Goal: Task Accomplishment & Management: Manage account settings

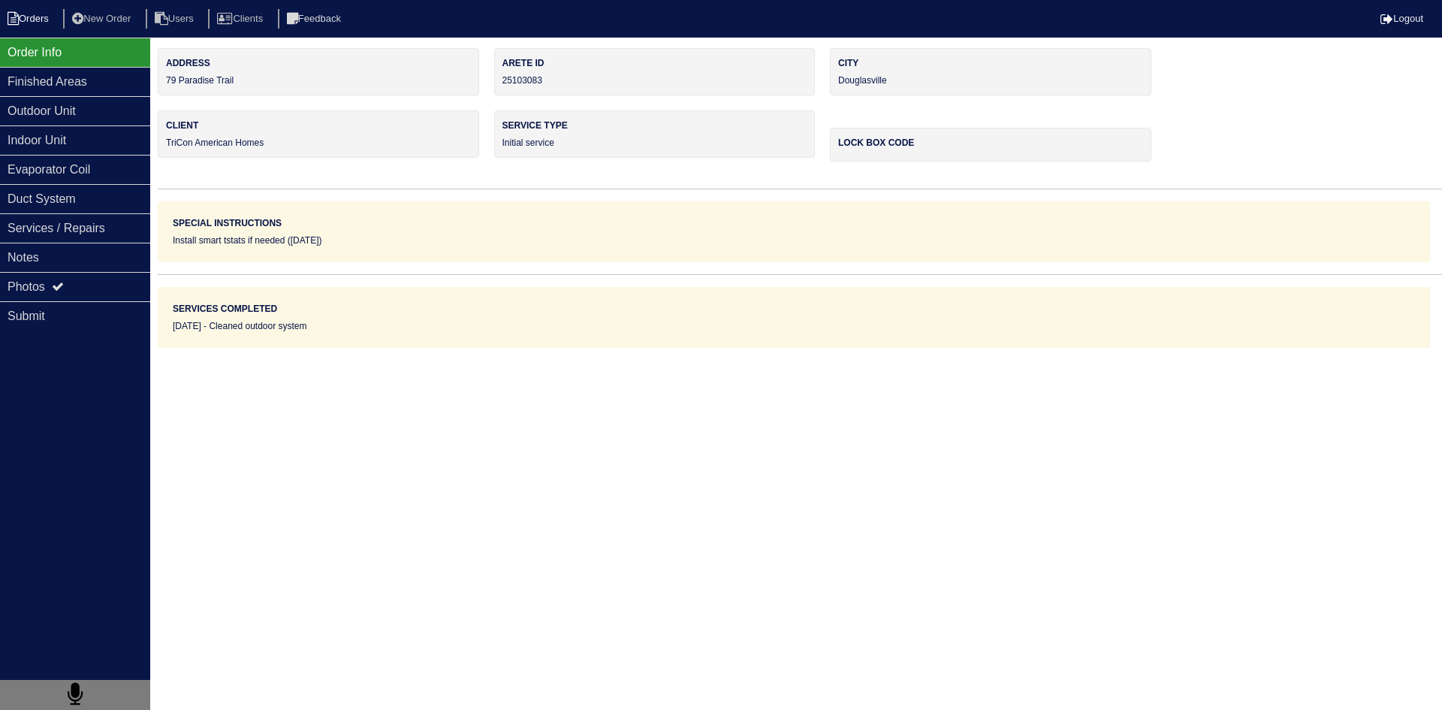
click at [40, 17] on li "Orders" at bounding box center [30, 19] width 61 height 20
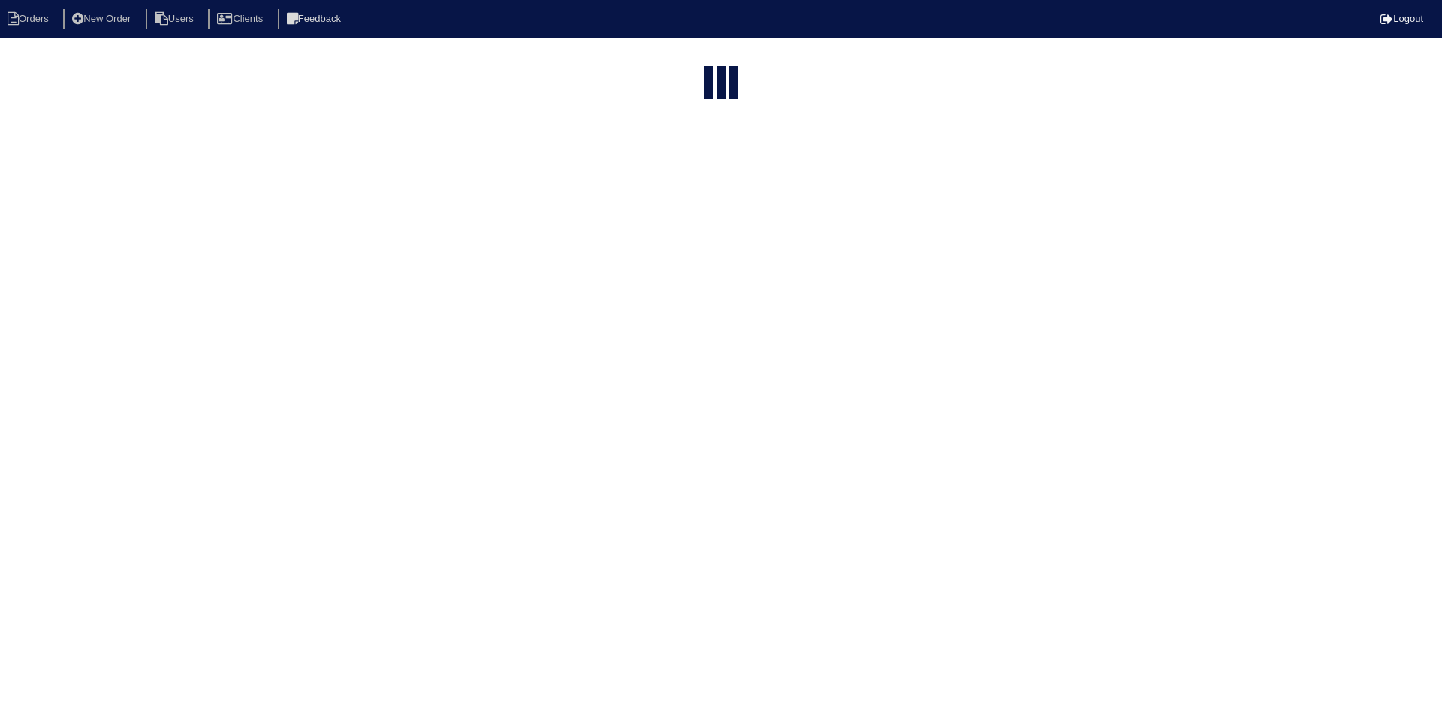
select select "15"
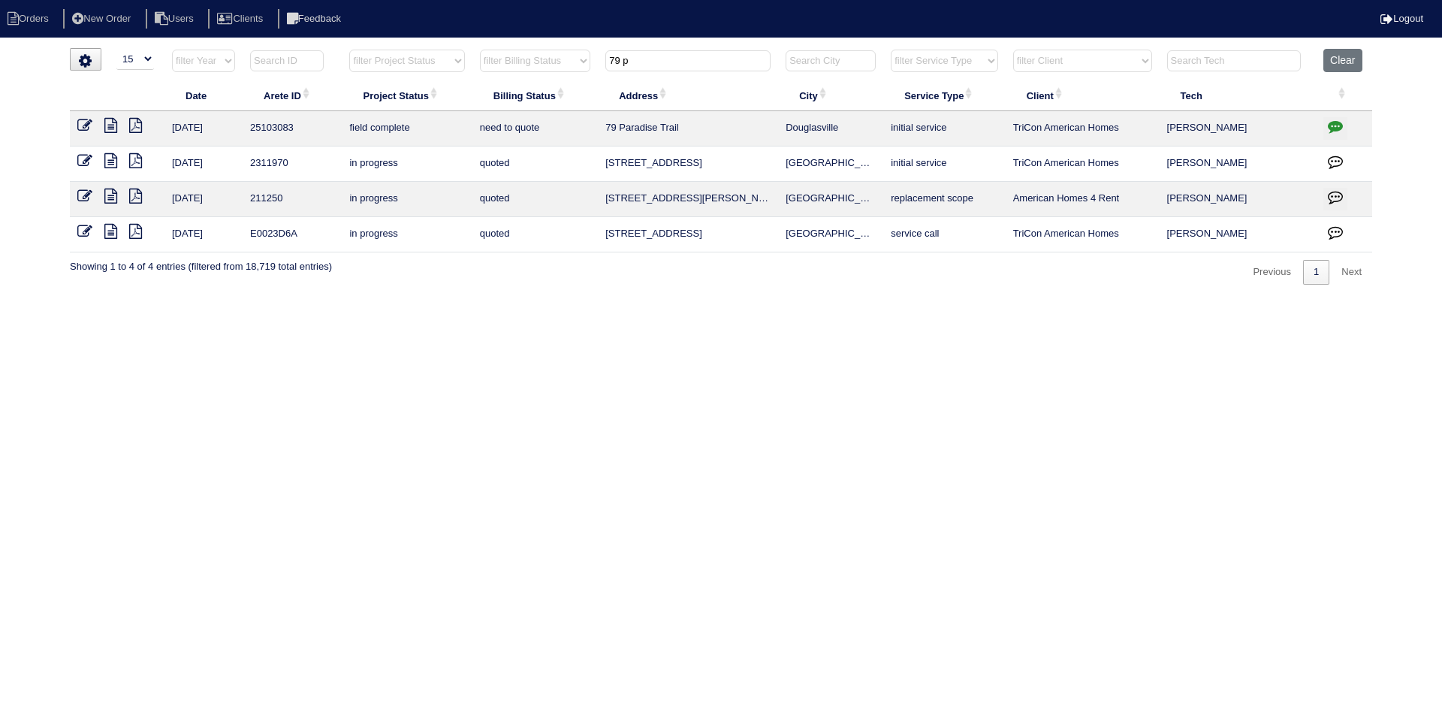
click at [723, 66] on input "79 p" at bounding box center [687, 60] width 165 height 21
click at [722, 65] on input "79 p" at bounding box center [687, 60] width 165 height 21
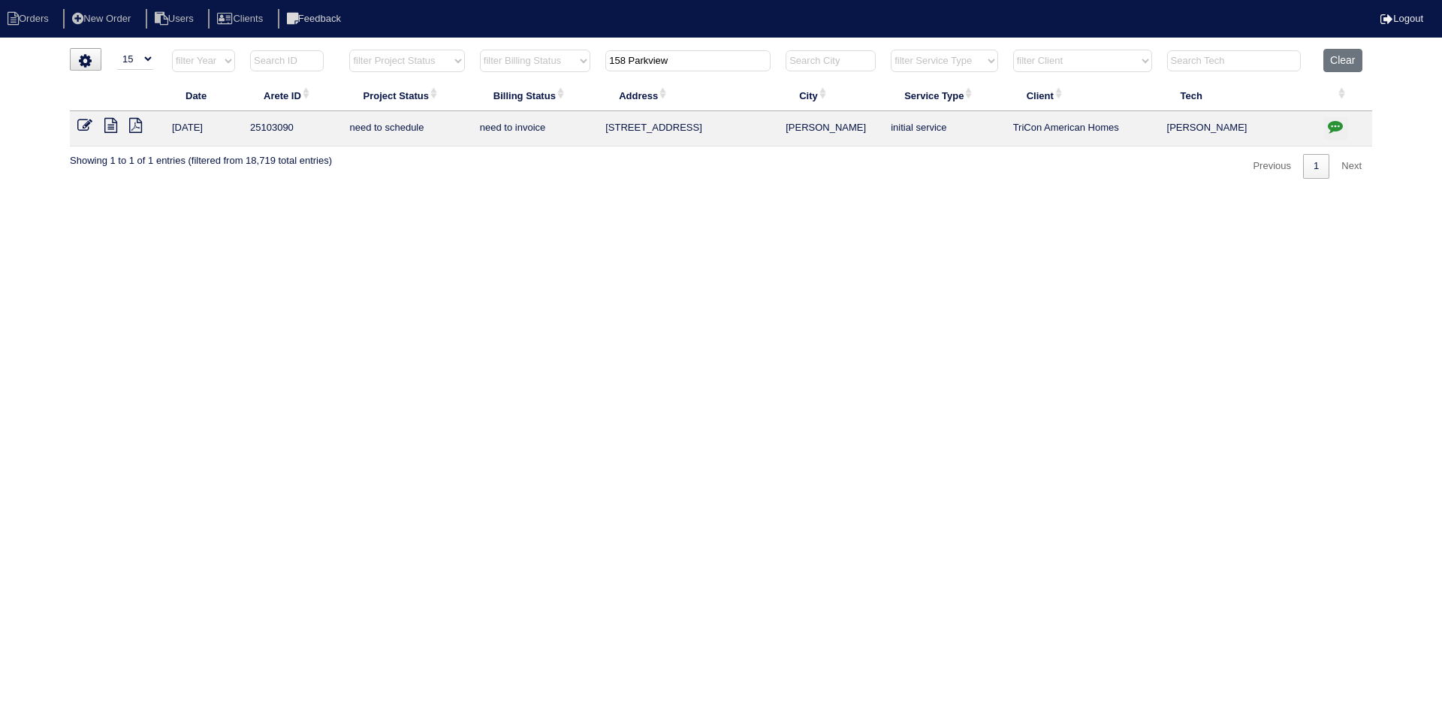
type input "158 Parkview"
click at [110, 122] on icon at bounding box center [110, 125] width 13 height 15
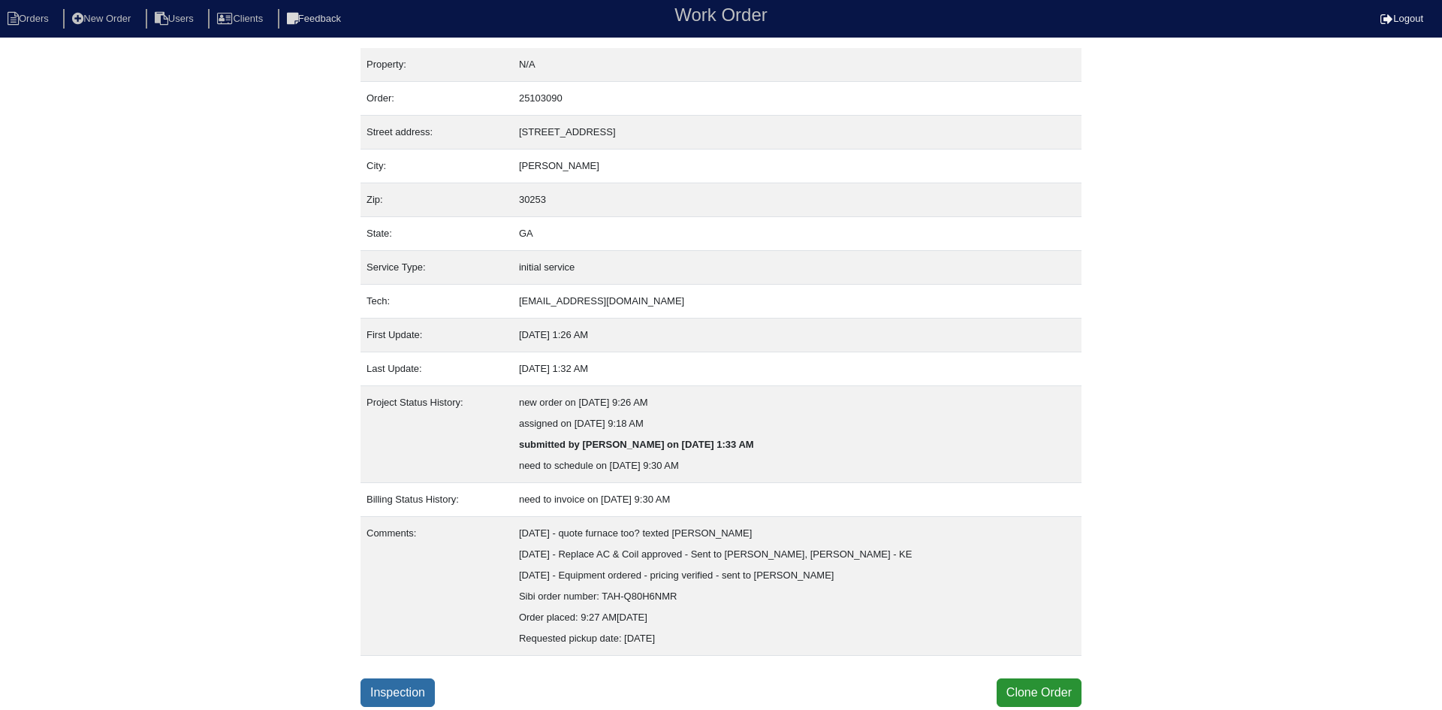
click at [403, 692] on link "Inspection" at bounding box center [398, 692] width 74 height 29
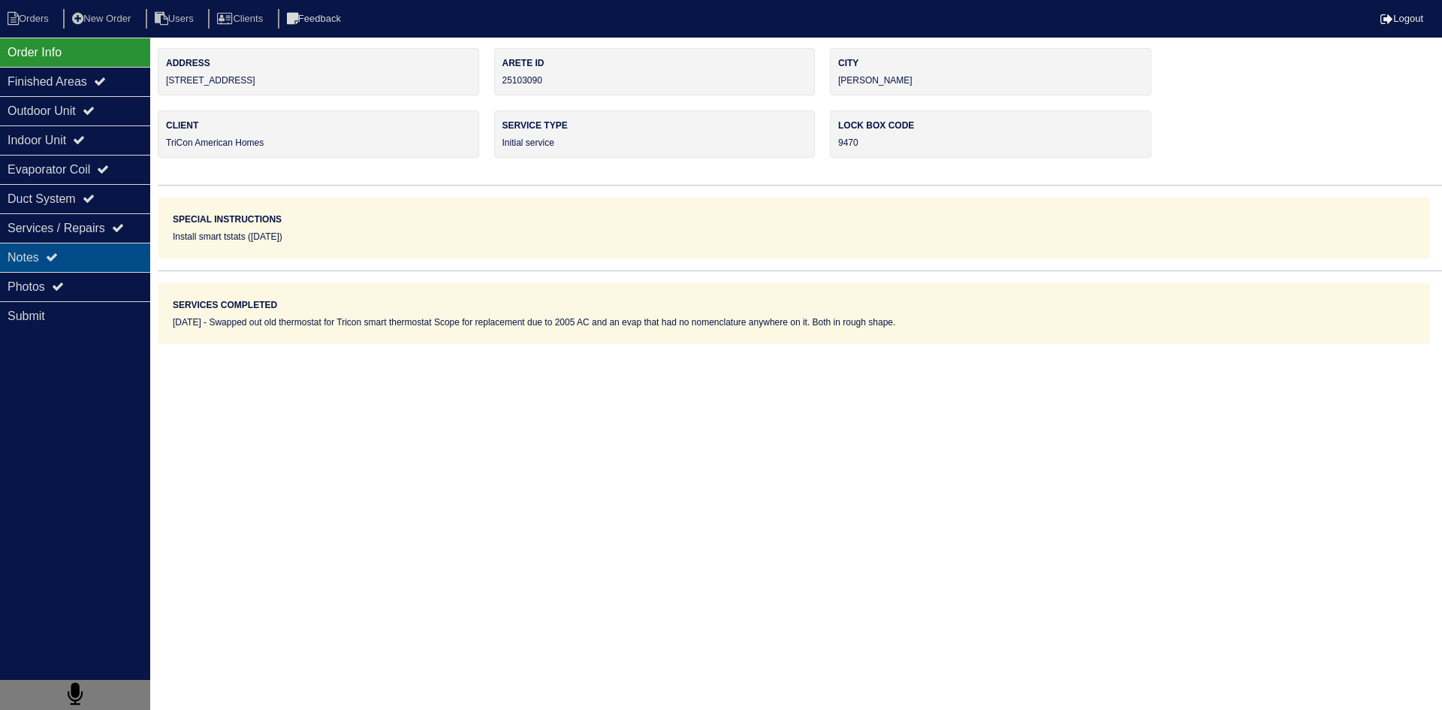
click at [106, 266] on div "Notes" at bounding box center [75, 257] width 150 height 29
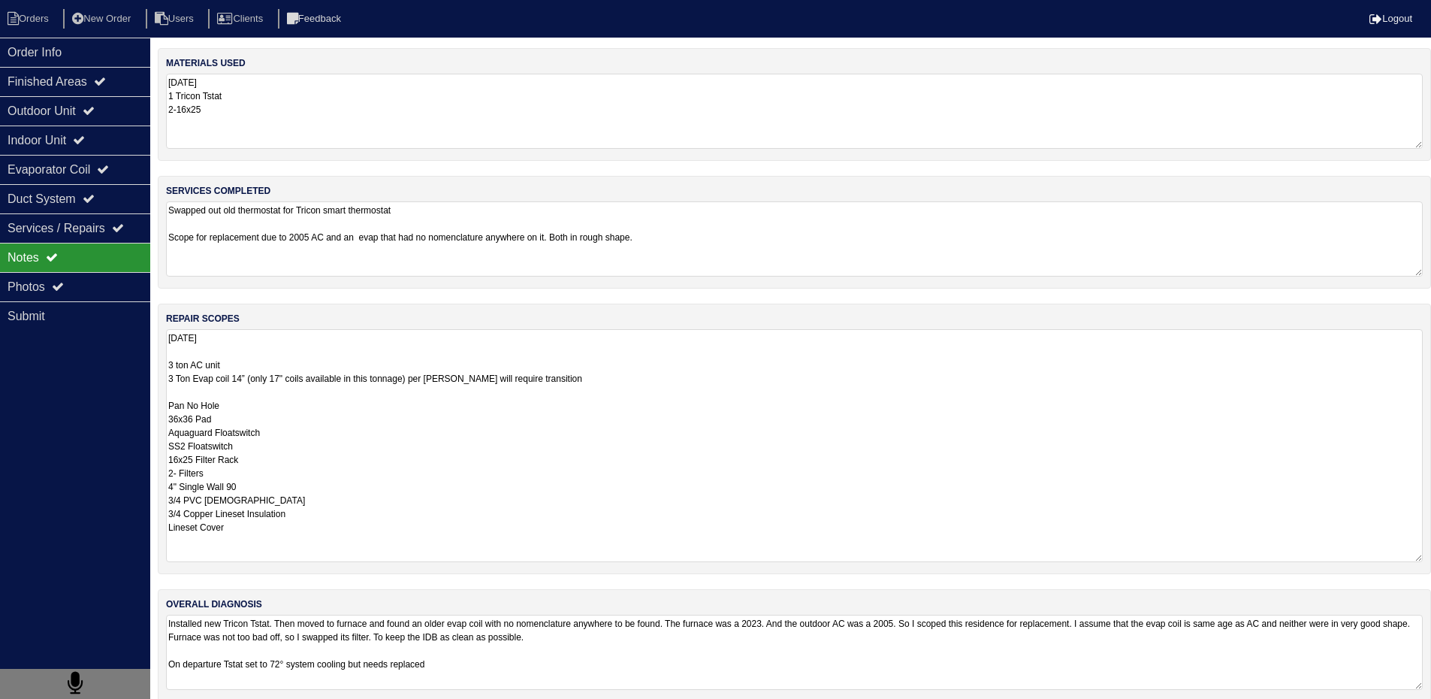
drag, startPoint x: 167, startPoint y: 367, endPoint x: 335, endPoint y: 537, distance: 239.0
click at [335, 537] on textarea "8.25.25 3 ton AC unit 3 Ton Evap coil 14” (only 17" coils available in this ton…" at bounding box center [794, 445] width 1257 height 233
click at [44, 14] on li "Orders" at bounding box center [30, 19] width 61 height 20
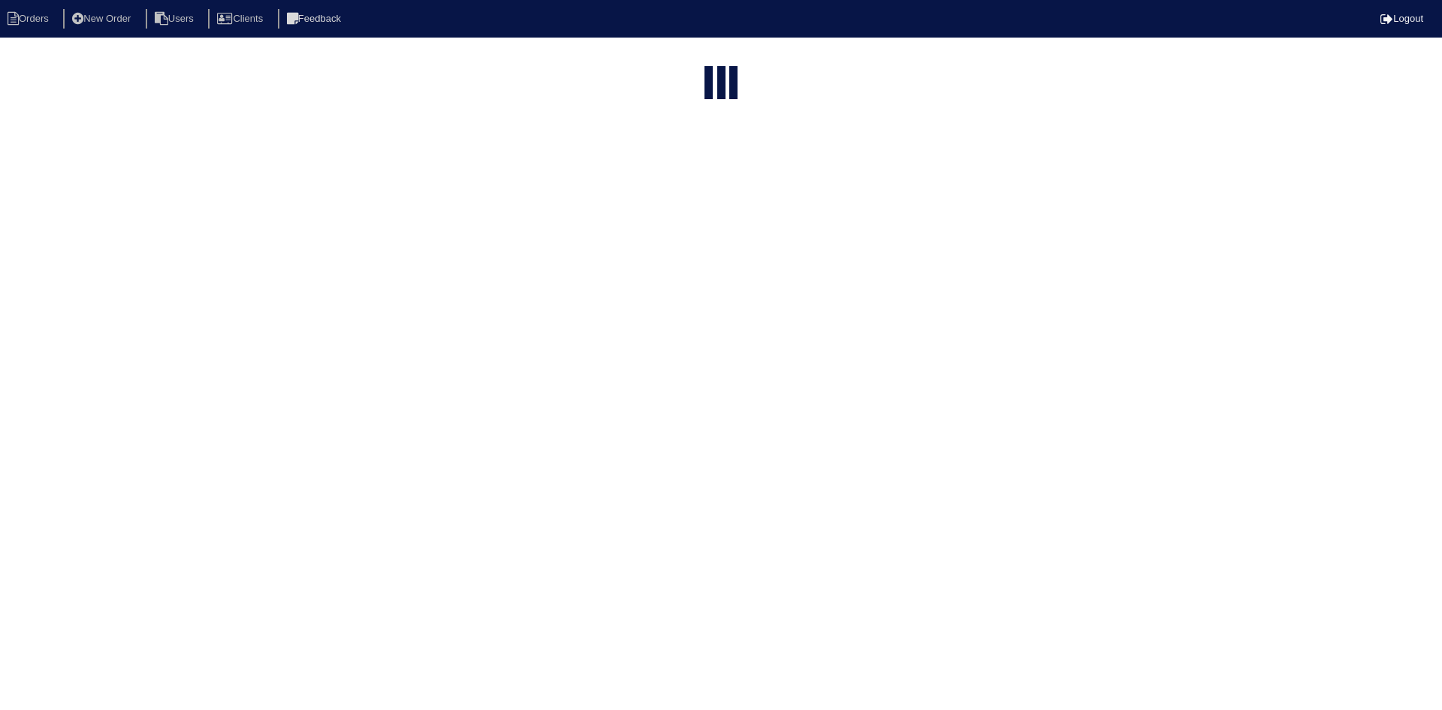
select select "15"
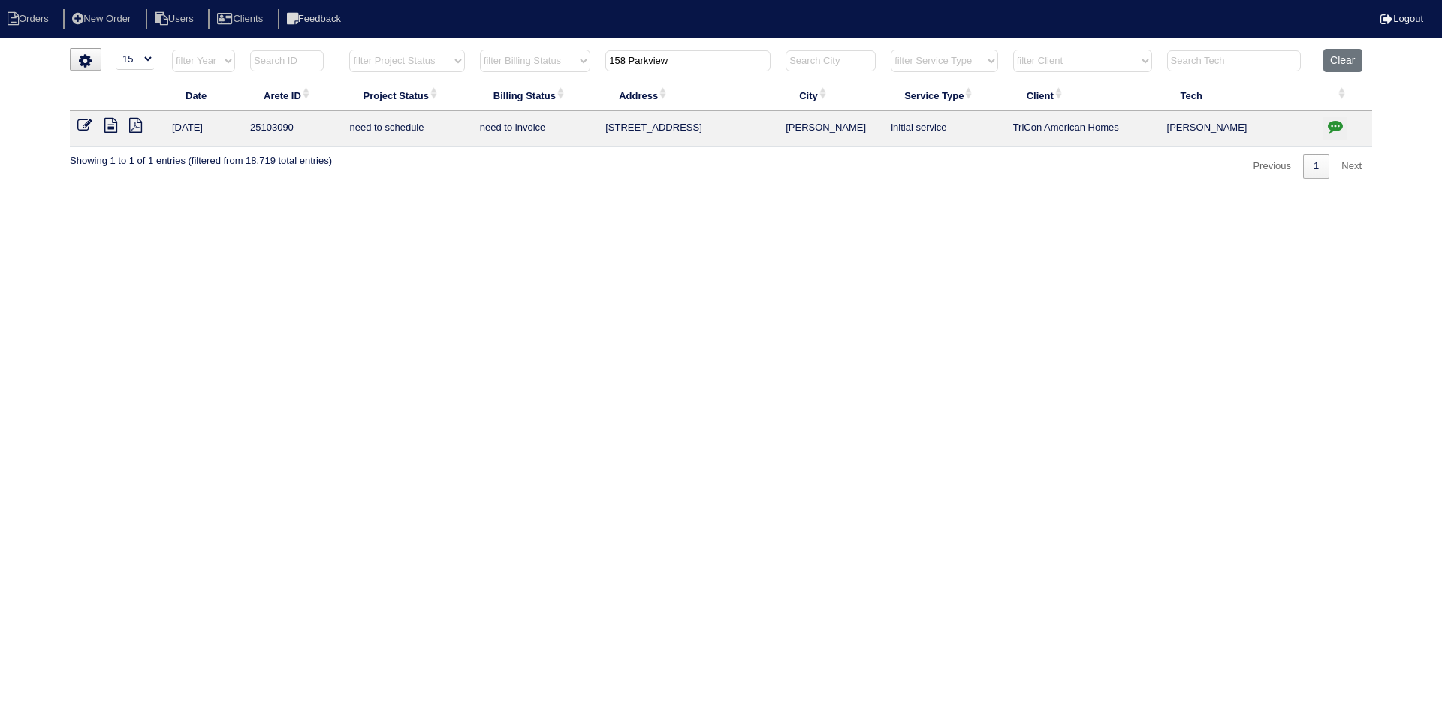
click at [680, 65] on input "158 Parkview" at bounding box center [687, 60] width 165 height 21
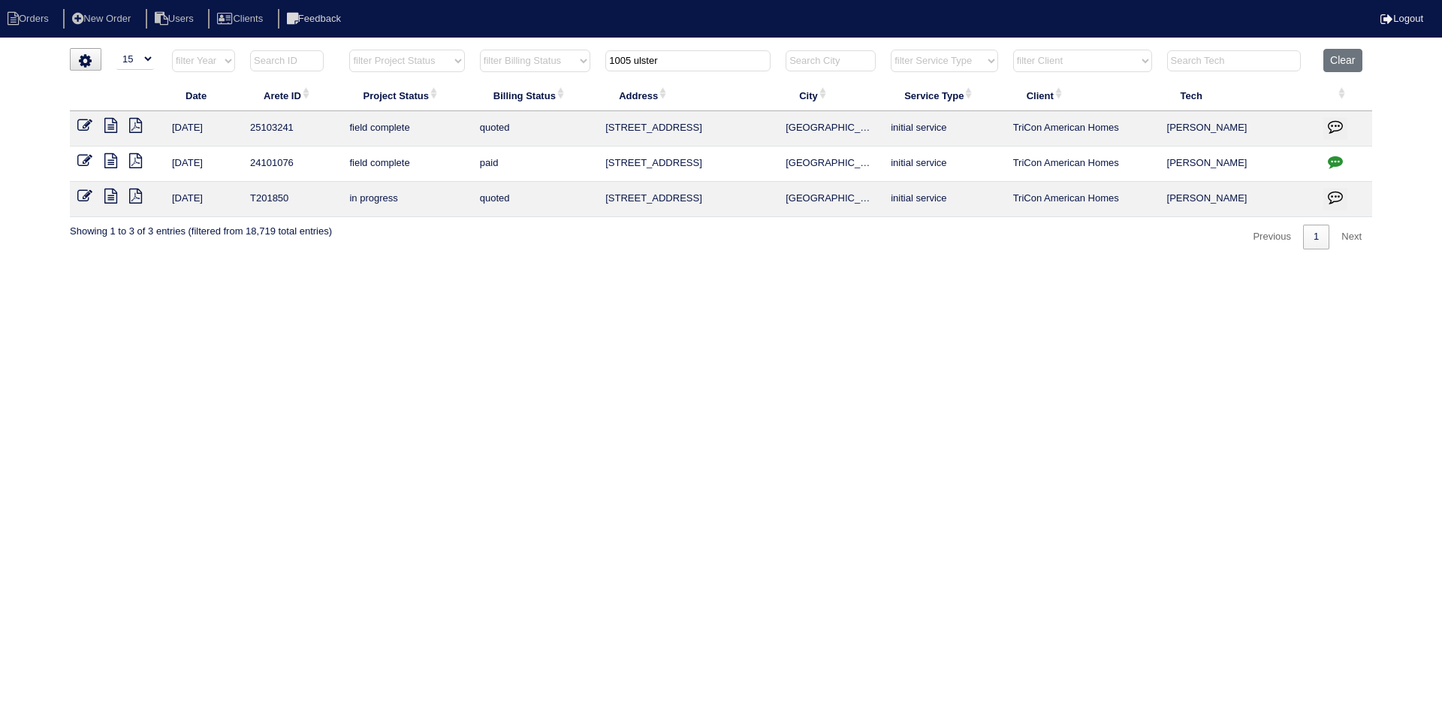
type input "1005 ulster"
click at [118, 128] on link at bounding box center [116, 127] width 25 height 11
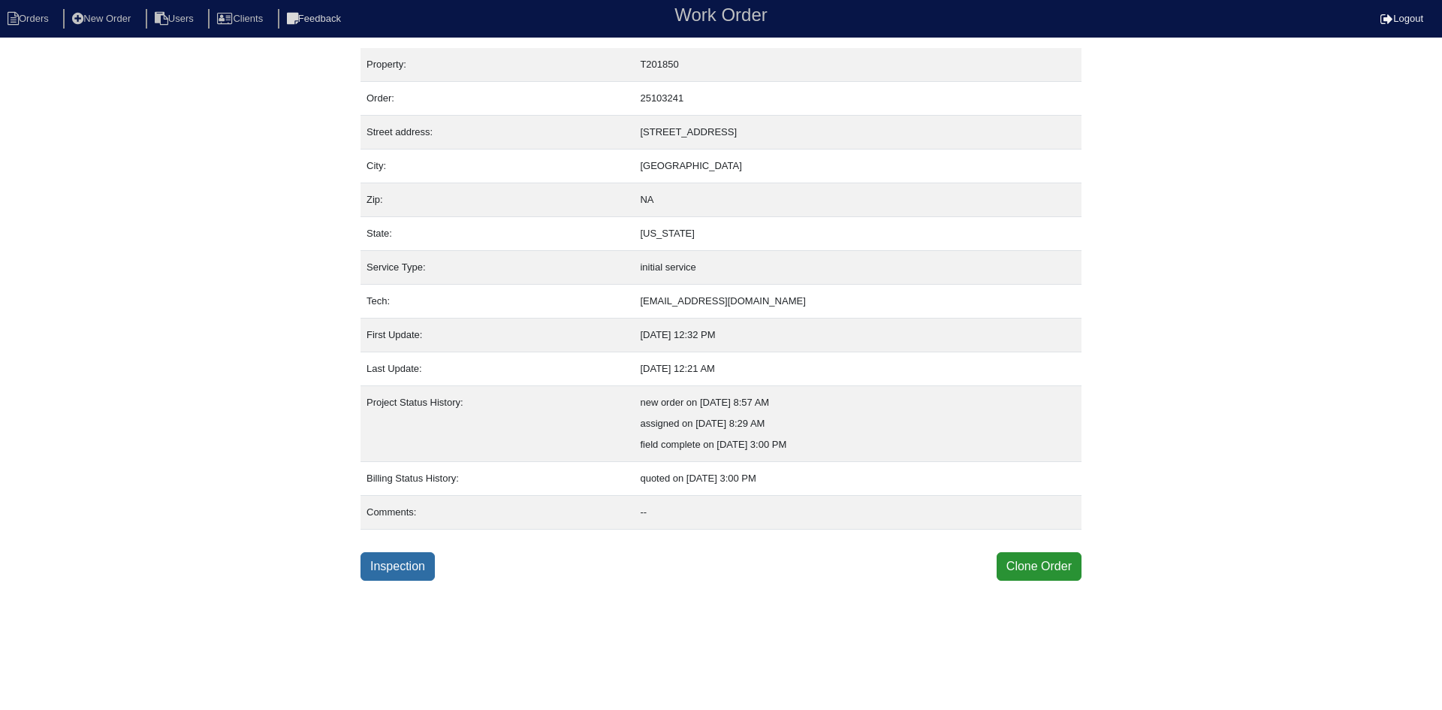
click at [406, 567] on link "Inspection" at bounding box center [398, 566] width 74 height 29
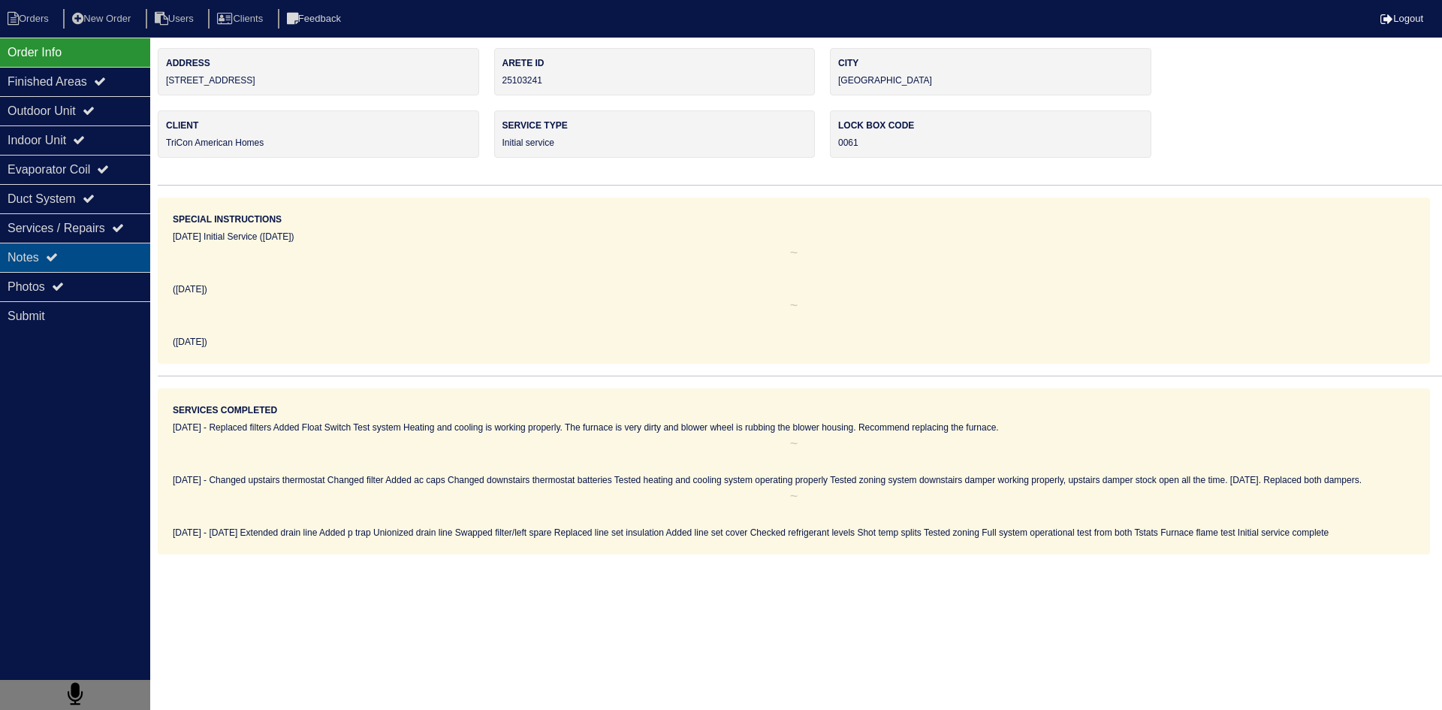
click at [43, 262] on div "Notes" at bounding box center [75, 257] width 150 height 29
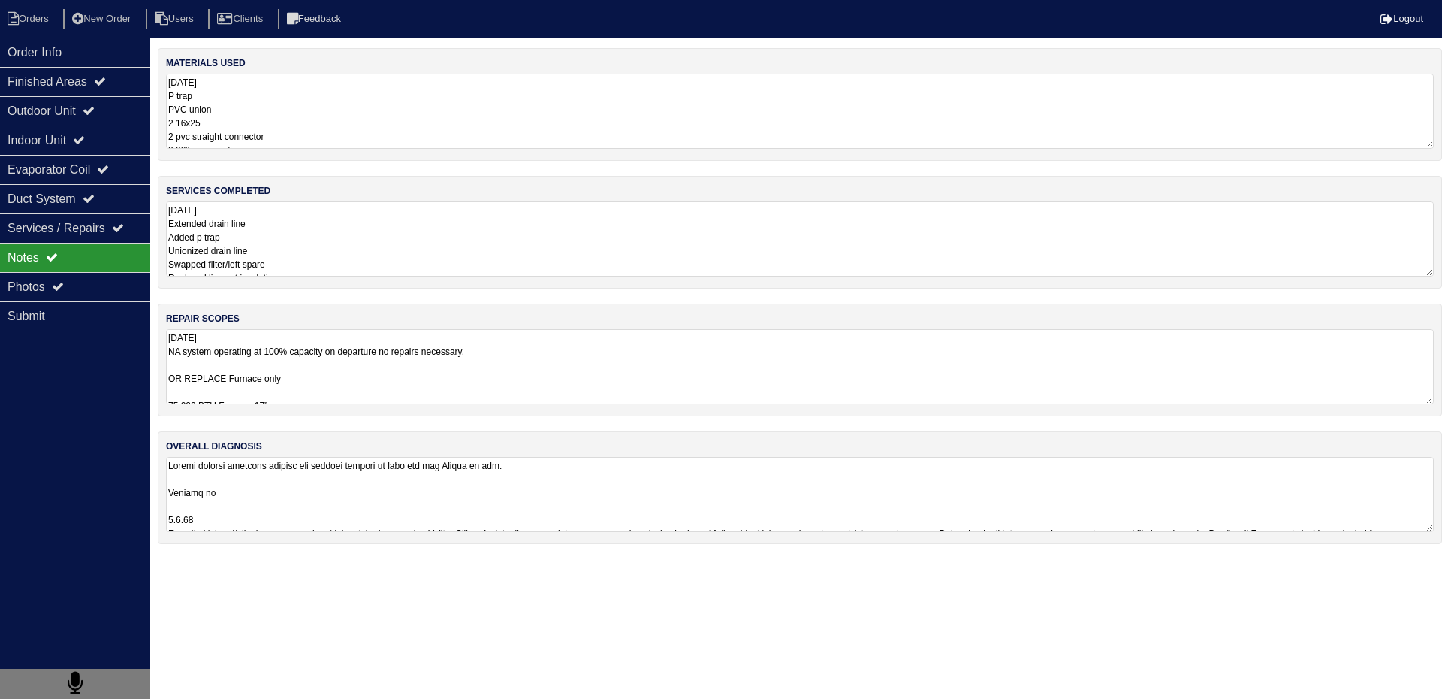
click at [346, 367] on textarea "9.5.25 NA system operating at 100% capacity on departure no repairs necessary. …" at bounding box center [800, 366] width 1268 height 75
drag, startPoint x: 186, startPoint y: 379, endPoint x: 315, endPoint y: 401, distance: 131.1
click at [315, 401] on textarea "9.5.25 NA system operating at 100% capacity on departure no repairs necessary. …" at bounding box center [800, 371] width 1268 height 84
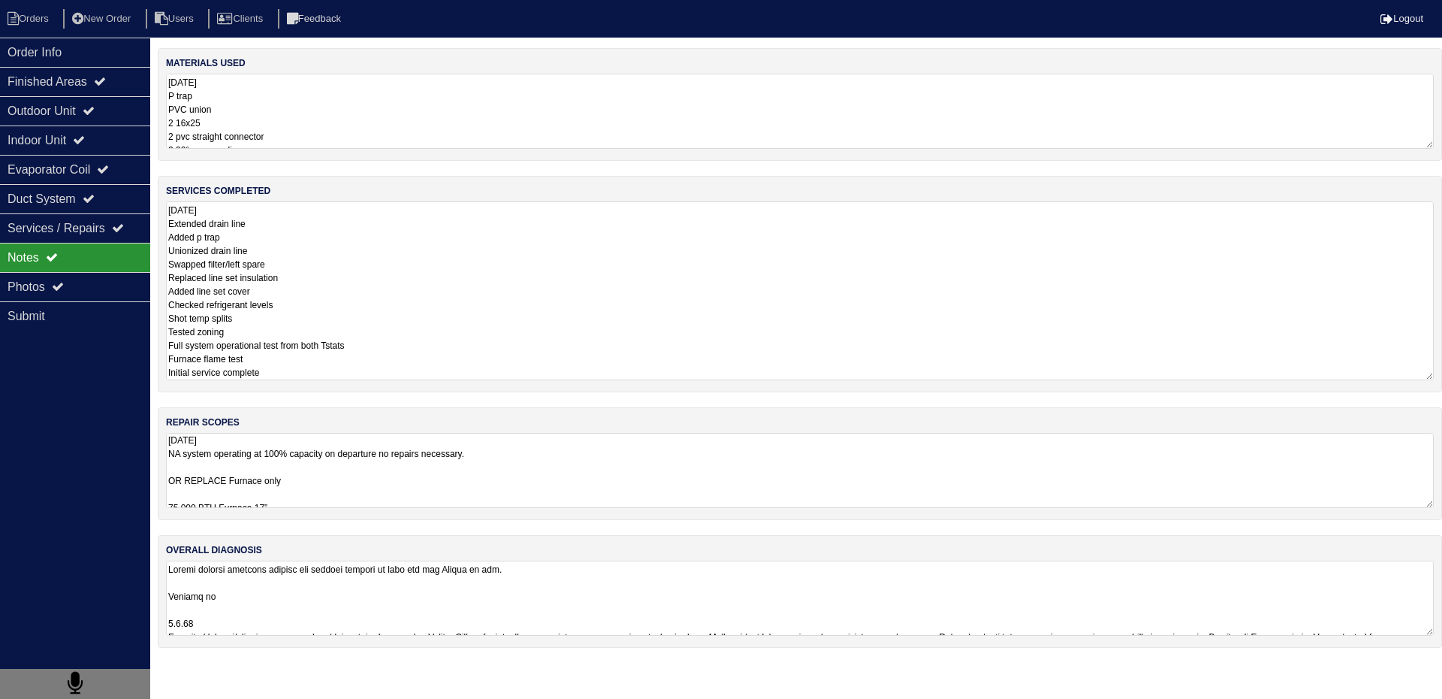
click at [309, 254] on textarea "9.5.25 Extended drain line Added p trap Unionized drain line Swapped filter/lef…" at bounding box center [800, 290] width 1268 height 179
click at [298, 483] on div "materials used 9.5.25 P trap PVC union 2 16x25 2 pvc straight connector 2 90° p…" at bounding box center [800, 355] width 1284 height 614
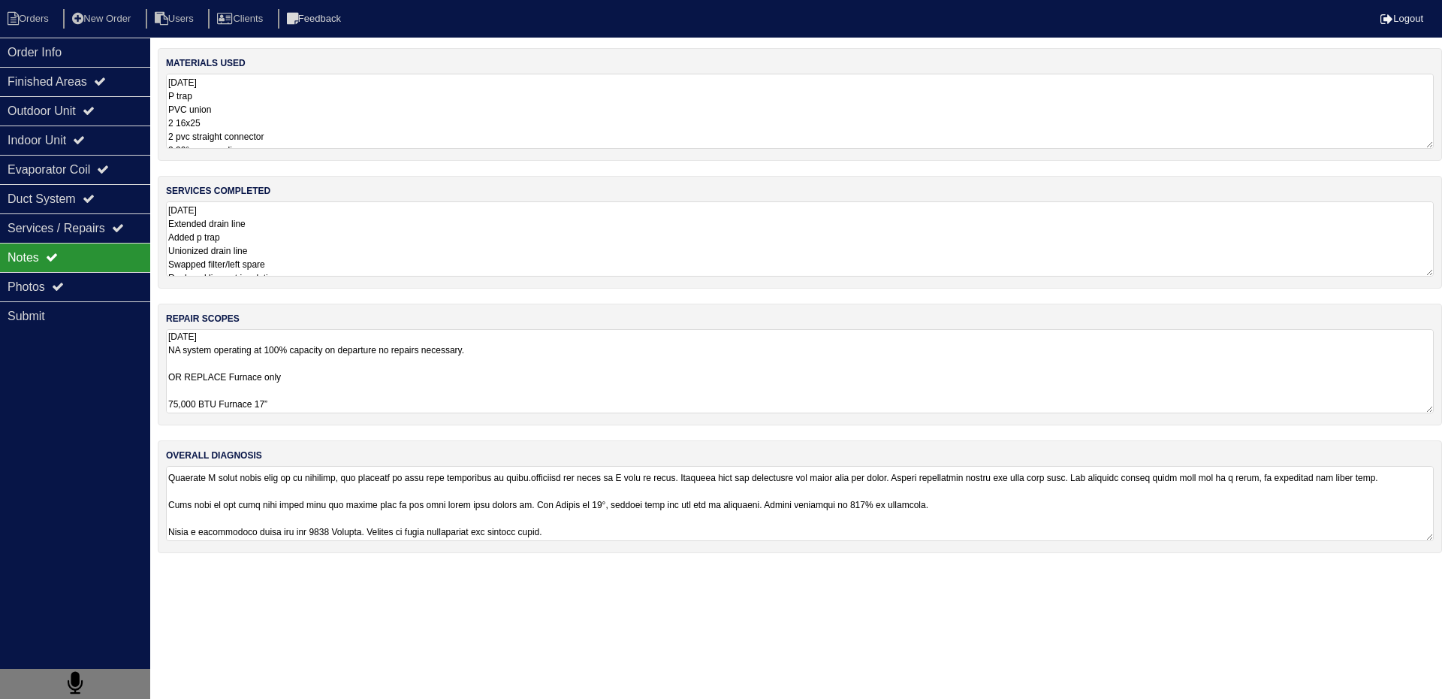
scroll to position [119, 0]
click at [275, 396] on textarea "9.5.25 NA system operating at 100% capacity on departure no repairs necessary. …" at bounding box center [800, 371] width 1268 height 84
drag, startPoint x: 169, startPoint y: 403, endPoint x: 318, endPoint y: 422, distance: 149.9
click at [318, 422] on div "repair scopes 9.5.25 NA system operating at 100% capacity on departure no repai…" at bounding box center [800, 364] width 1284 height 122
click at [49, 22] on li "Orders" at bounding box center [30, 19] width 61 height 20
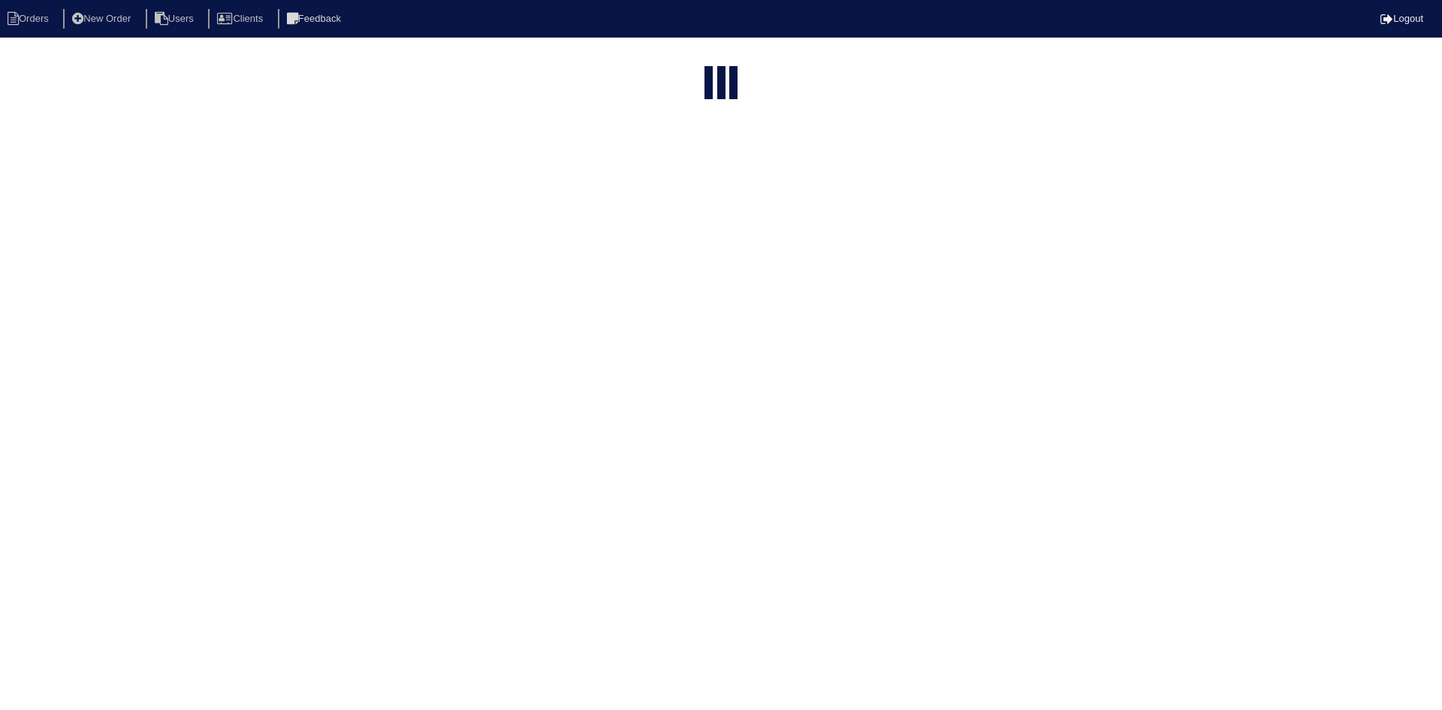
select select "15"
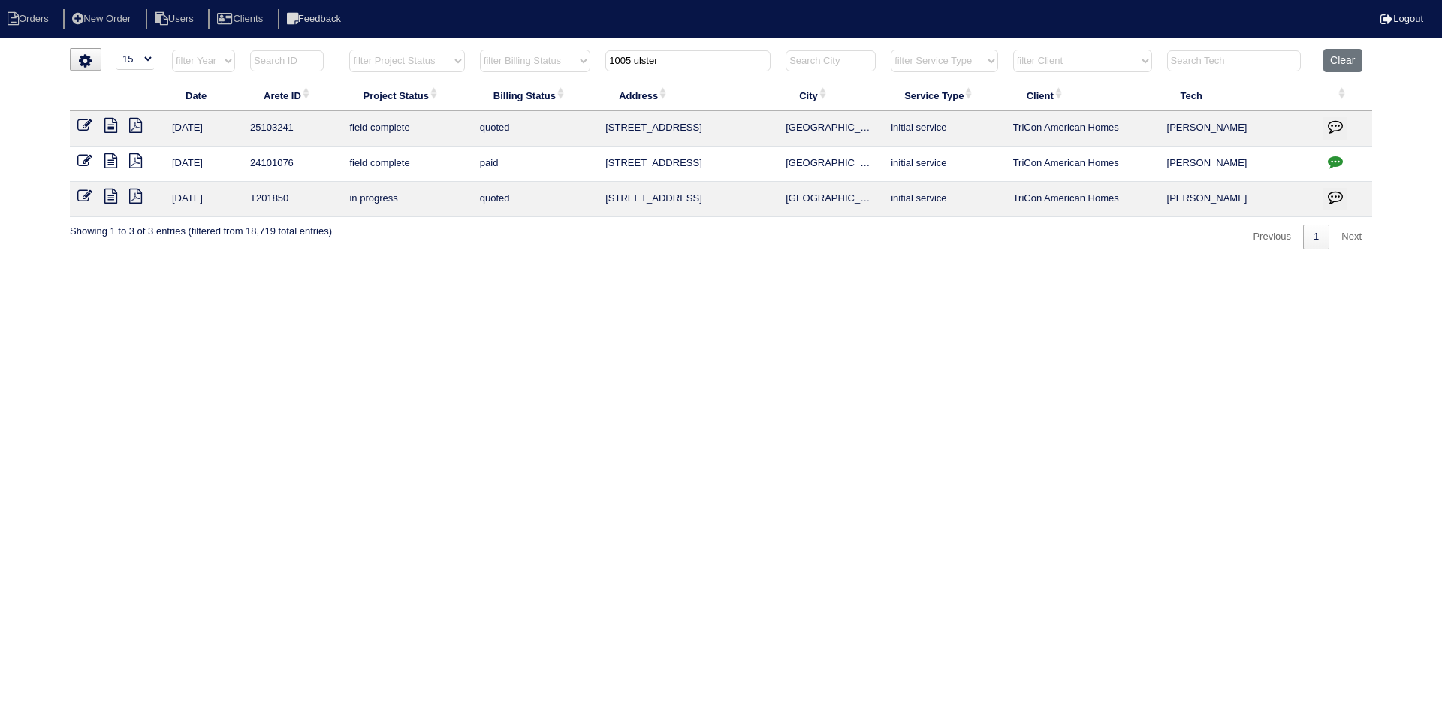
drag, startPoint x: 644, startPoint y: 66, endPoint x: 566, endPoint y: 62, distance: 79.0
click at [569, 65] on tr "filter Year -- Any Year -- 2025 2024 2023 2022 2021 2020 2019 filter Project St…" at bounding box center [721, 64] width 1302 height 31
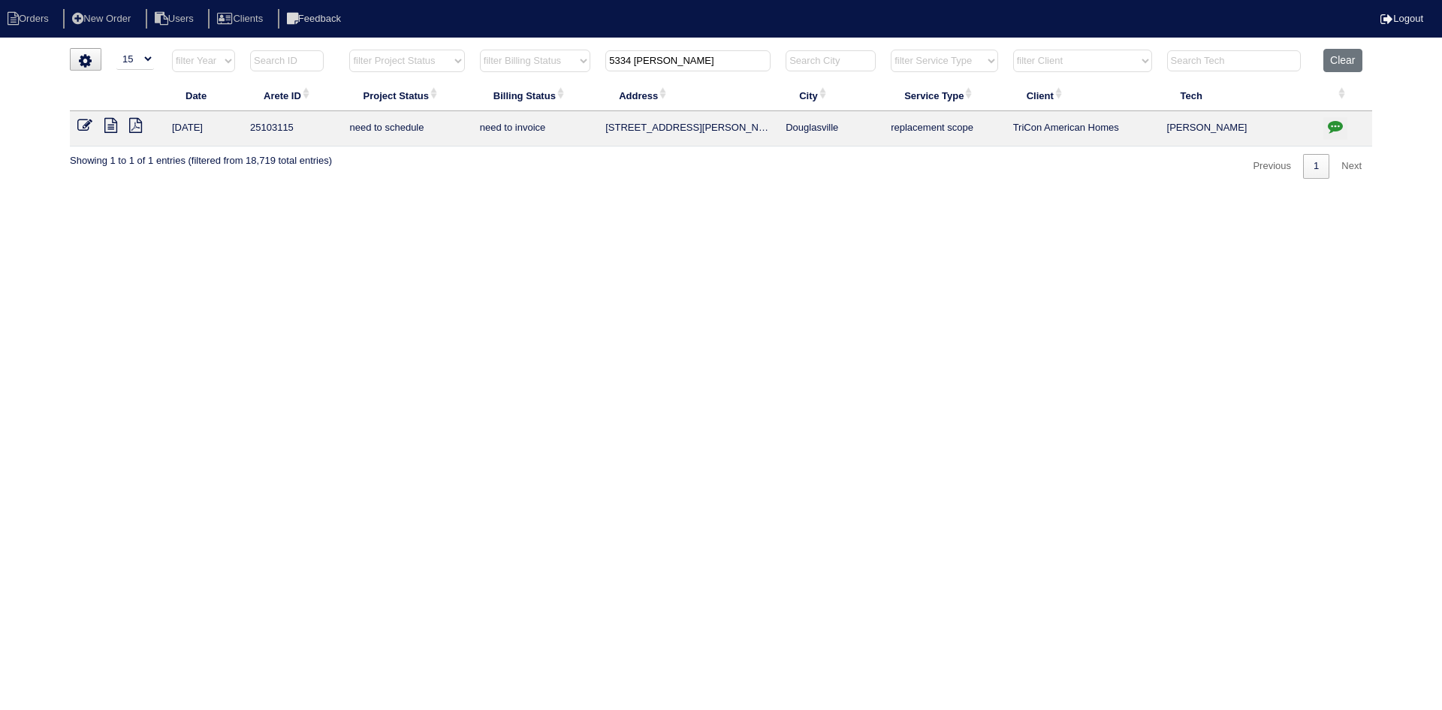
type input "5334 slater"
click at [108, 128] on icon at bounding box center [110, 125] width 13 height 15
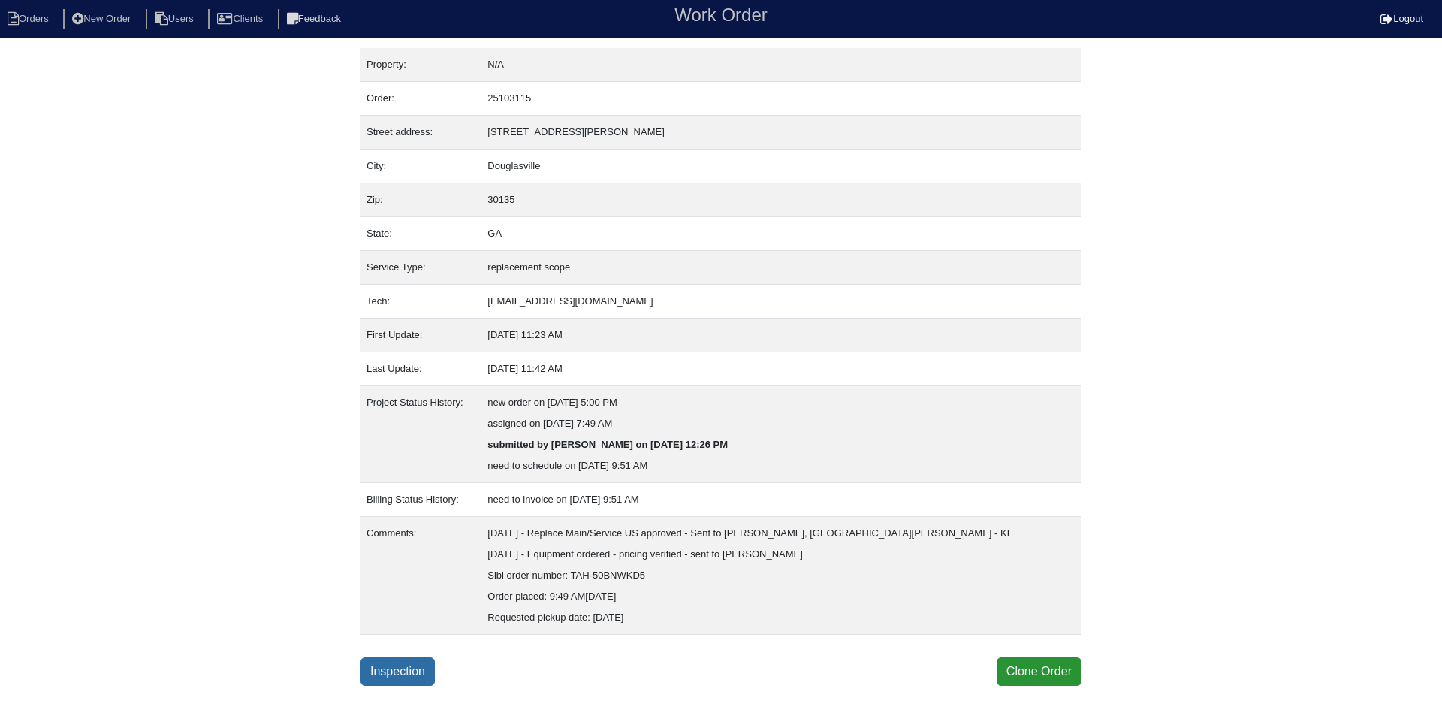
click at [419, 672] on link "Inspection" at bounding box center [398, 671] width 74 height 29
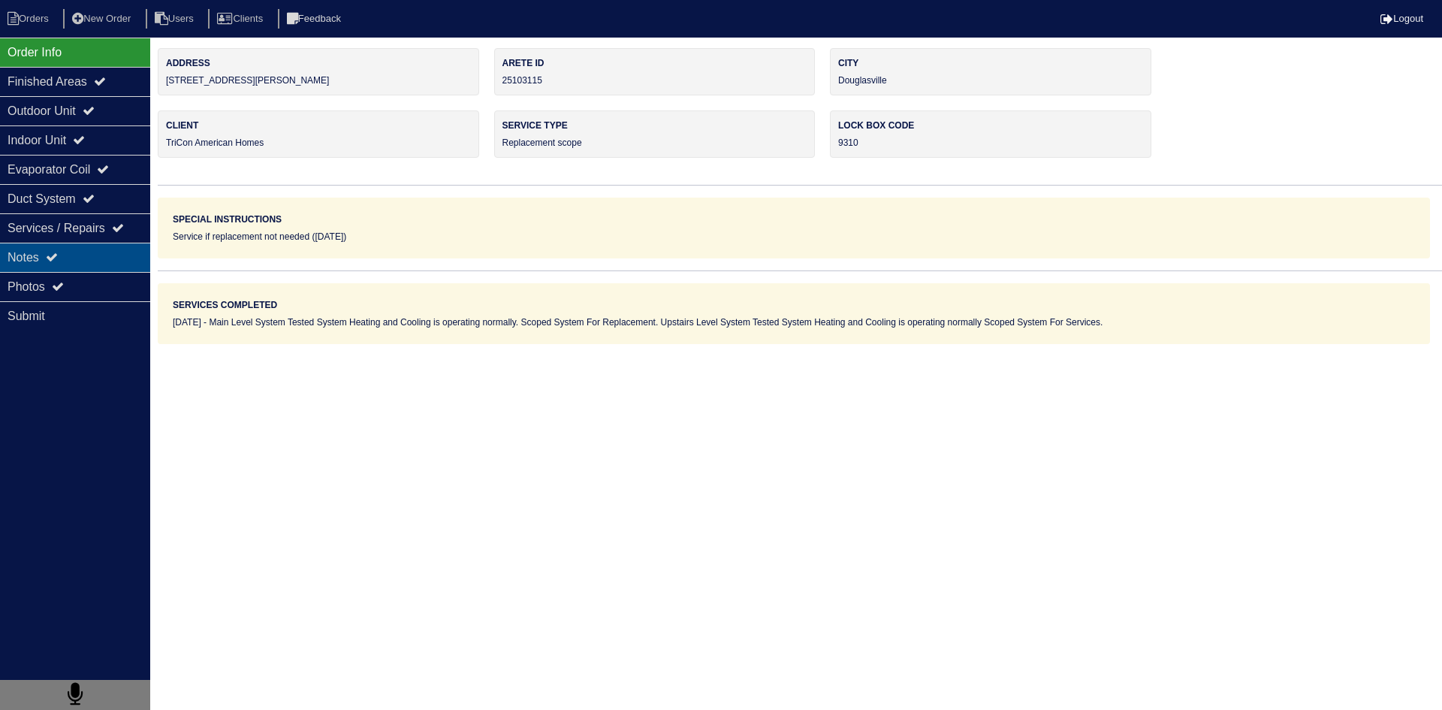
click at [104, 257] on div "Notes" at bounding box center [75, 257] width 150 height 29
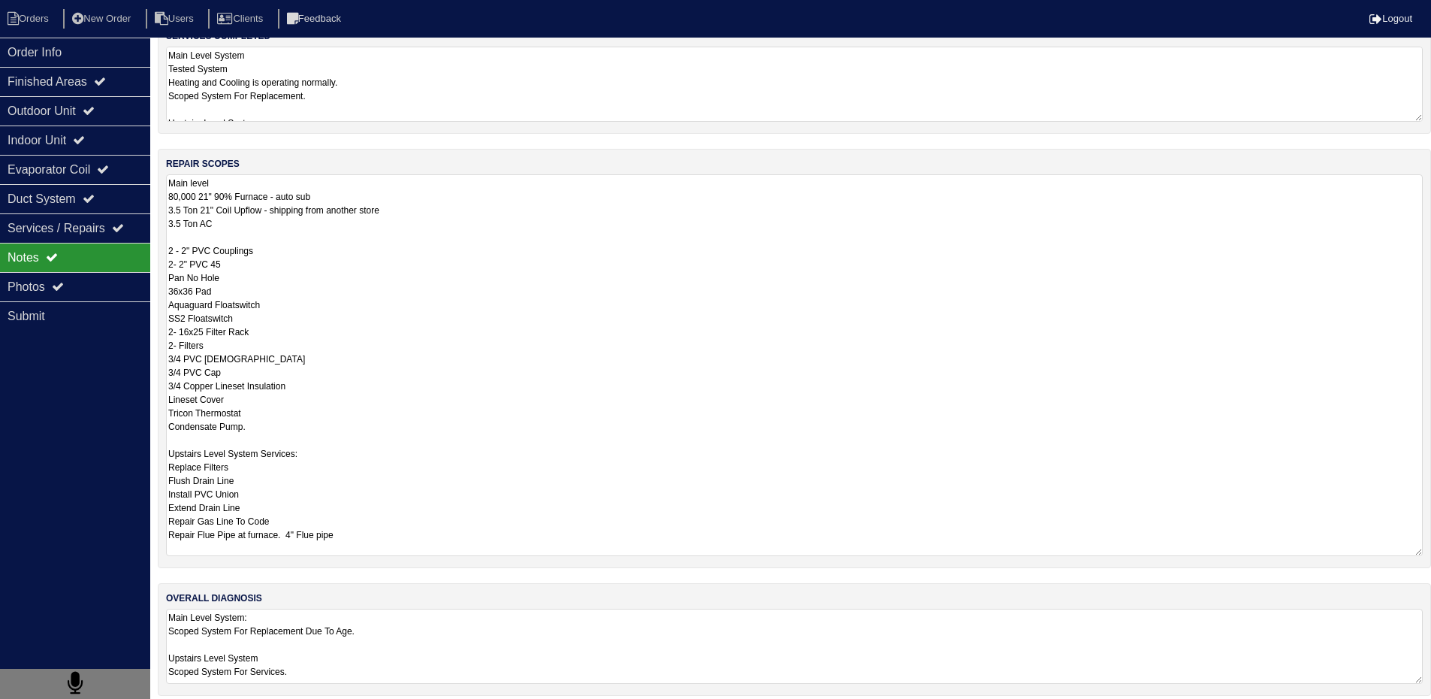
scroll to position [167, 0]
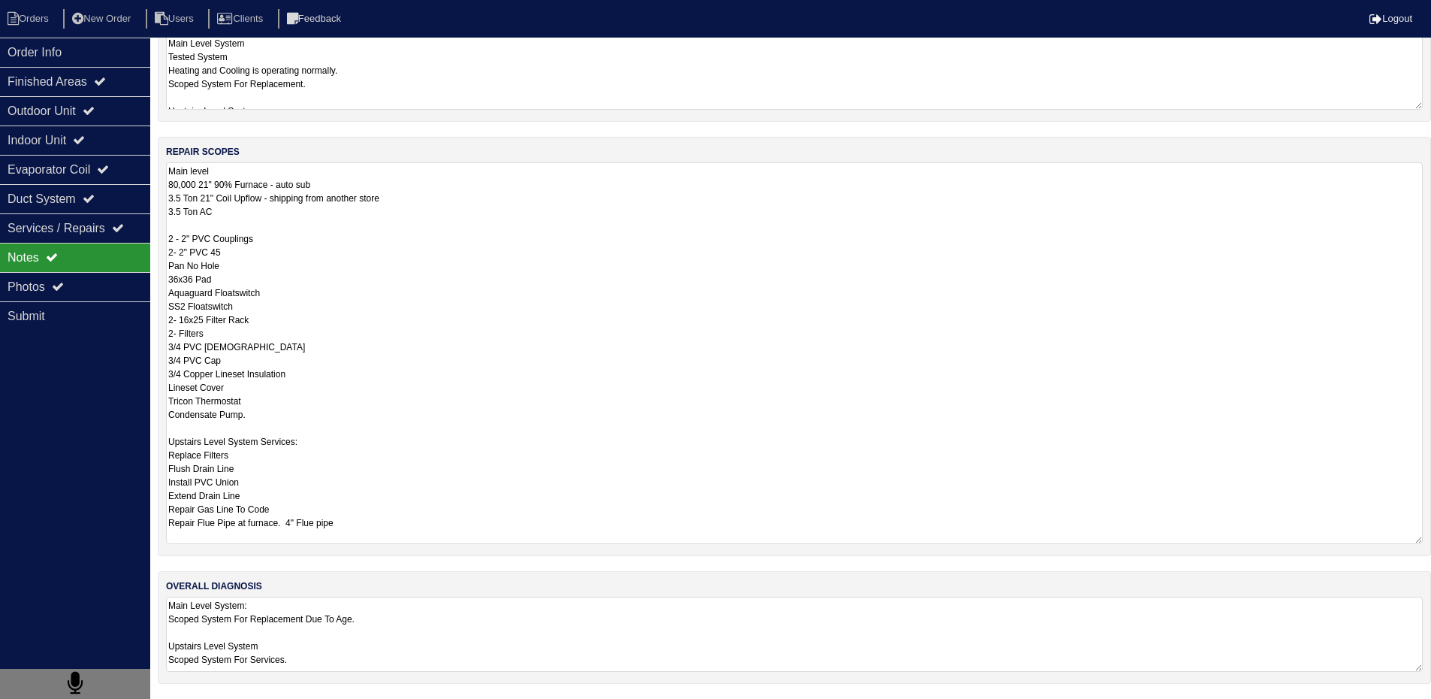
drag, startPoint x: 168, startPoint y: 339, endPoint x: 359, endPoint y: 714, distance: 420.6
click at [359, 699] on html "Orders New Order Users Clients Feedback Logout Orders New Order Users Clients M…" at bounding box center [715, 265] width 1431 height 865
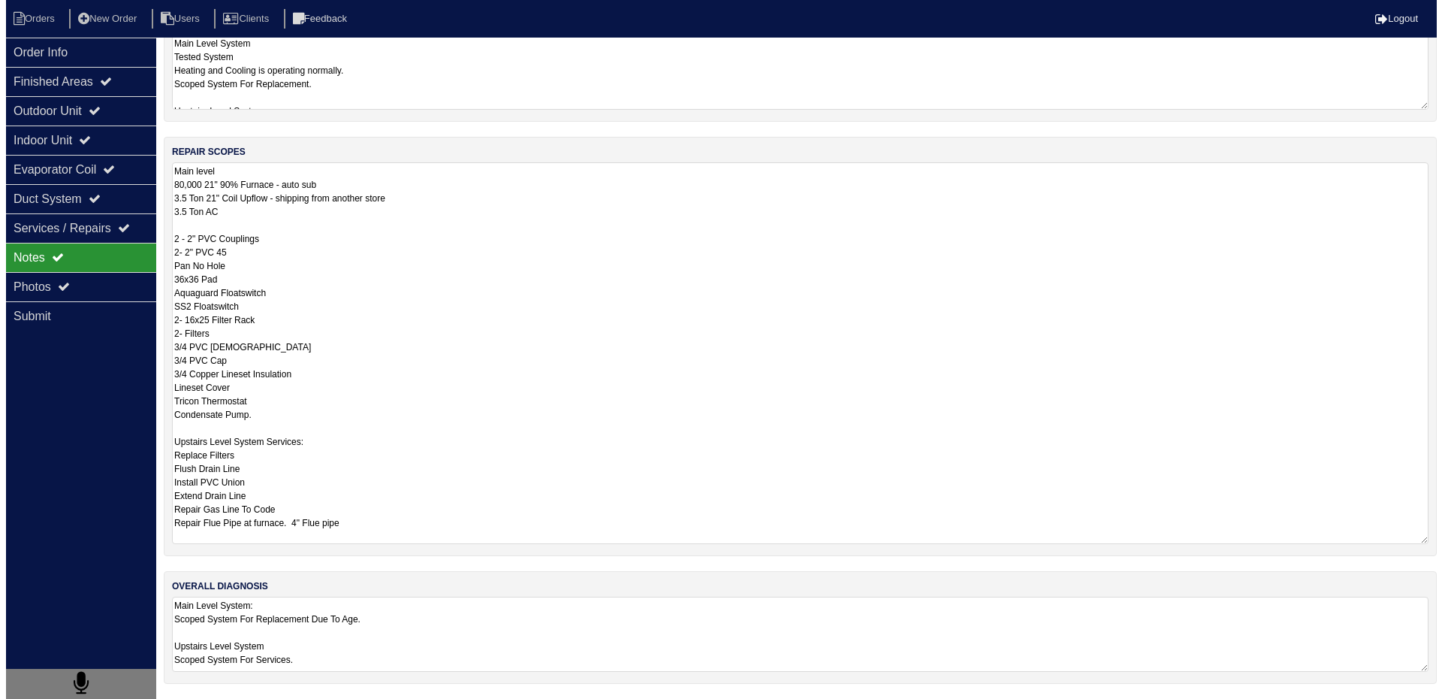
scroll to position [0, 0]
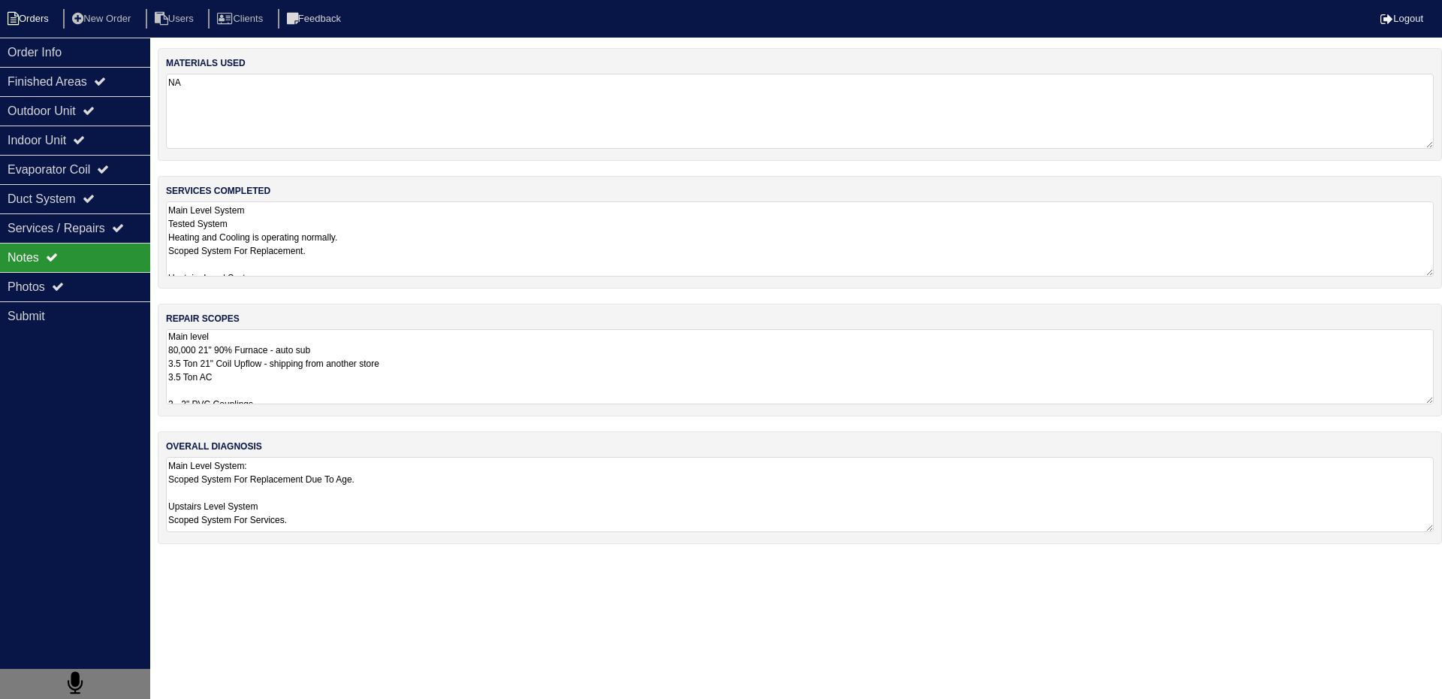
click at [37, 20] on li "Orders" at bounding box center [30, 19] width 61 height 20
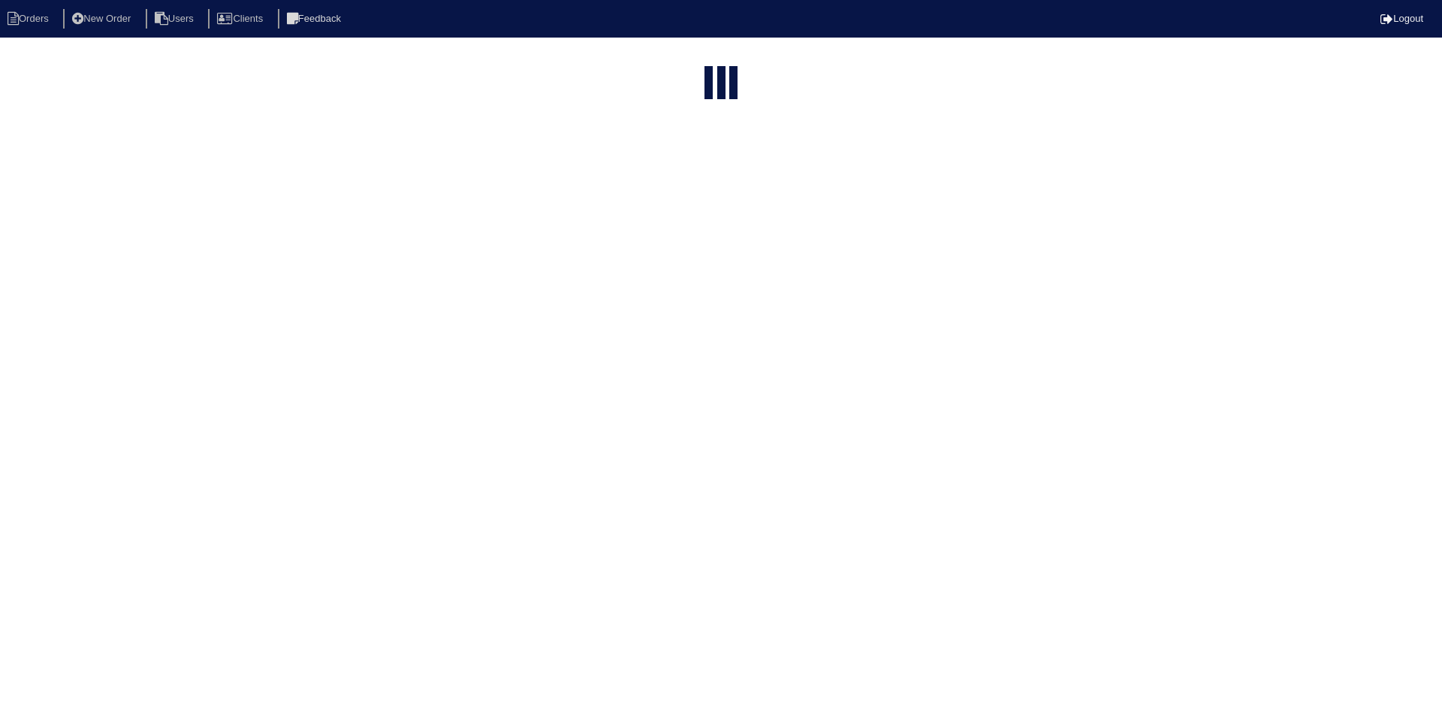
select select "15"
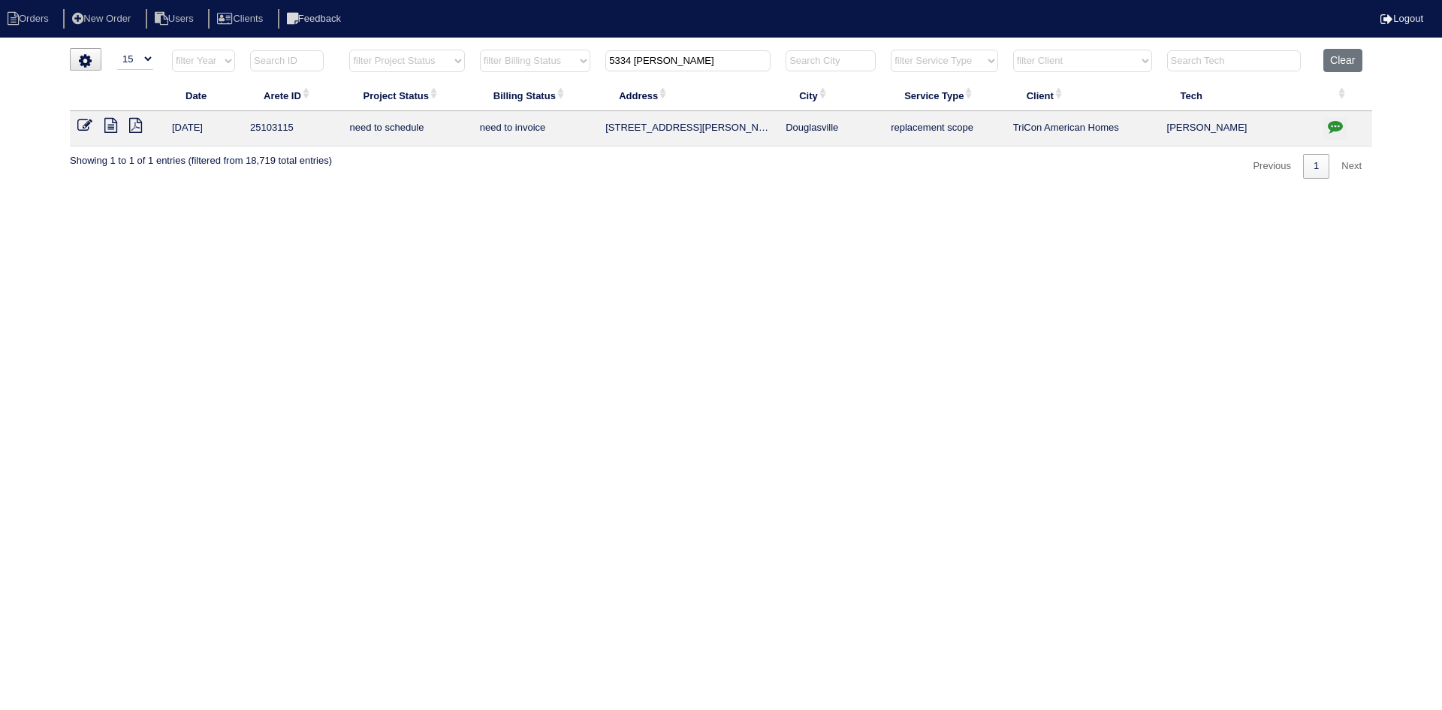
drag, startPoint x: 726, startPoint y: 62, endPoint x: 587, endPoint y: 71, distance: 139.2
click at [587, 71] on tr "filter Year -- Any Year -- 2025 2024 2023 2022 2021 2020 2019 filter Project St…" at bounding box center [721, 64] width 1302 height 31
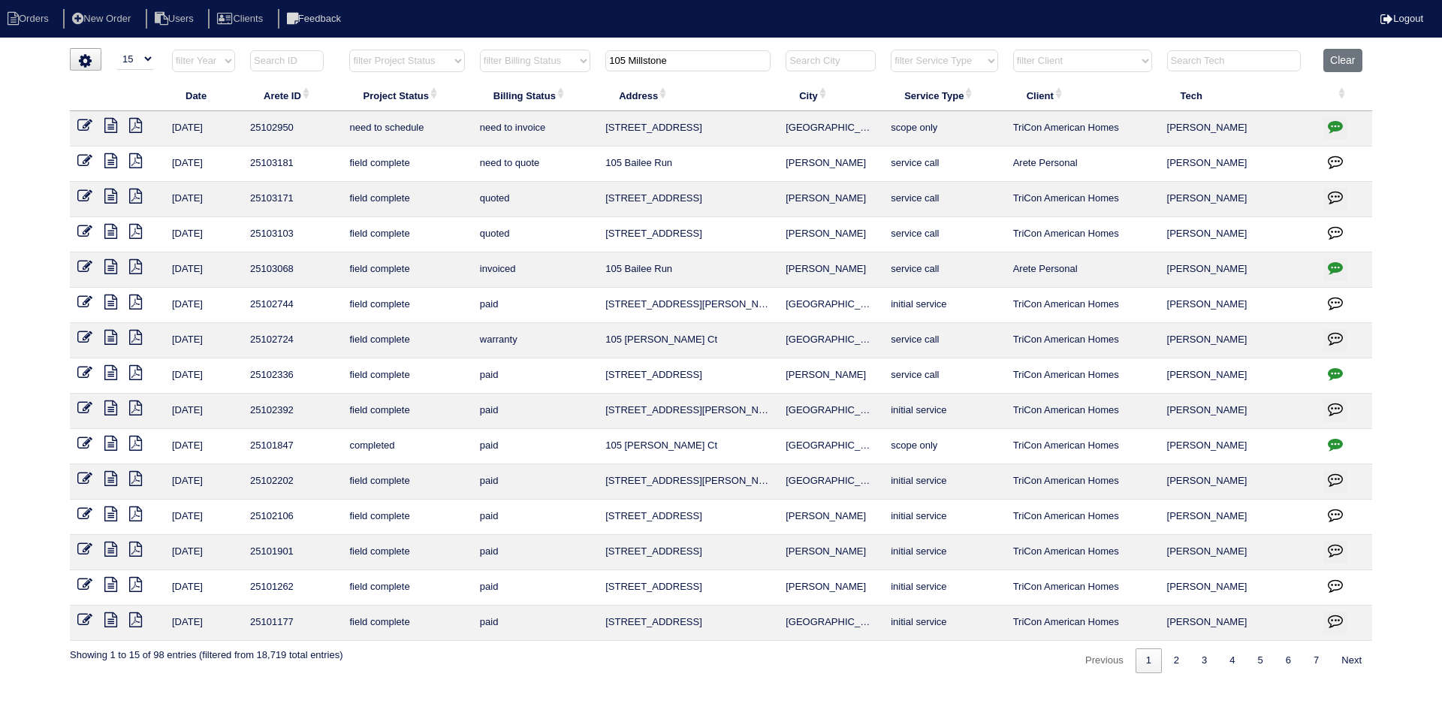
type input "105 Millstone"
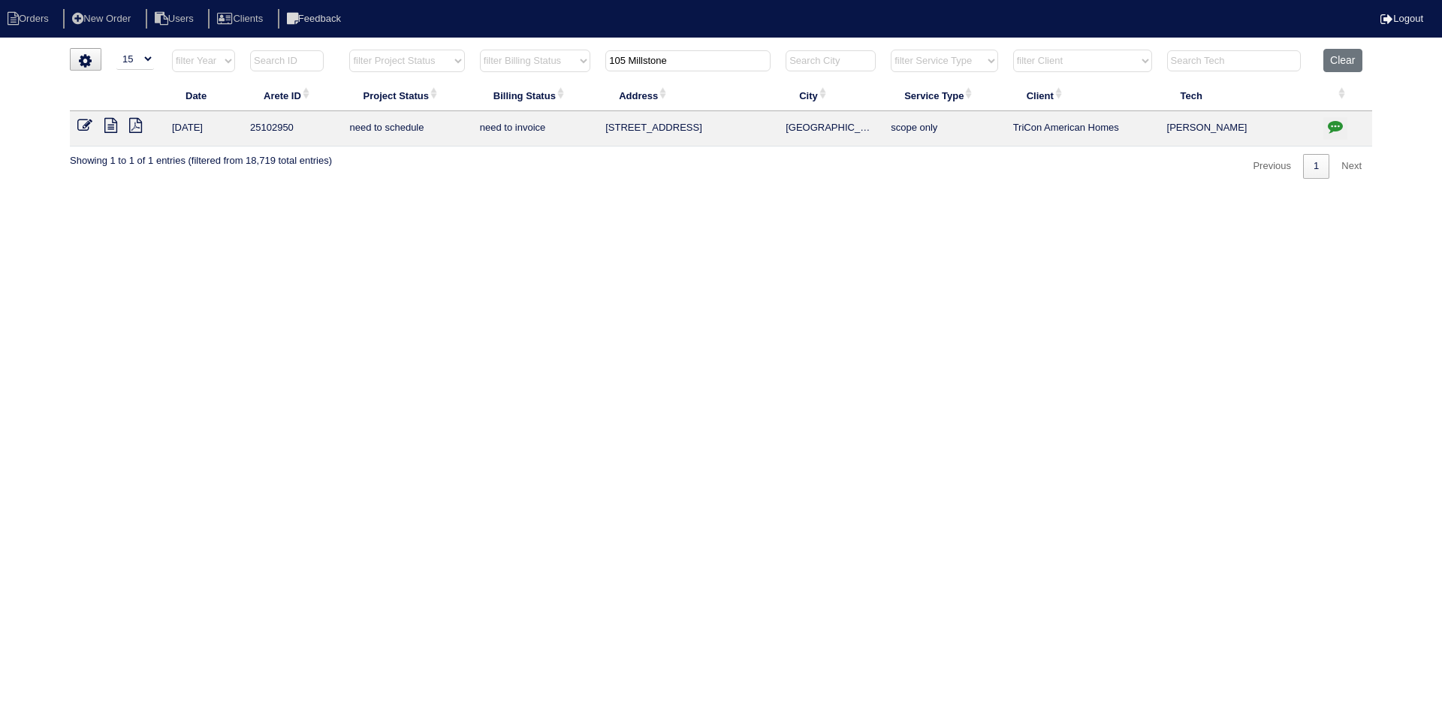
click at [108, 128] on icon at bounding box center [110, 125] width 13 height 15
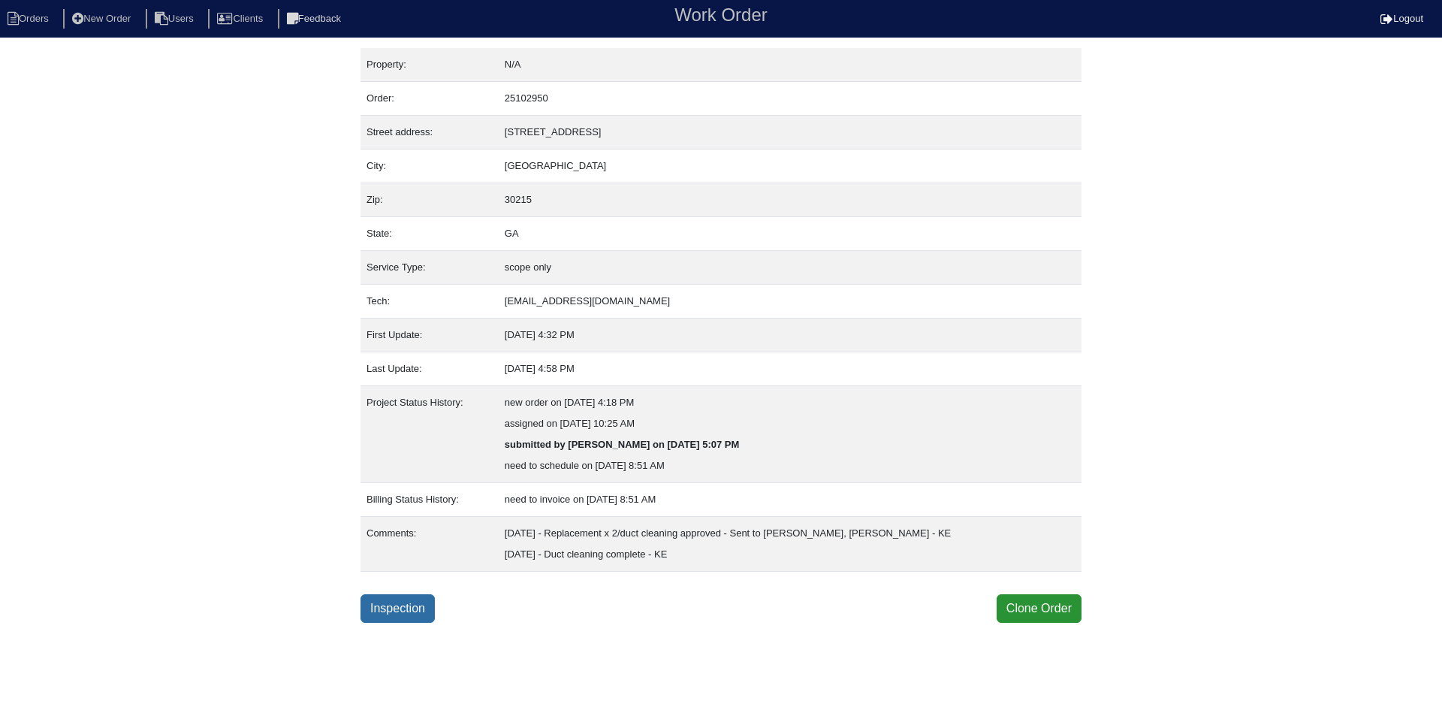
click at [407, 612] on link "Inspection" at bounding box center [398, 608] width 74 height 29
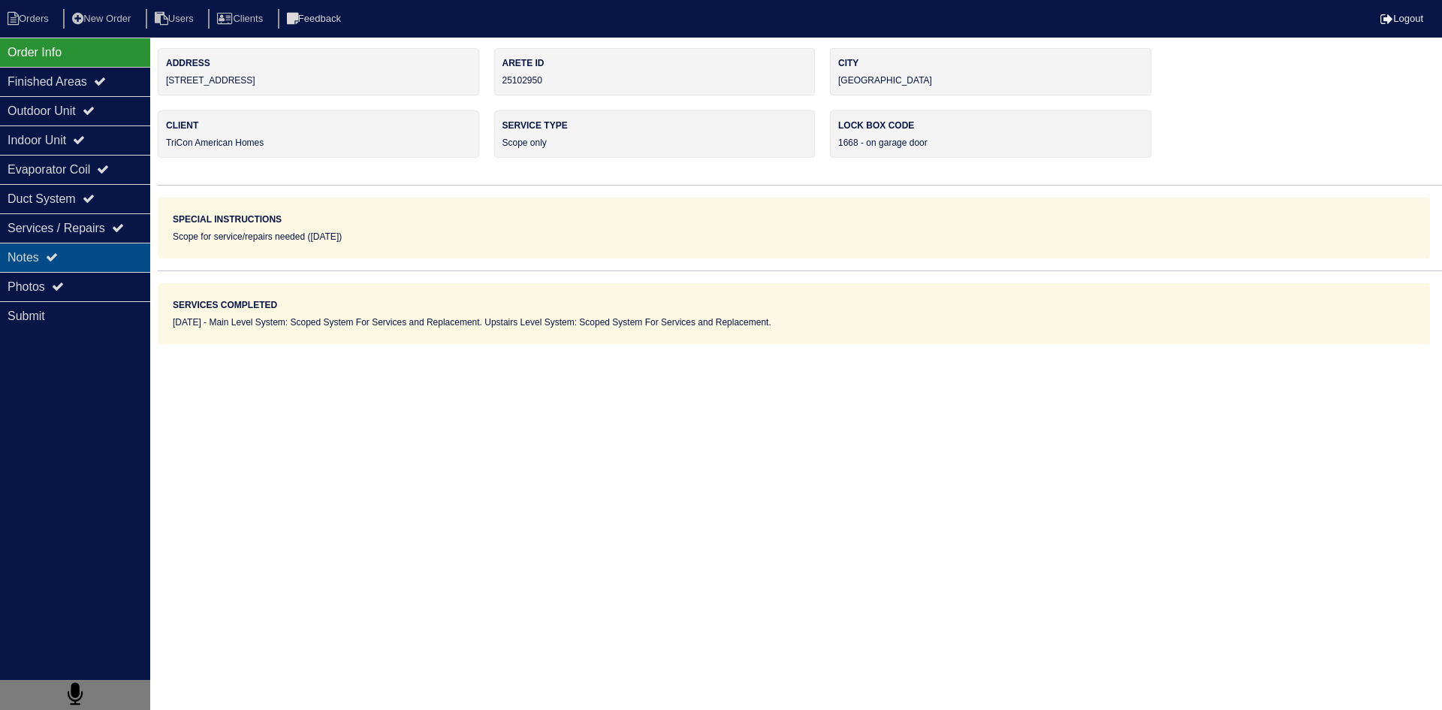
click at [97, 260] on div "Notes" at bounding box center [75, 257] width 150 height 29
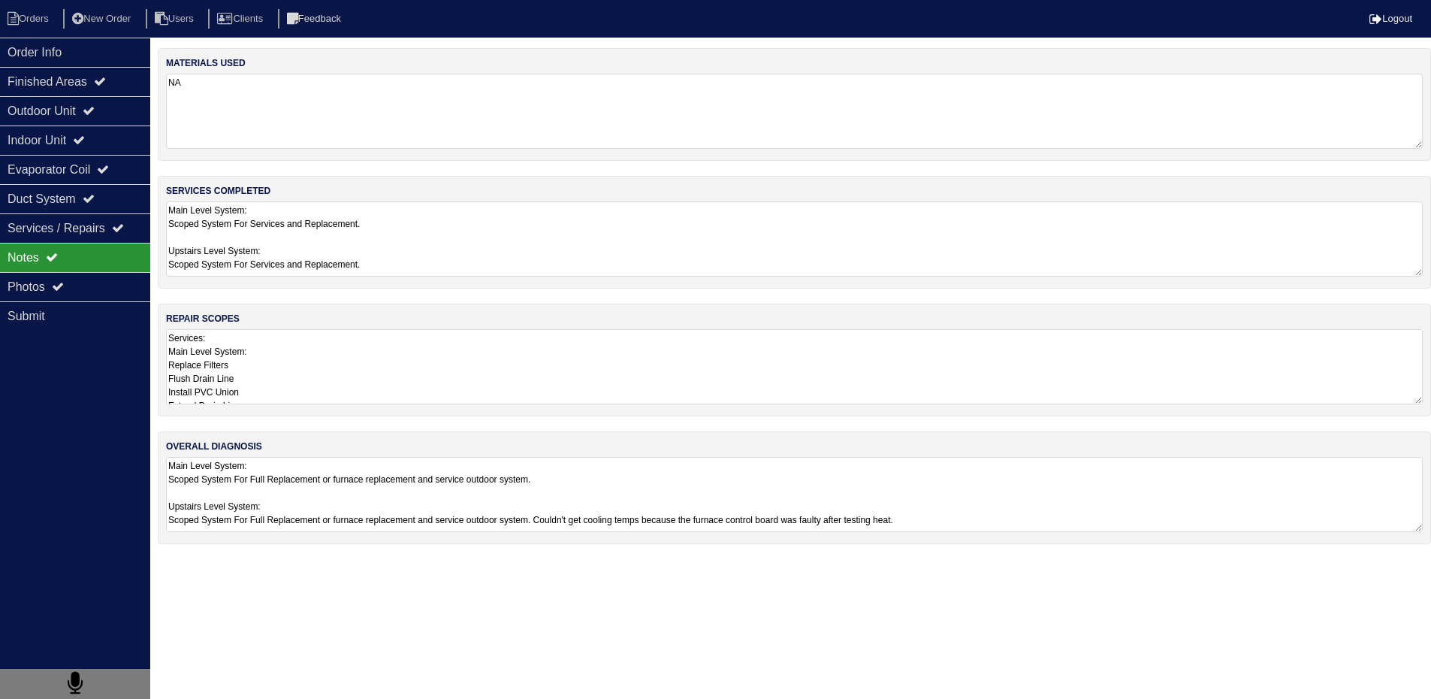
click at [235, 361] on textarea "Services: Main Level System: Replace Filters Flush Drain Line Install PVC Union…" at bounding box center [794, 366] width 1257 height 75
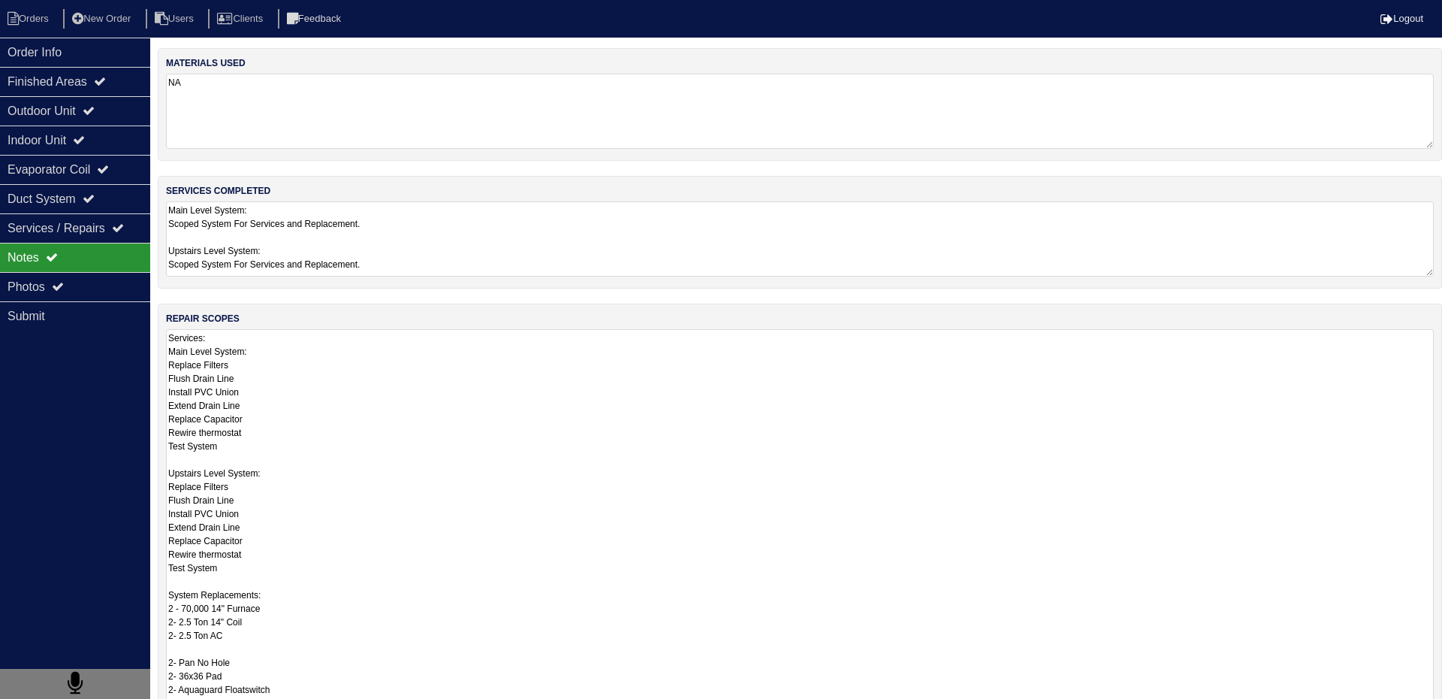
click at [253, 231] on textarea "Main Level System: Scoped System For Services and Replacement. Upstairs Level S…" at bounding box center [800, 238] width 1268 height 75
click at [291, 361] on textarea "Services: Main Level System: Replace Filters Flush Drain Line Install PVC Union…" at bounding box center [794, 574] width 1257 height 490
click at [34, 111] on div "Outdoor Unit" at bounding box center [75, 110] width 150 height 29
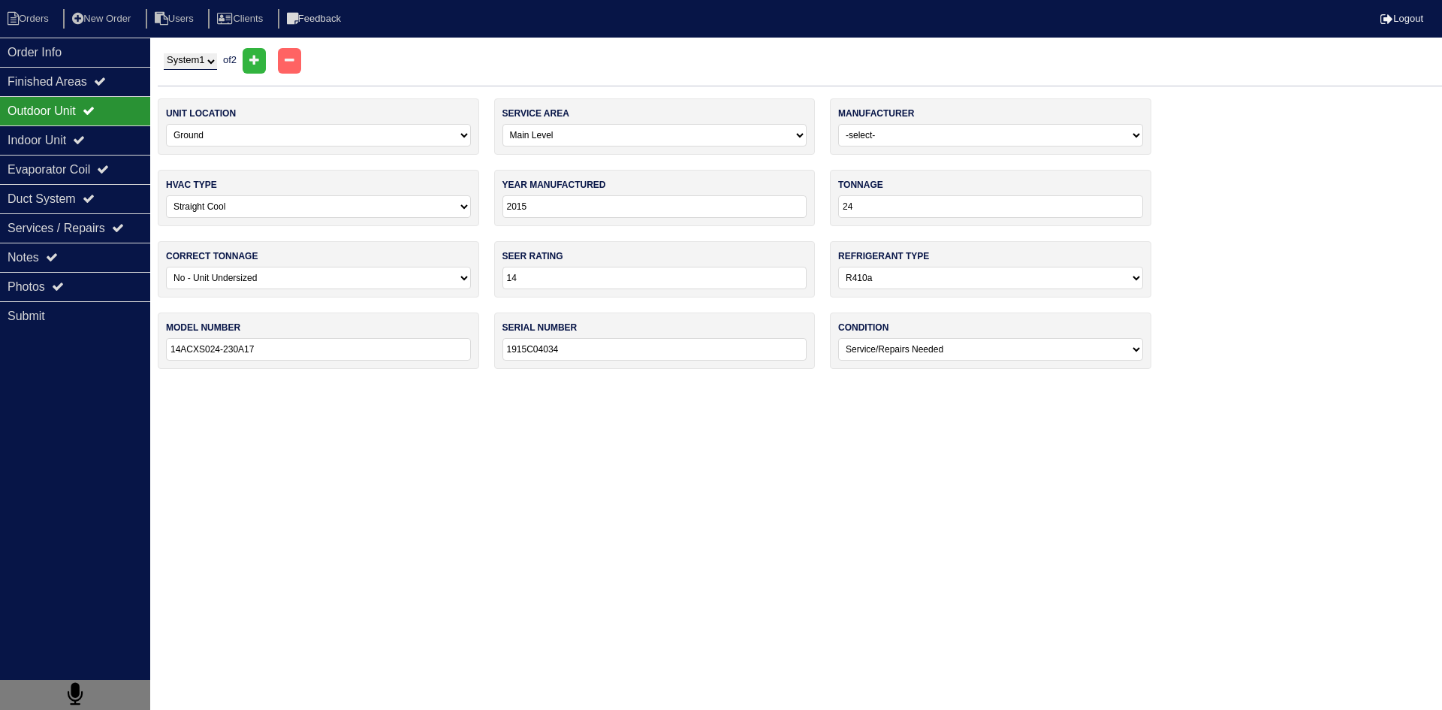
click at [199, 68] on select "System 1 System 2" at bounding box center [190, 61] width 53 height 17
select select "2"
click at [164, 53] on select "System 1 System 2" at bounding box center [190, 61] width 53 height 17
select select "1"
type input "1915003842"
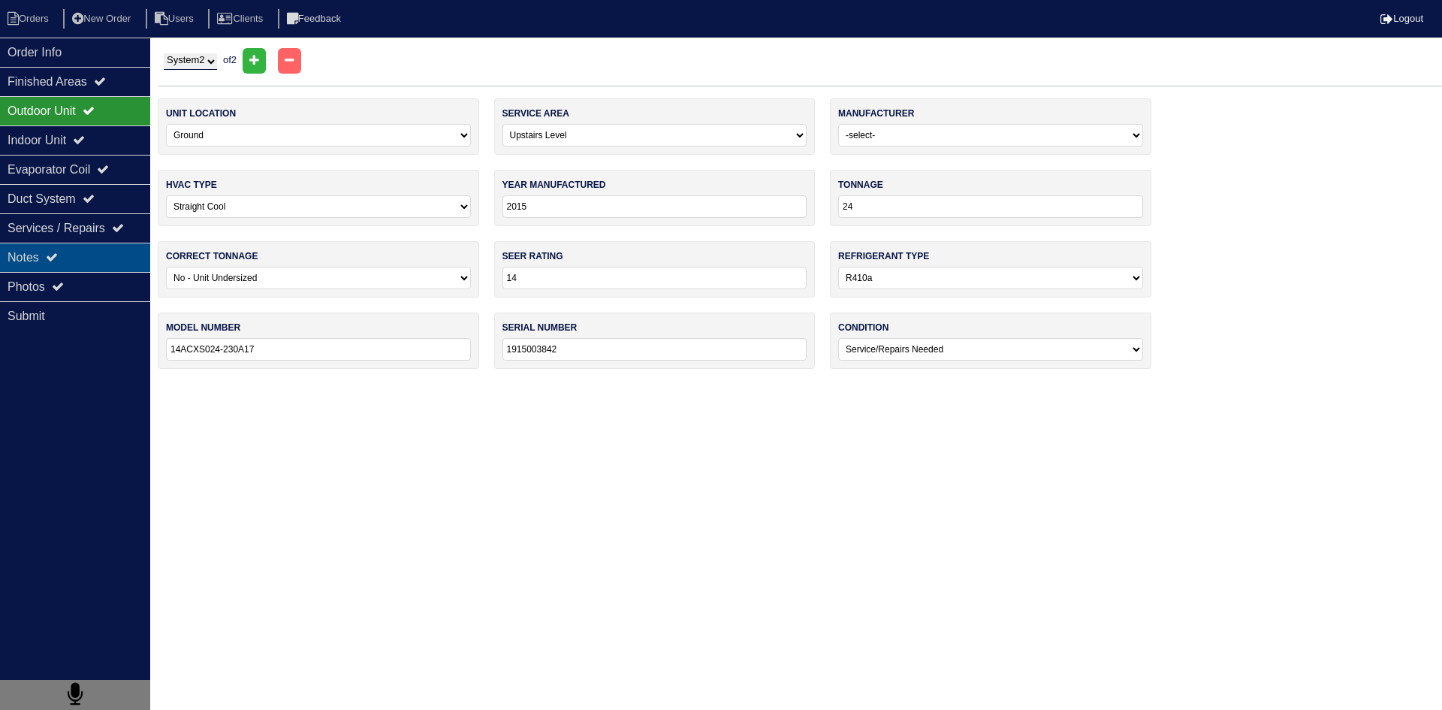
click at [52, 258] on icon at bounding box center [52, 257] width 12 height 12
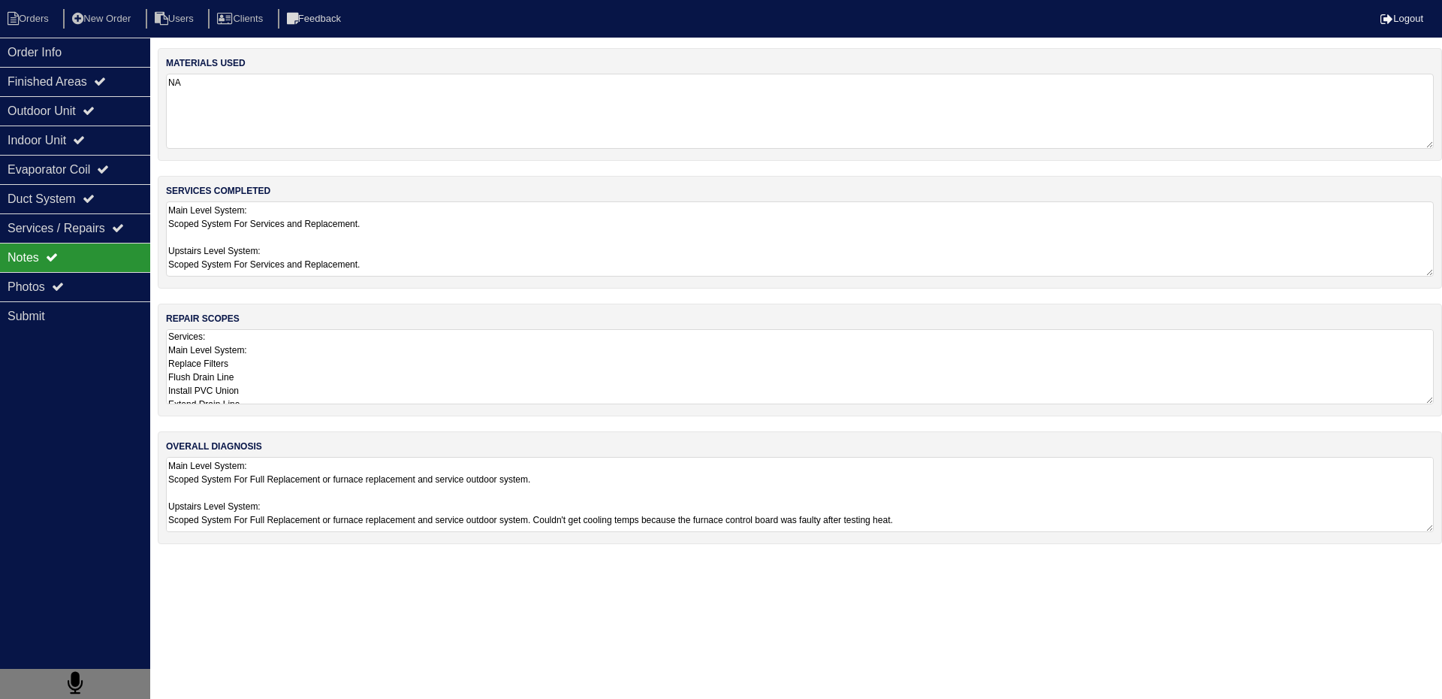
click at [281, 492] on textarea "Main Level System: Scoped System For Full Replacement or furnace replacement an…" at bounding box center [800, 494] width 1268 height 75
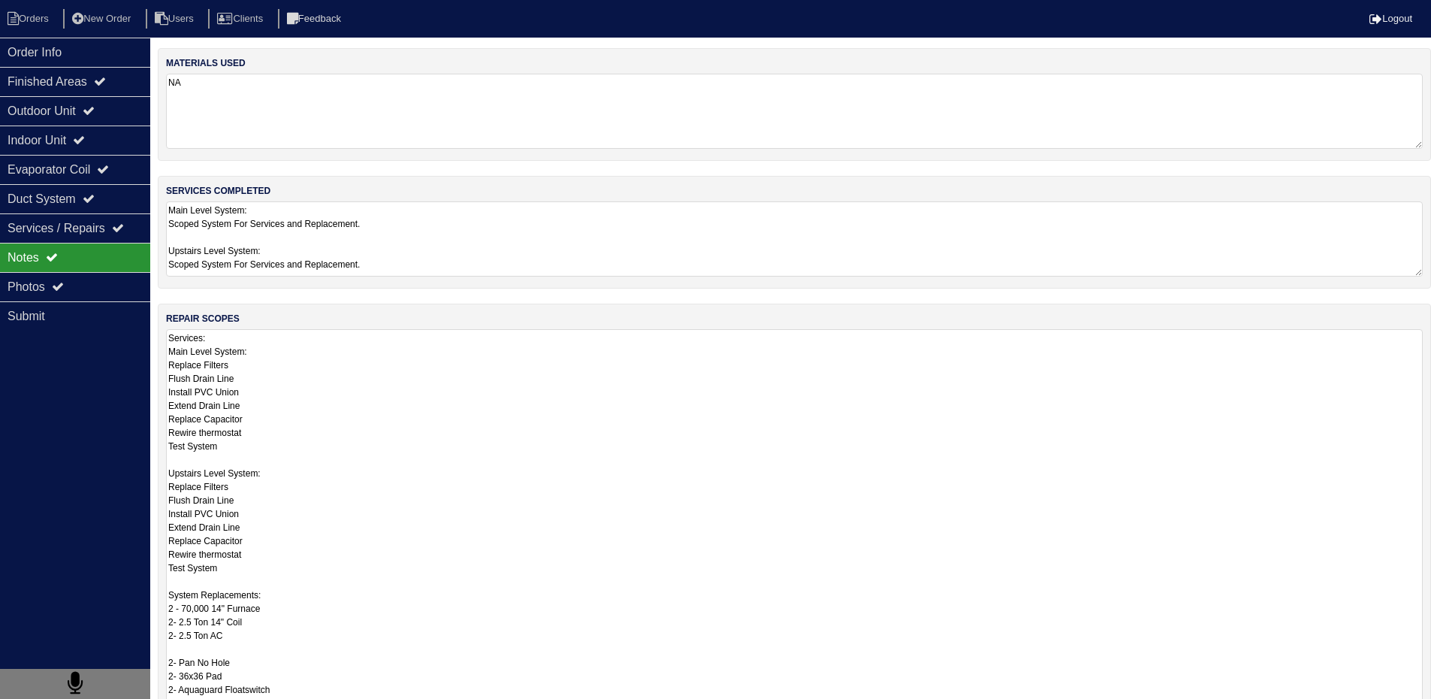
click at [299, 378] on textarea "Services: Main Level System: Replace Filters Flush Drain Line Install PVC Union…" at bounding box center [794, 574] width 1257 height 490
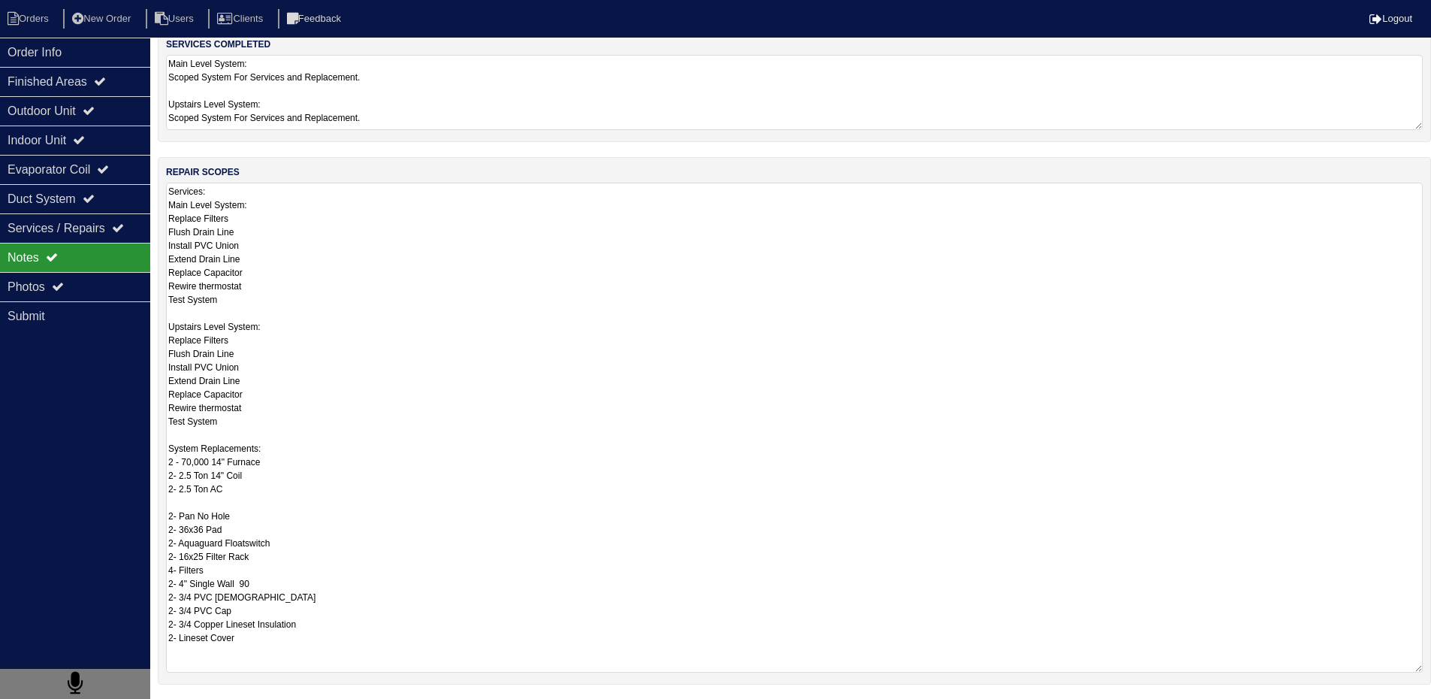
scroll to position [150, 0]
drag, startPoint x: 176, startPoint y: 443, endPoint x: 268, endPoint y: 587, distance: 171.3
click at [268, 587] on textarea "Services: Main Level System: Replace Filters Flush Drain Line Install PVC Union…" at bounding box center [794, 424] width 1257 height 490
click at [323, 519] on textarea "Services: Main Level System: Replace Filters Flush Drain Line Install PVC Union…" at bounding box center [794, 424] width 1257 height 490
drag, startPoint x: 169, startPoint y: 445, endPoint x: 315, endPoint y: 644, distance: 246.1
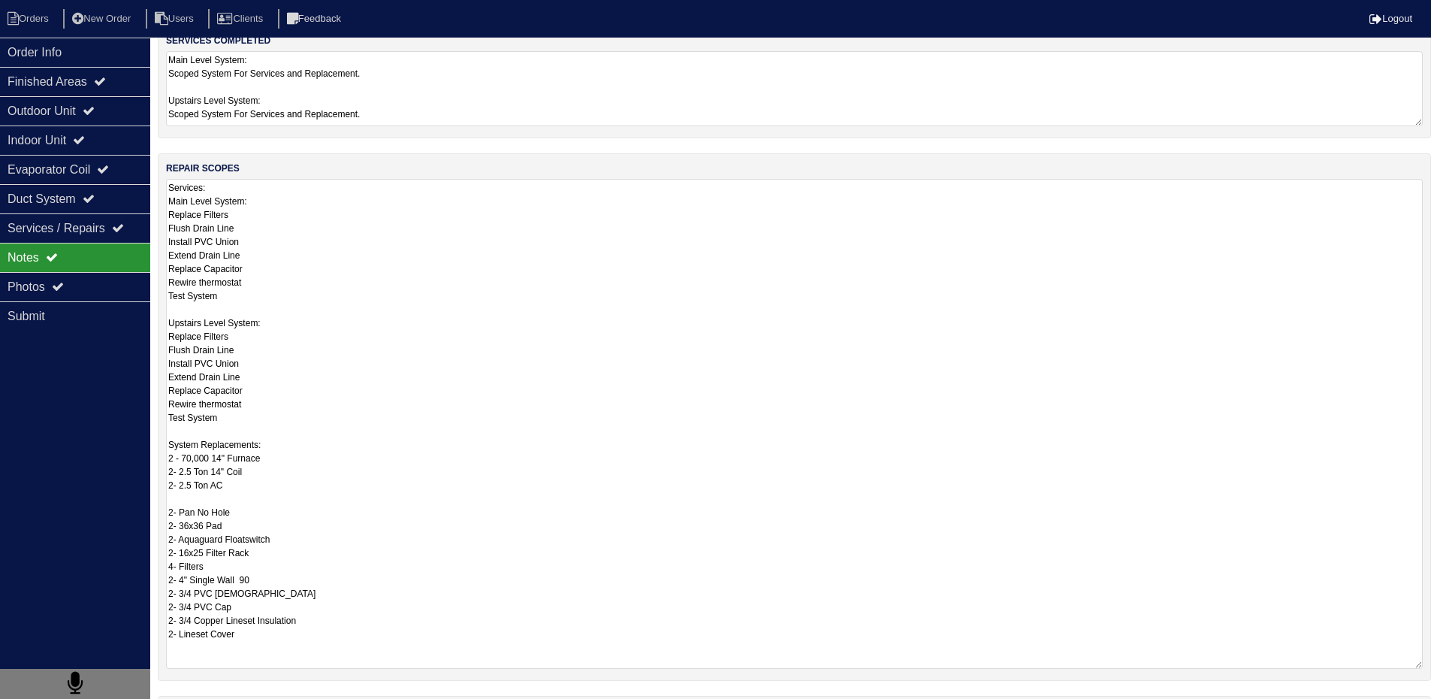
click at [314, 644] on textarea "Services: Main Level System: Replace Filters Flush Drain Line Install PVC Union…" at bounding box center [794, 424] width 1257 height 490
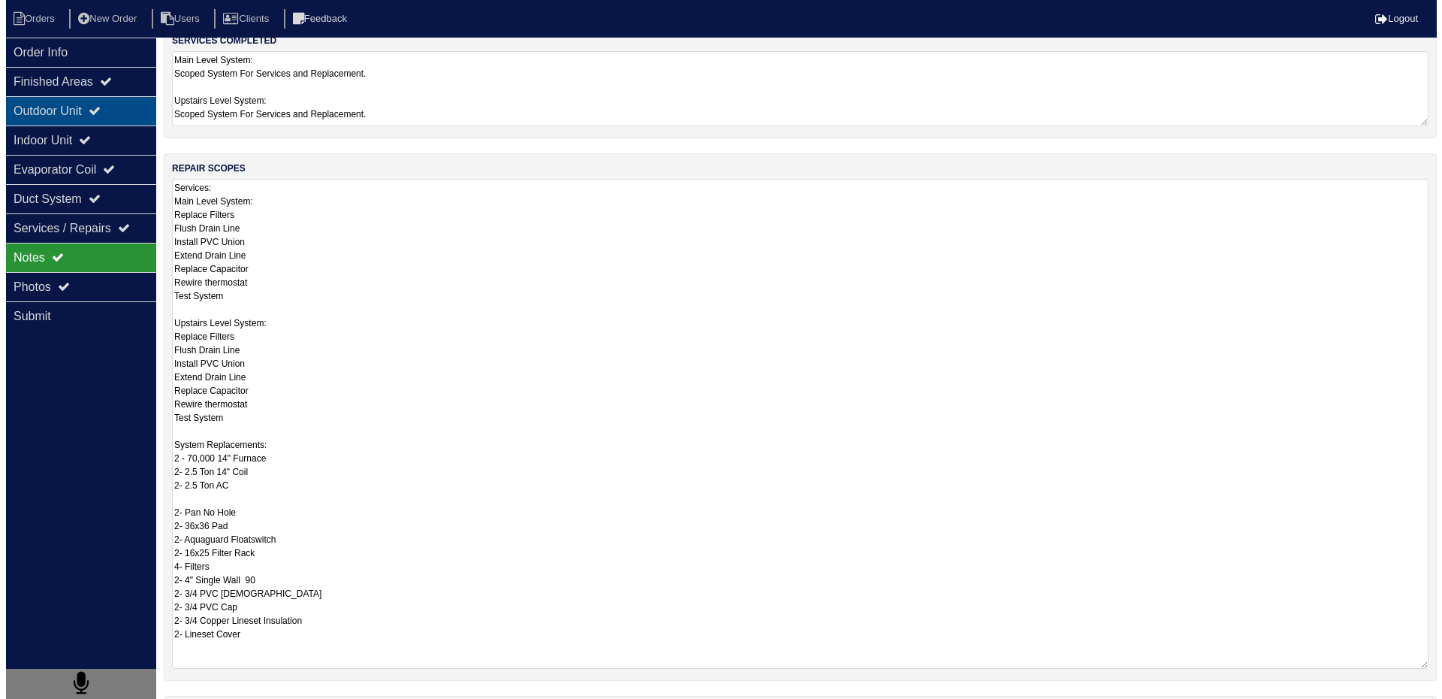
scroll to position [0, 0]
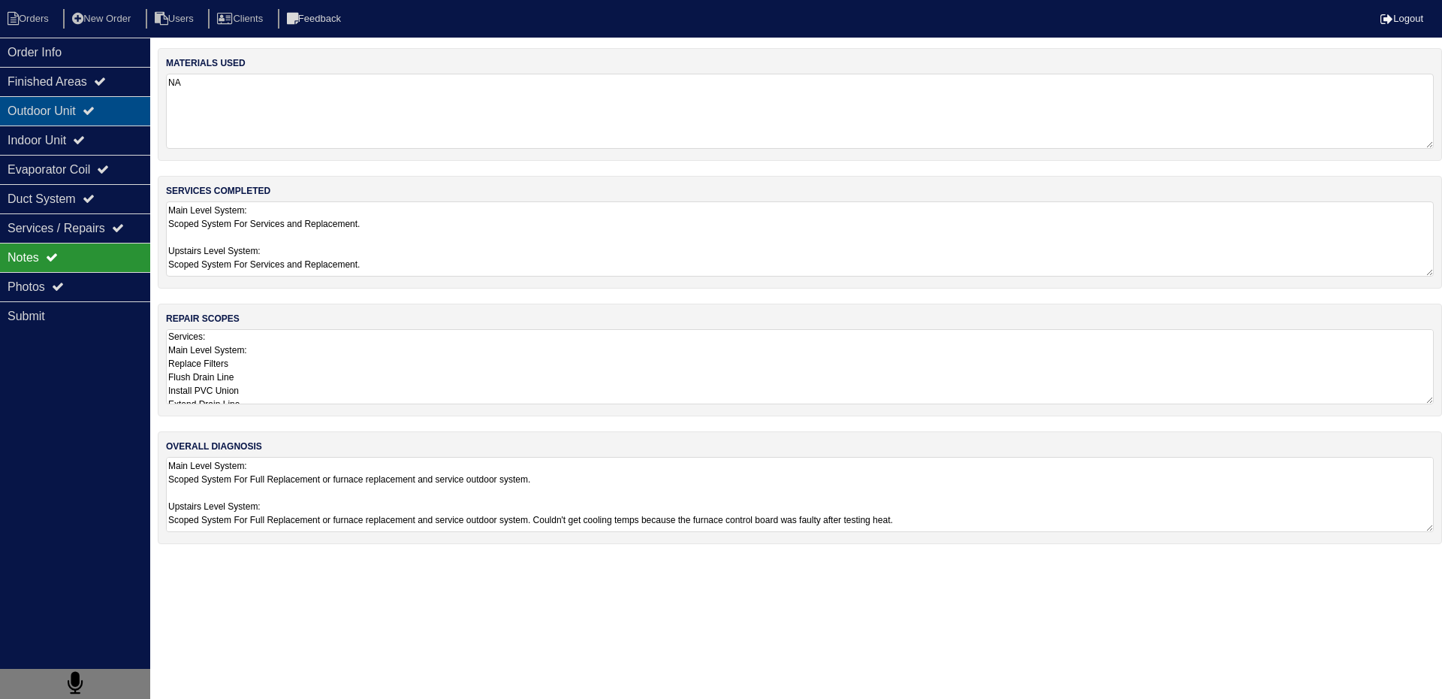
click at [24, 109] on div "Outdoor Unit" at bounding box center [75, 110] width 150 height 29
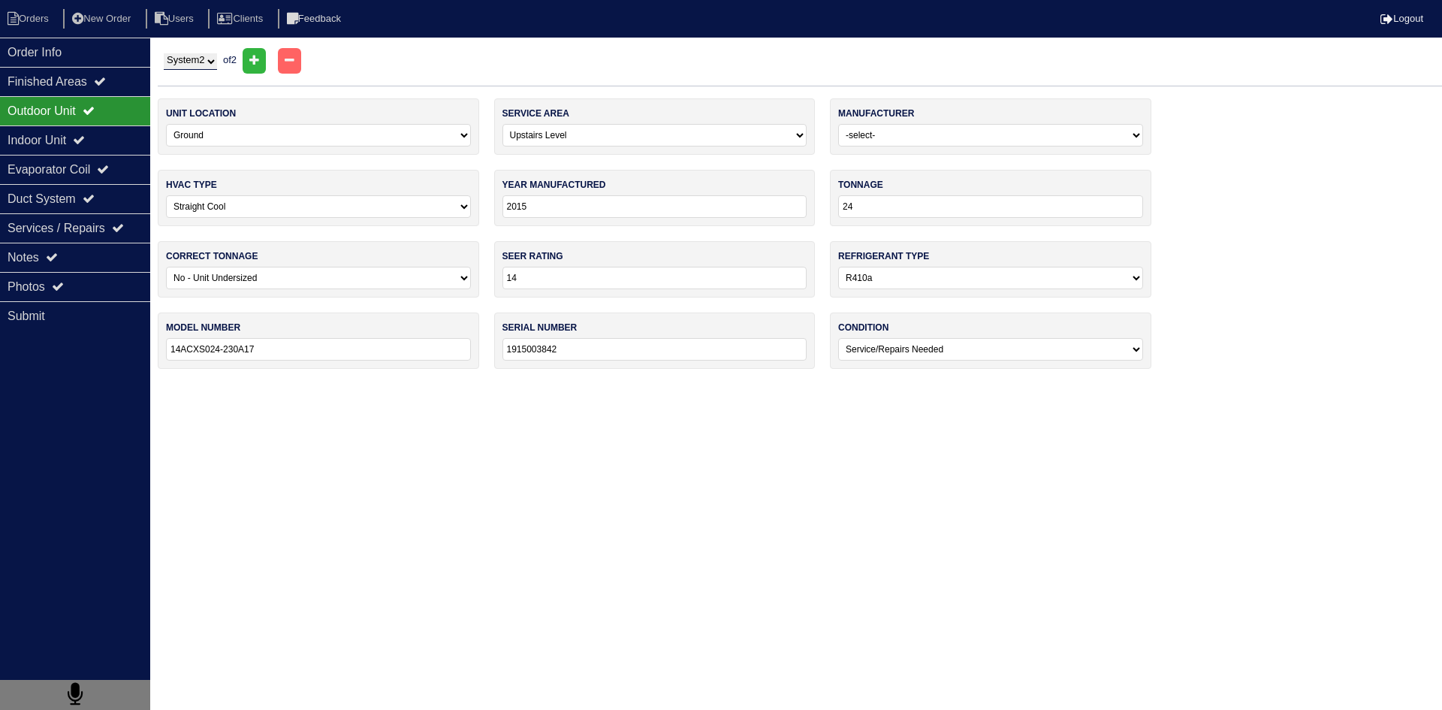
click at [212, 65] on select "System 1 System 2" at bounding box center [190, 61] width 53 height 17
select select "1"
click at [164, 53] on select "System 1 System 2" at bounding box center [190, 61] width 53 height 17
select select "0"
type input "1915C04034"
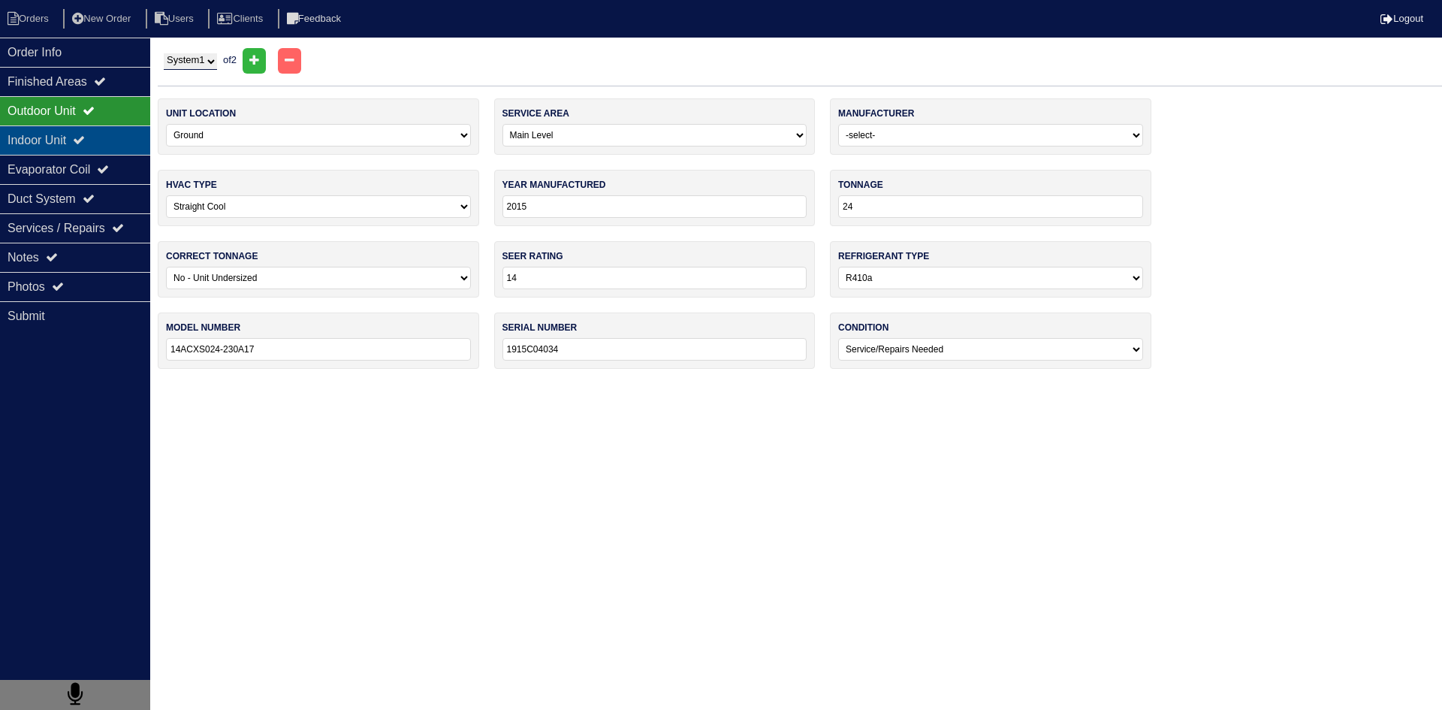
click at [19, 145] on div "Indoor Unit" at bounding box center [75, 139] width 150 height 29
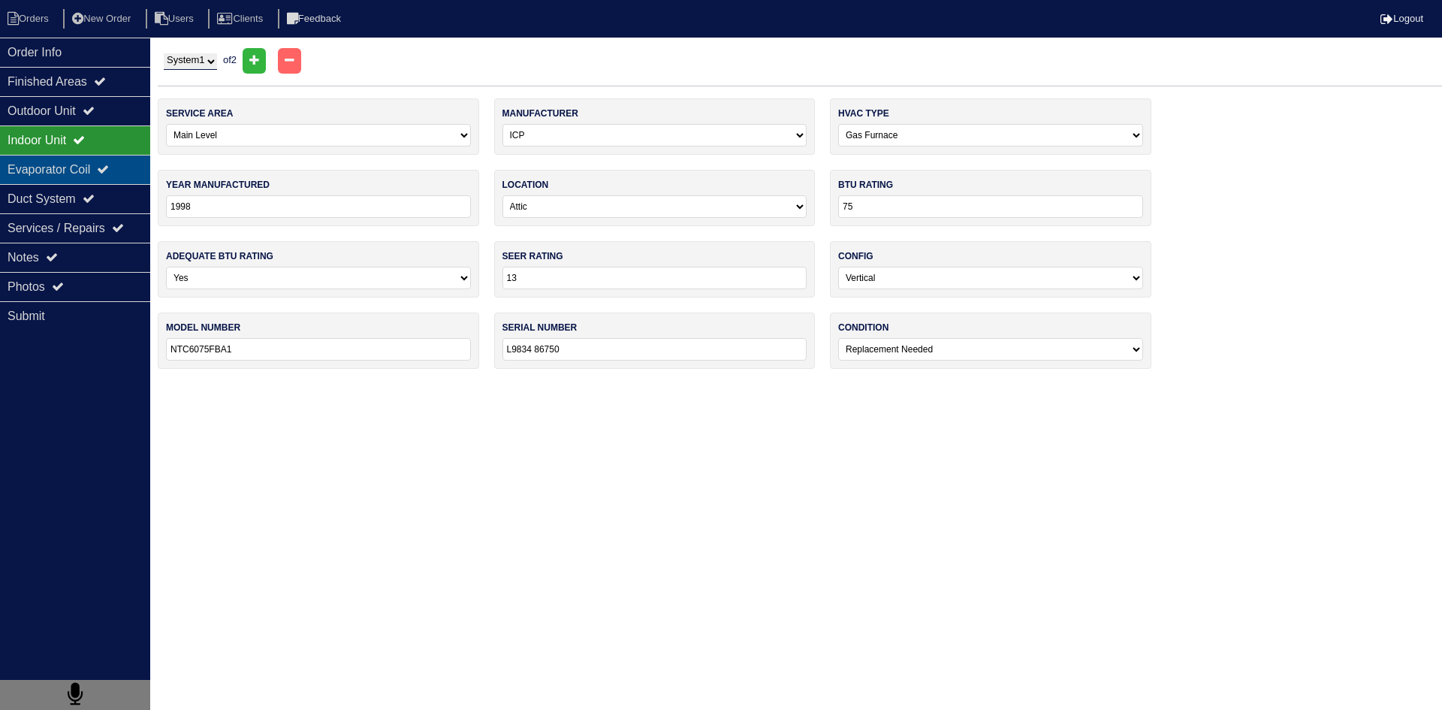
click at [36, 175] on div "Evaporator Coil" at bounding box center [75, 169] width 150 height 29
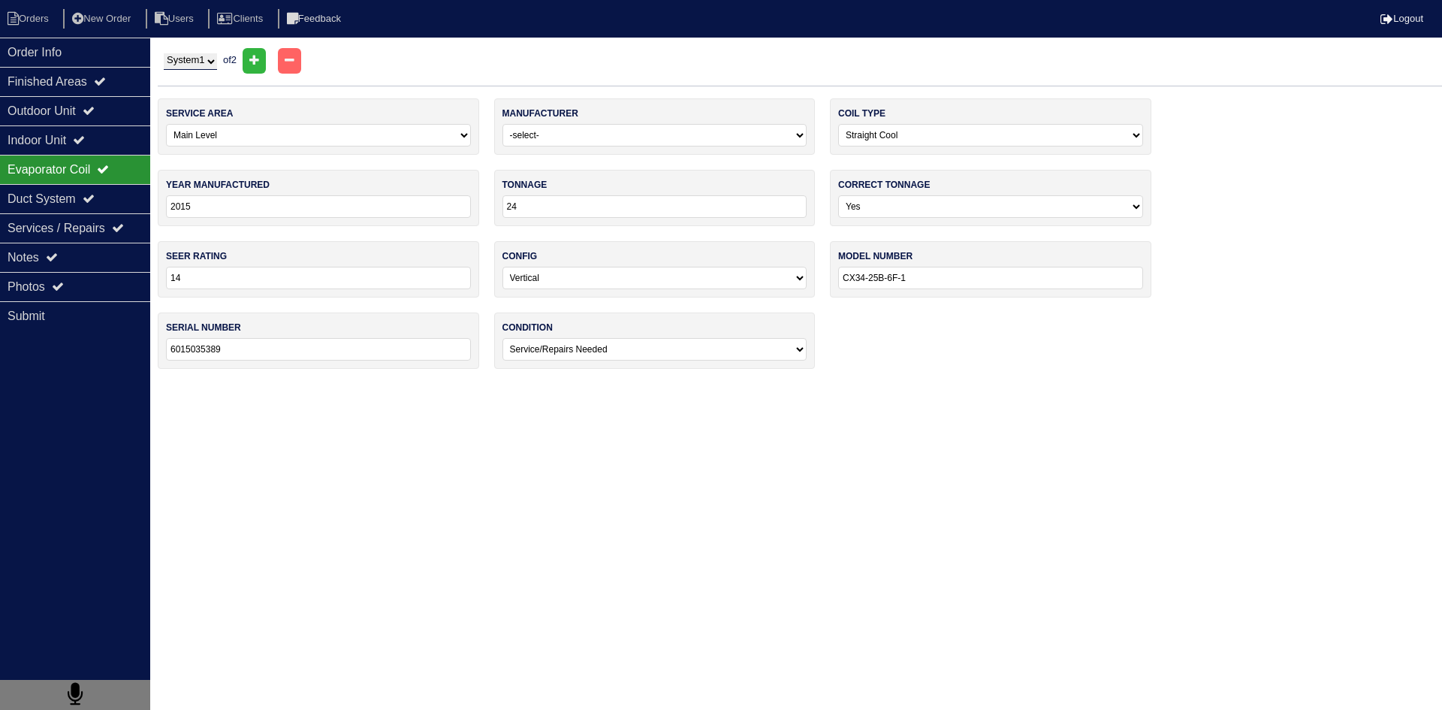
click at [201, 65] on select "System 1 System 2" at bounding box center [190, 61] width 53 height 17
select select "2"
click at [164, 53] on select "System 1 System 2" at bounding box center [190, 61] width 53 height 17
select select "1"
type input "L9833 17767"
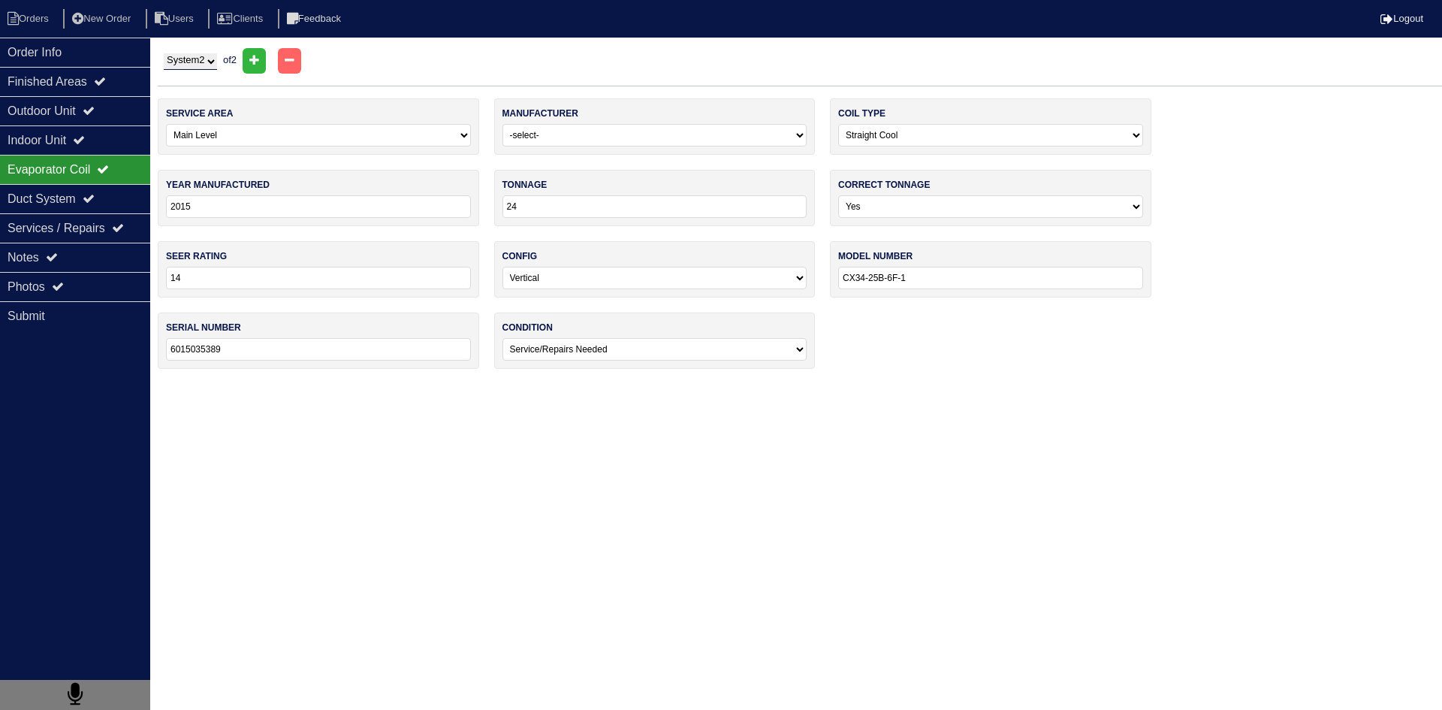
select select "1"
type input "6015035385"
click at [46, 115] on div "Outdoor Unit" at bounding box center [75, 110] width 150 height 29
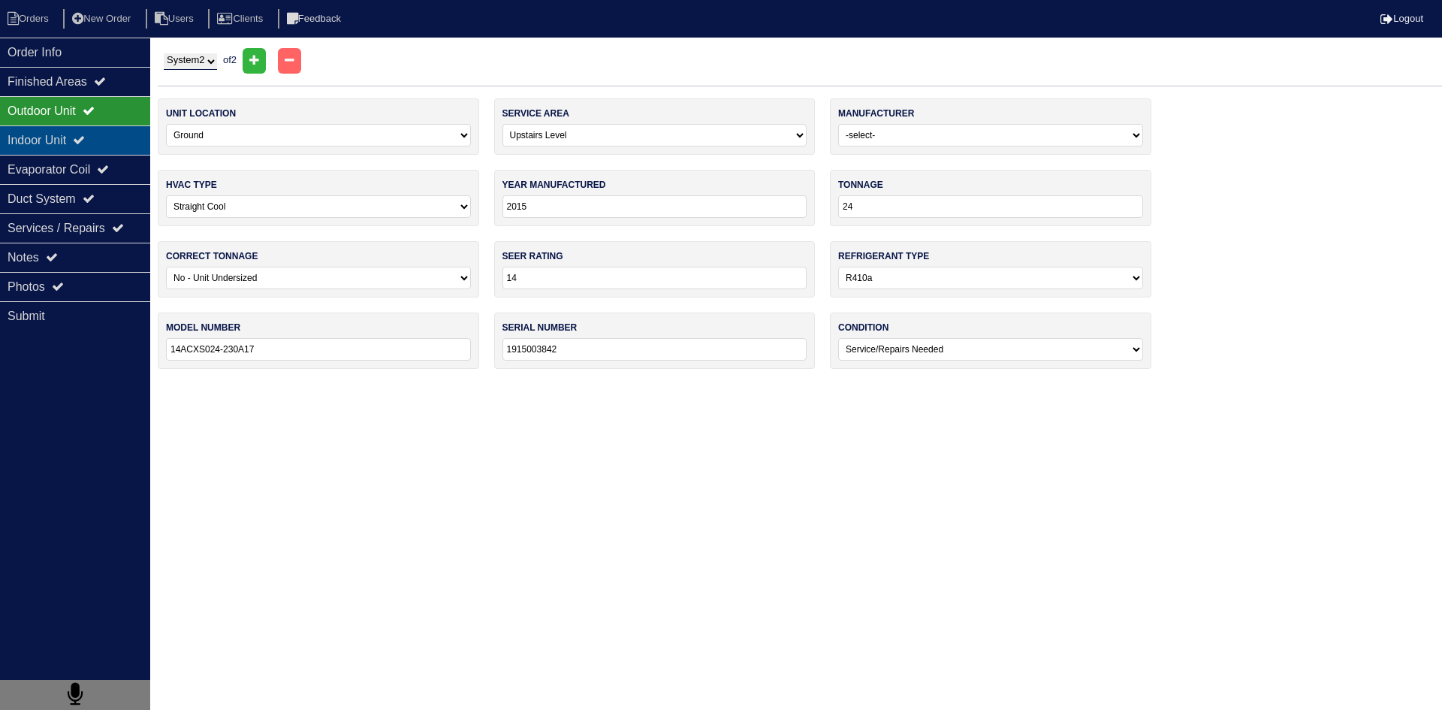
click at [46, 143] on div "Indoor Unit" at bounding box center [75, 139] width 150 height 29
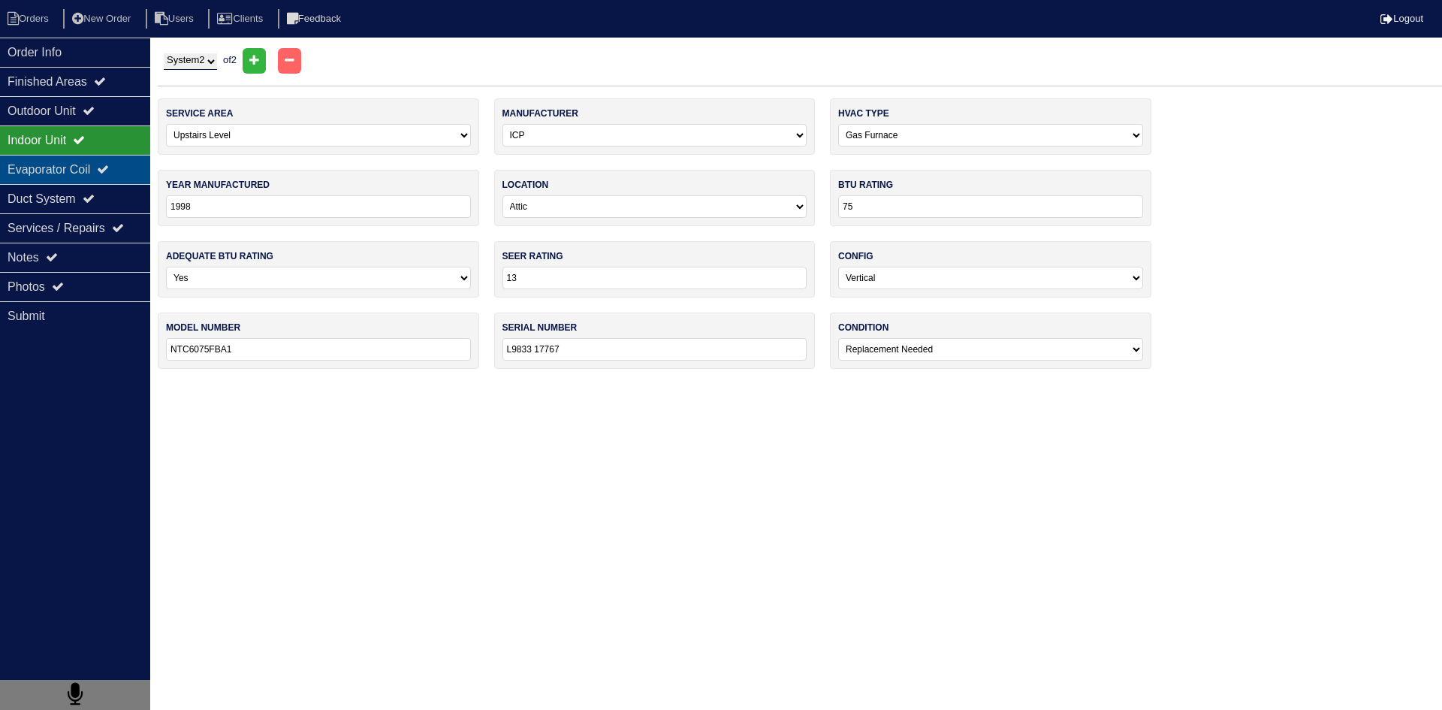
click at [43, 170] on div "Evaporator Coil" at bounding box center [75, 169] width 150 height 29
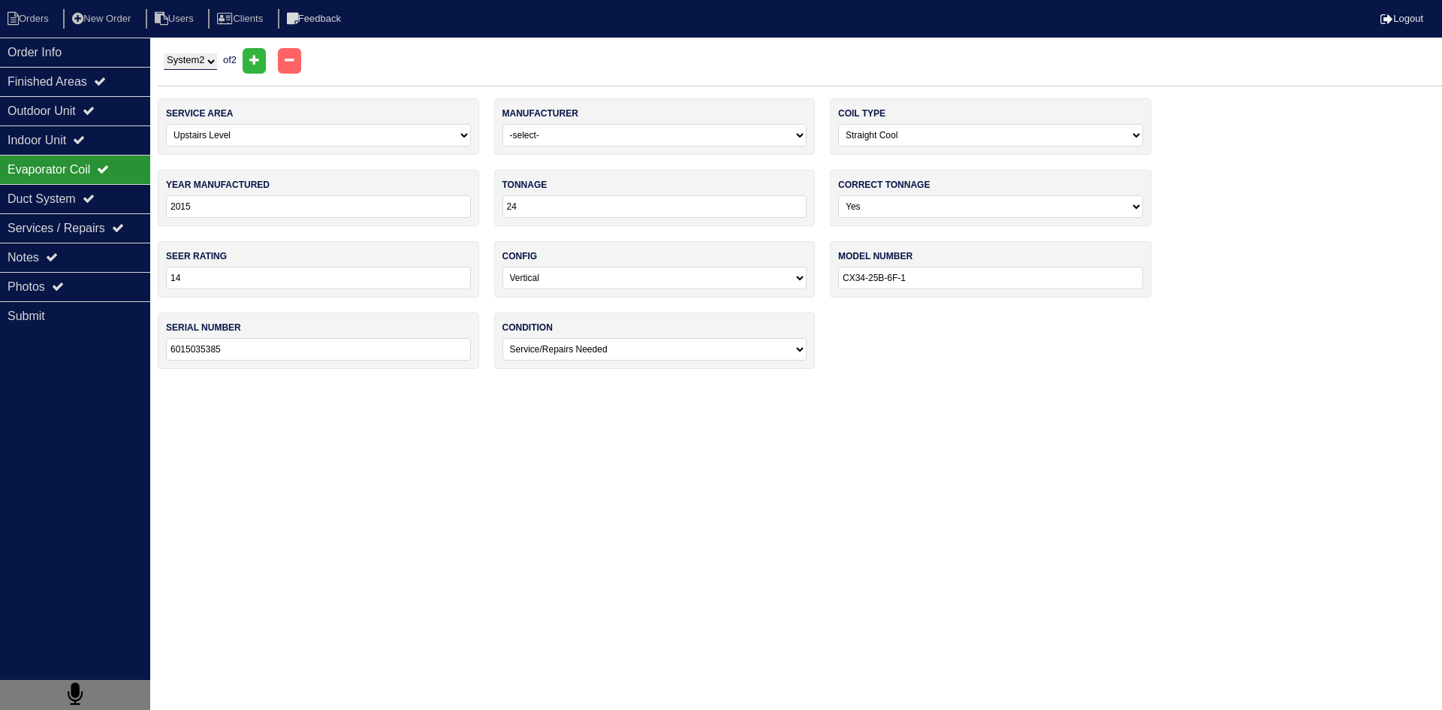
click at [181, 61] on select "System 1 System 2" at bounding box center [190, 61] width 53 height 17
select select "1"
click at [164, 53] on select "System 1 System 2" at bounding box center [190, 61] width 53 height 17
select select "0"
type input "6015035389"
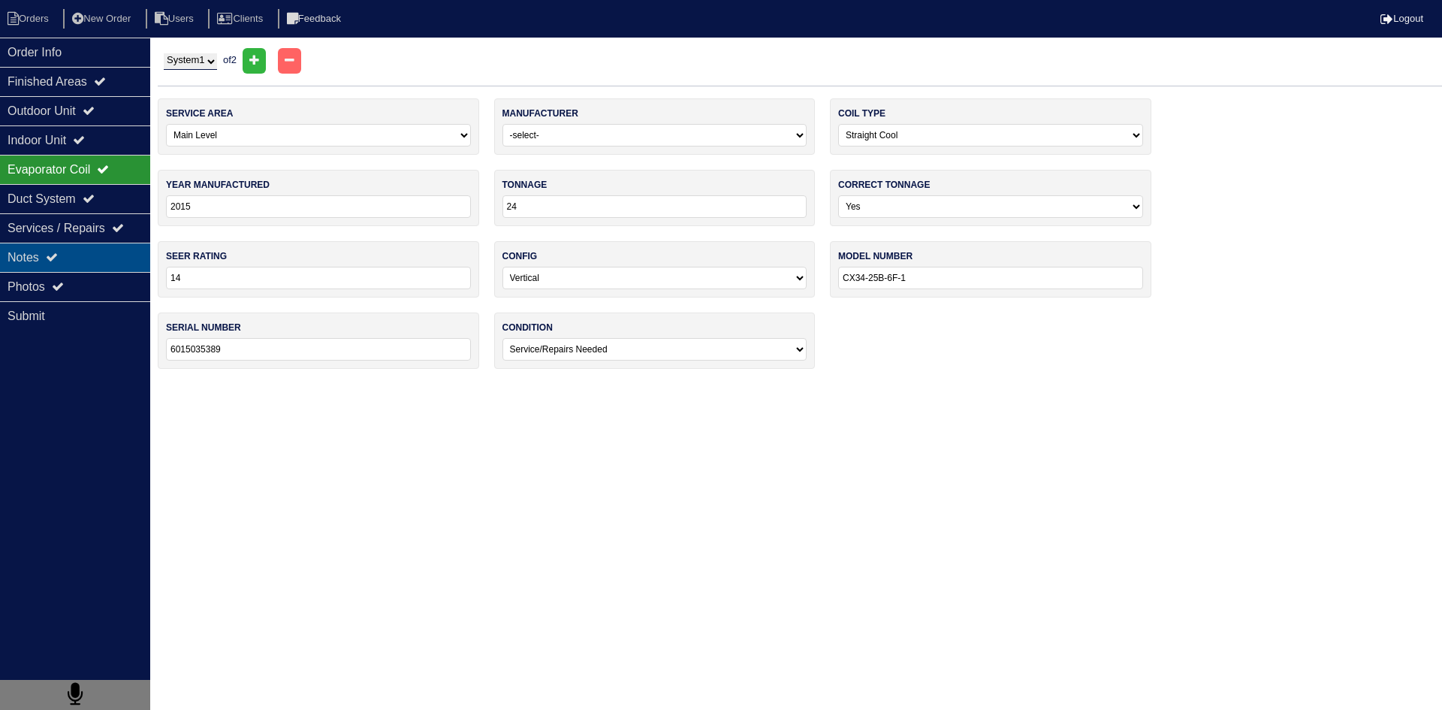
click at [87, 261] on div "Notes" at bounding box center [75, 257] width 150 height 29
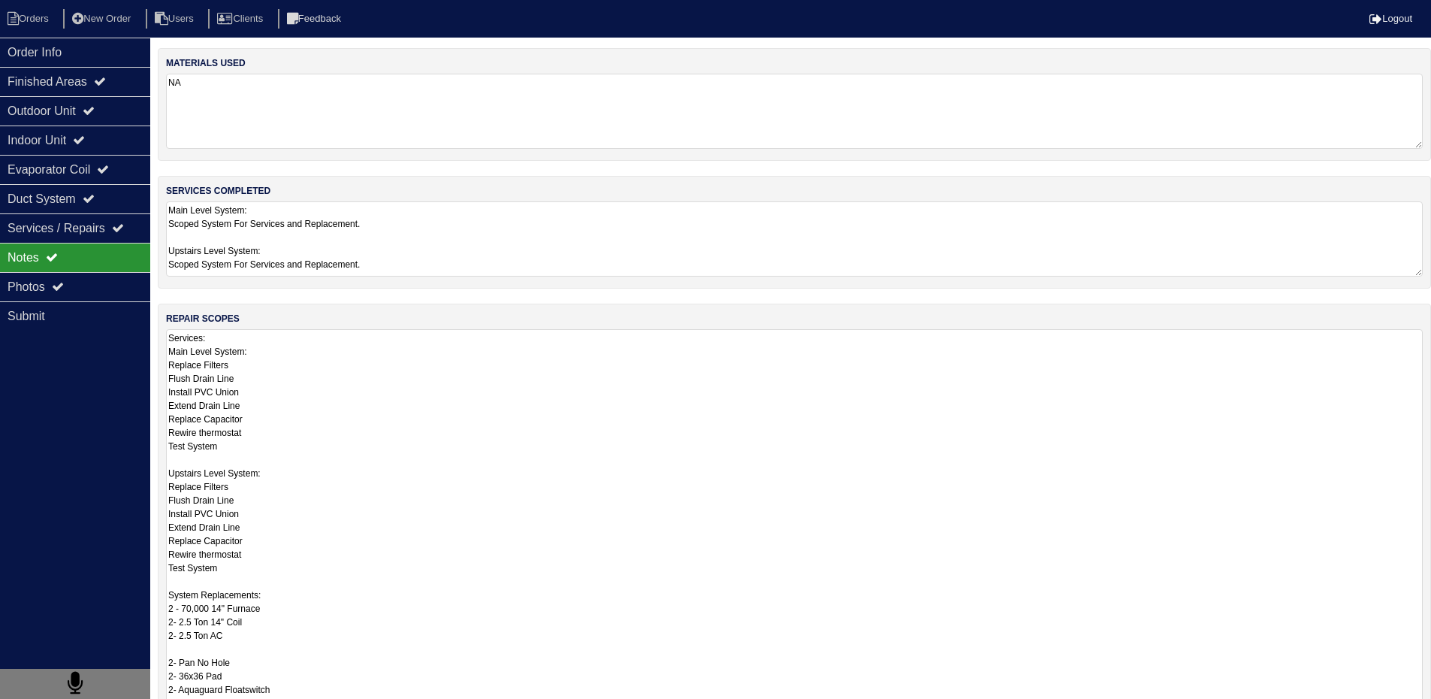
click at [321, 358] on textarea "Services: Main Level System: Replace Filters Flush Drain Line Install PVC Union…" at bounding box center [794, 574] width 1257 height 490
click at [323, 248] on textarea "Main Level System: Scoped System For Services and Replacement. Upstairs Level S…" at bounding box center [800, 238] width 1268 height 75
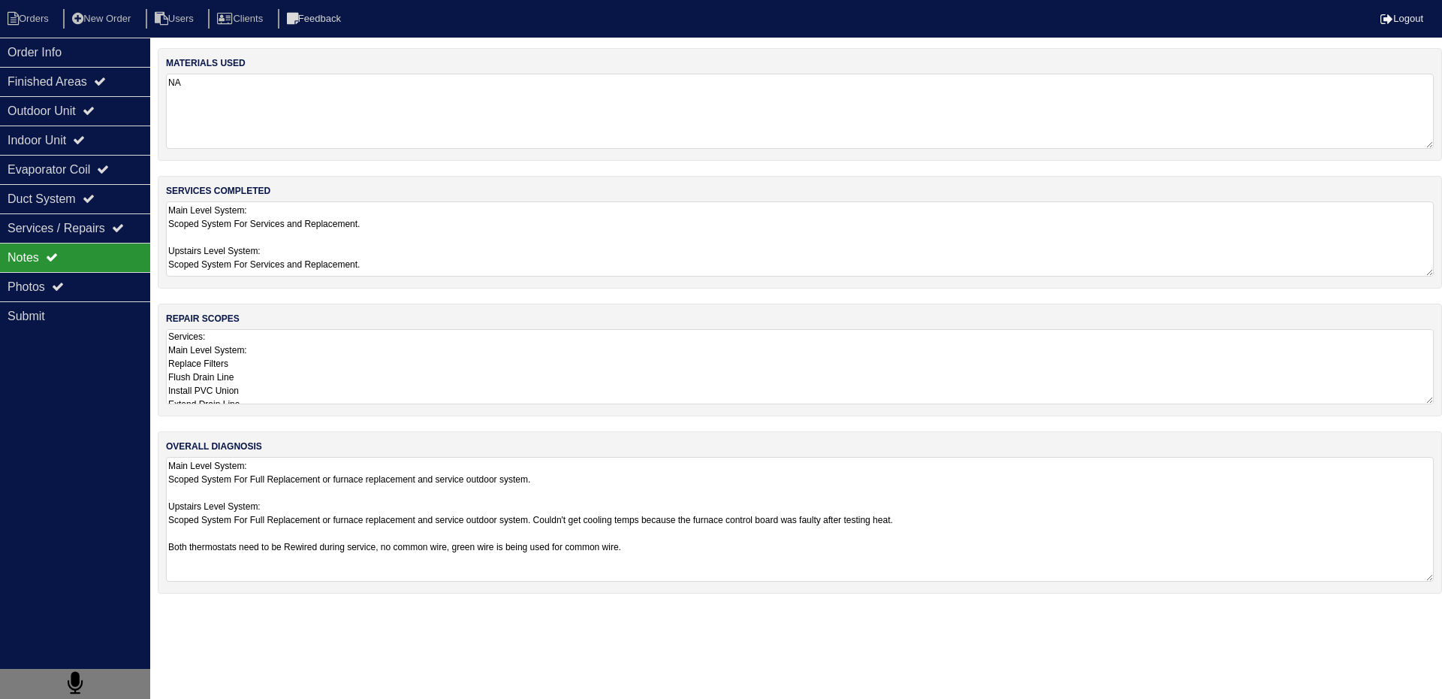
click at [330, 499] on textarea "Main Level System: Scoped System For Full Replacement or furnace replacement an…" at bounding box center [800, 519] width 1268 height 125
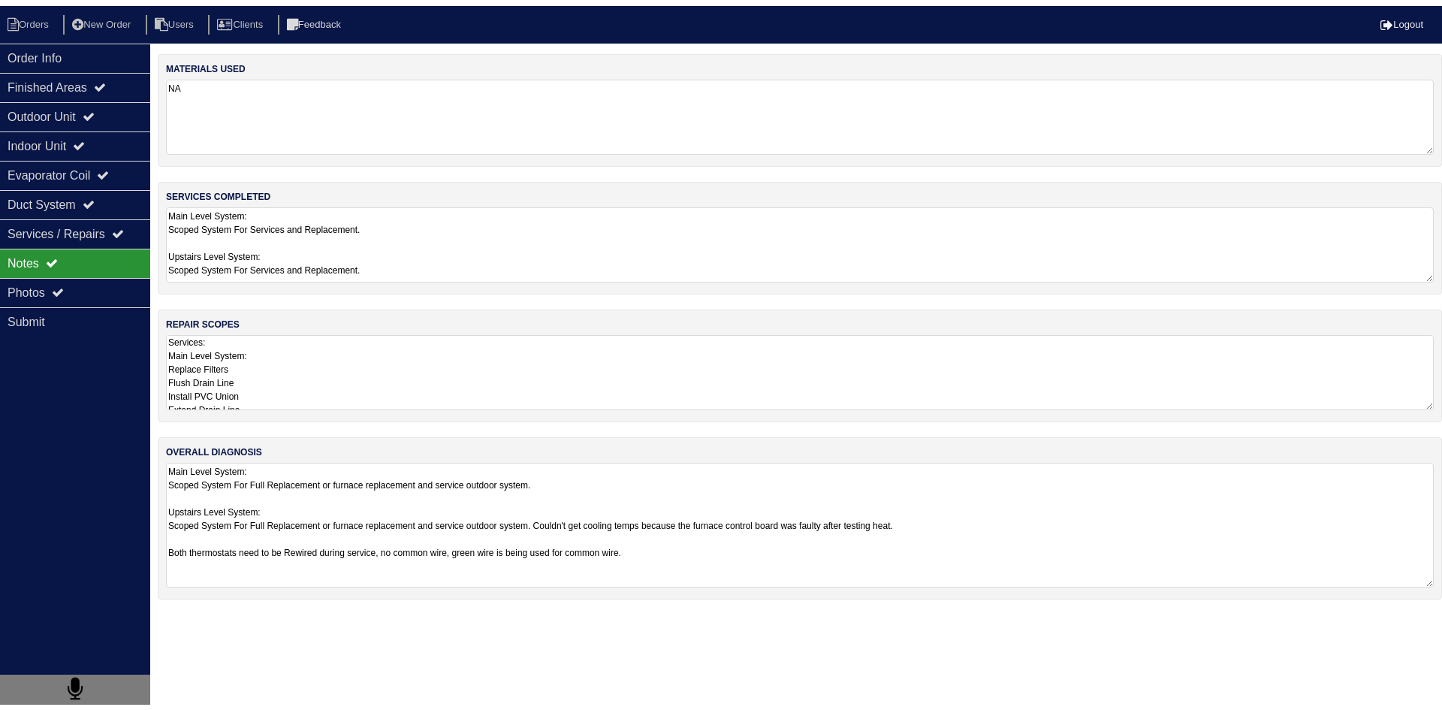
scroll to position [2, 0]
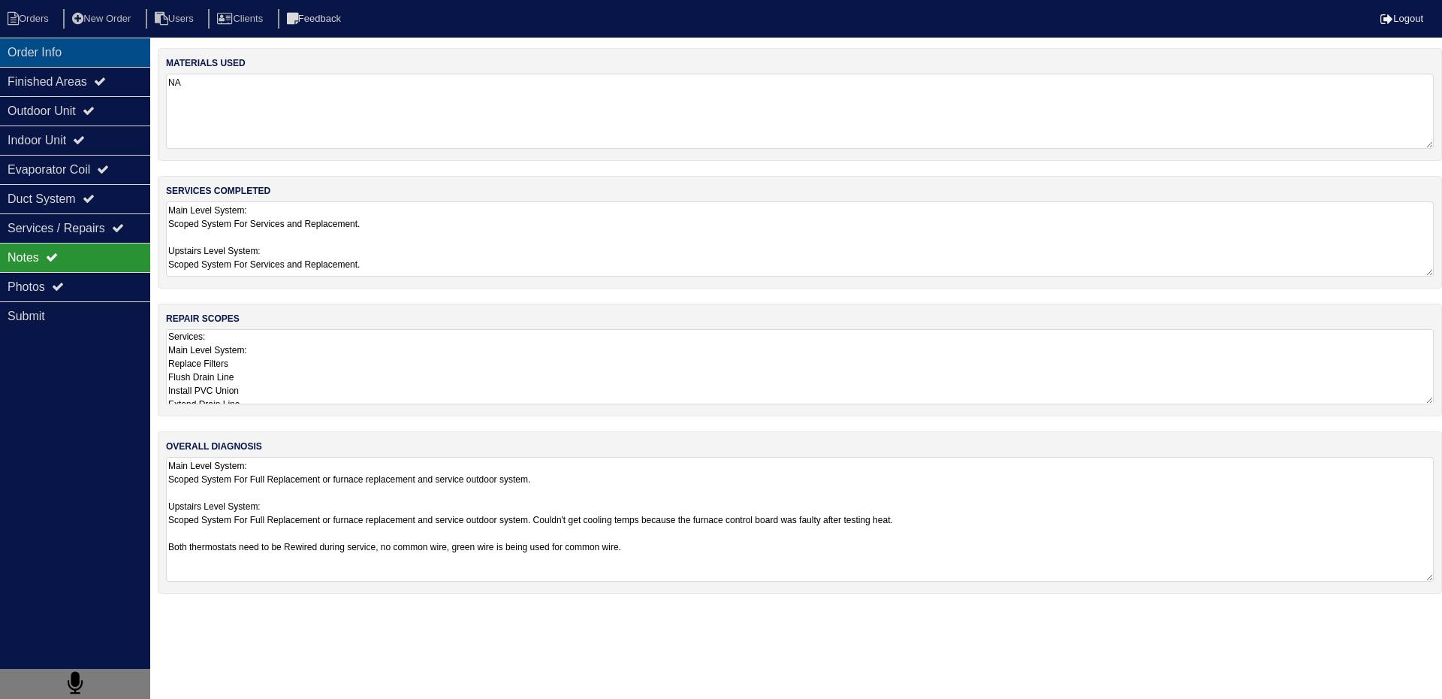
click at [56, 60] on div "Order Info" at bounding box center [75, 52] width 150 height 29
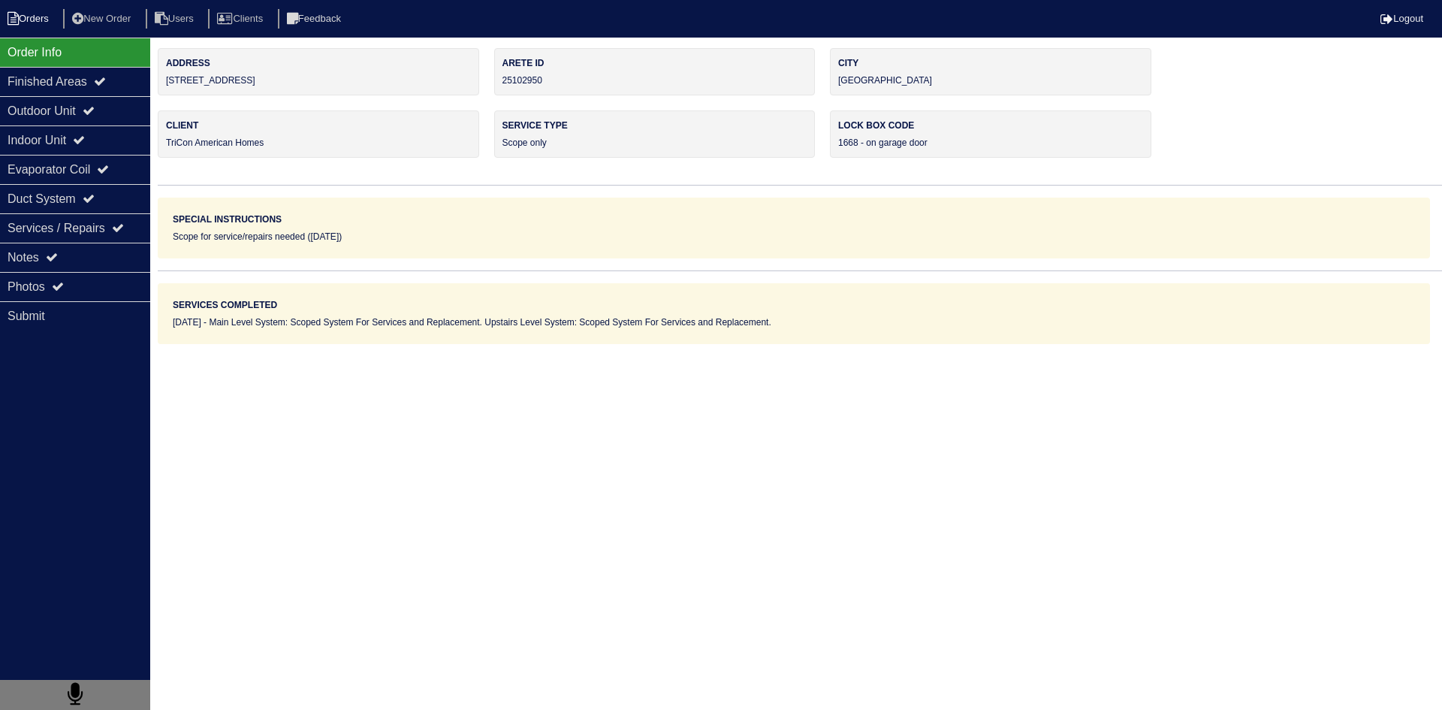
click at [46, 17] on li "Orders" at bounding box center [30, 19] width 61 height 20
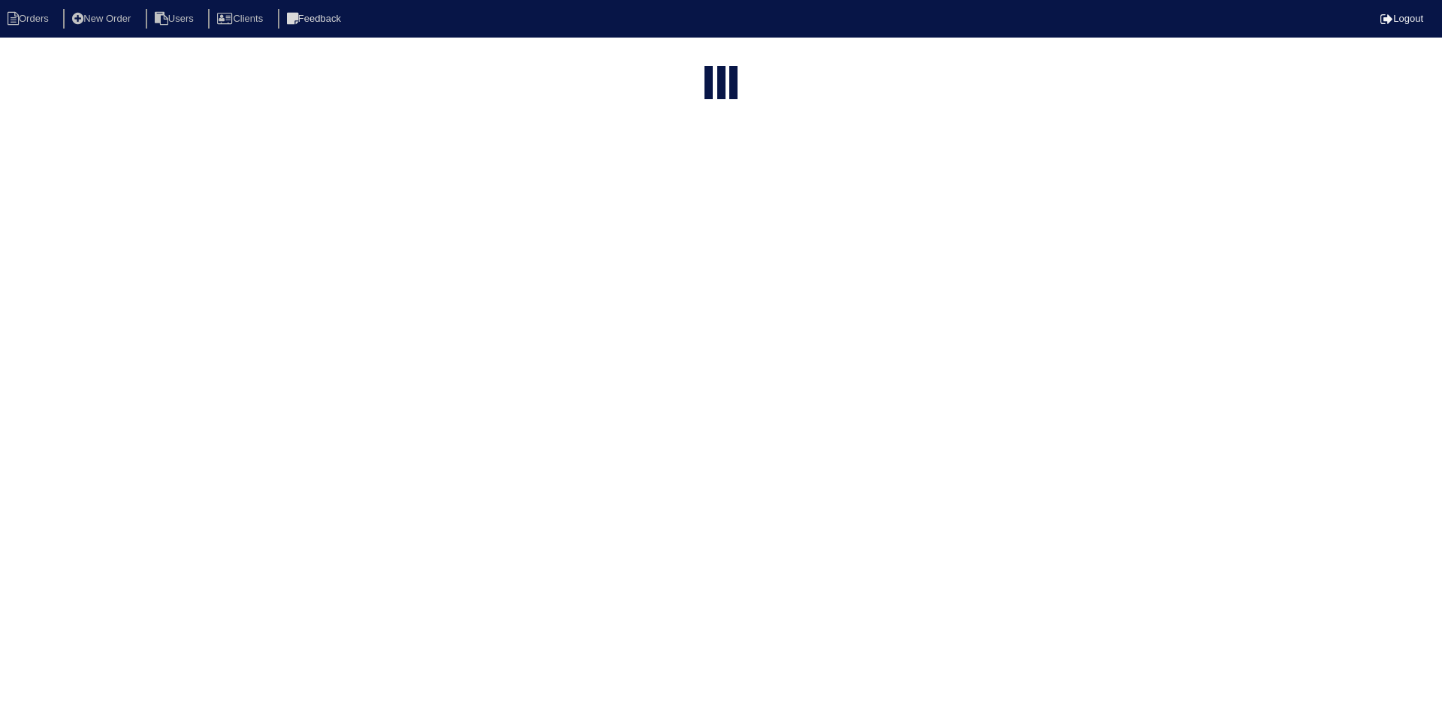
select select "15"
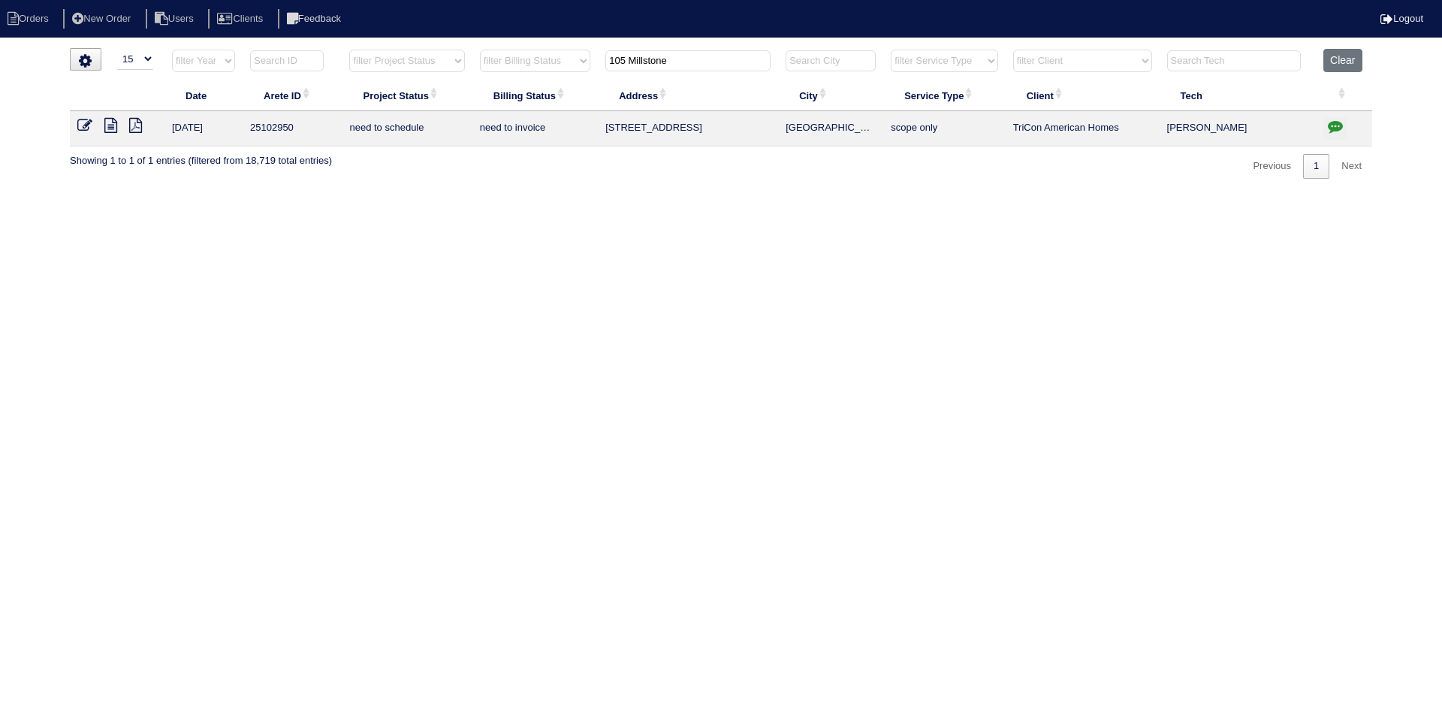
click at [679, 65] on input "105 Millstone" at bounding box center [687, 60] width 165 height 21
type input "318 summit"
click at [109, 124] on icon at bounding box center [110, 125] width 13 height 15
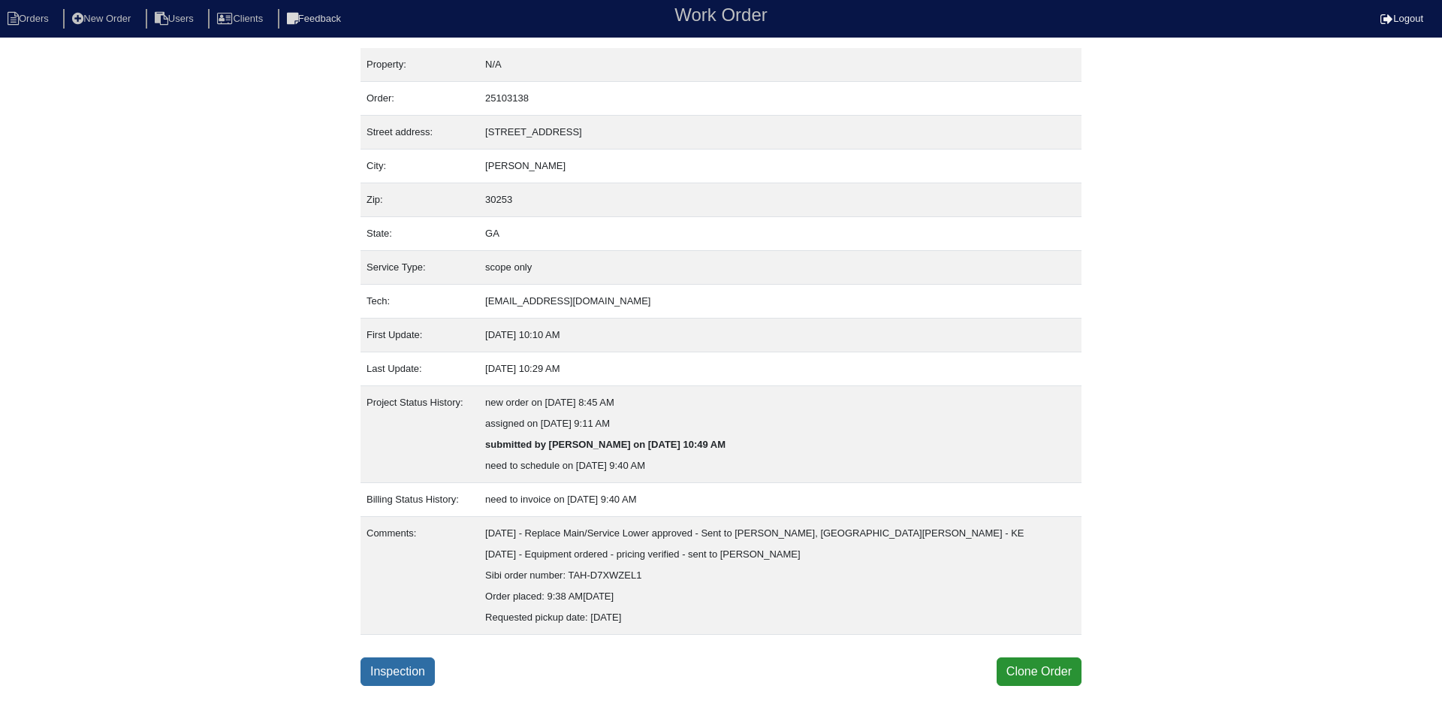
click at [411, 671] on link "Inspection" at bounding box center [398, 671] width 74 height 29
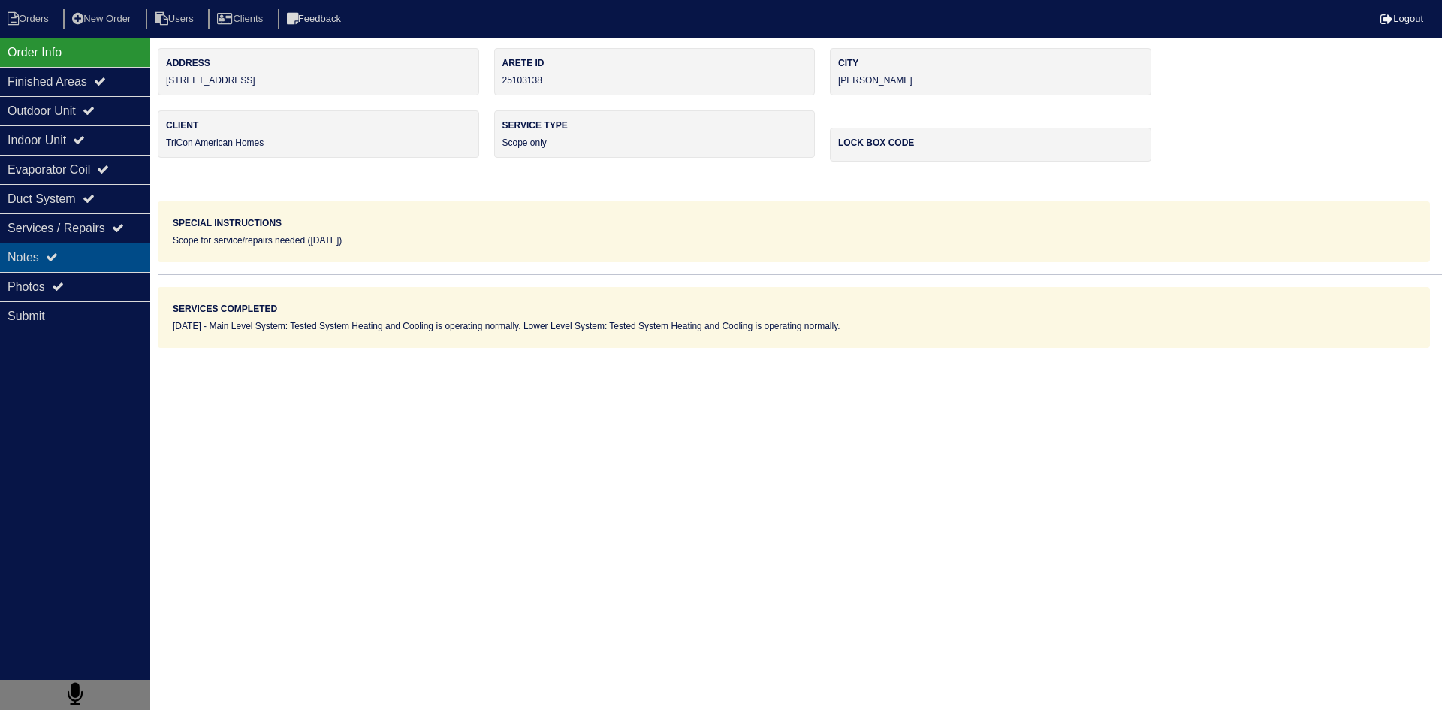
click at [99, 262] on div "Notes" at bounding box center [75, 257] width 150 height 29
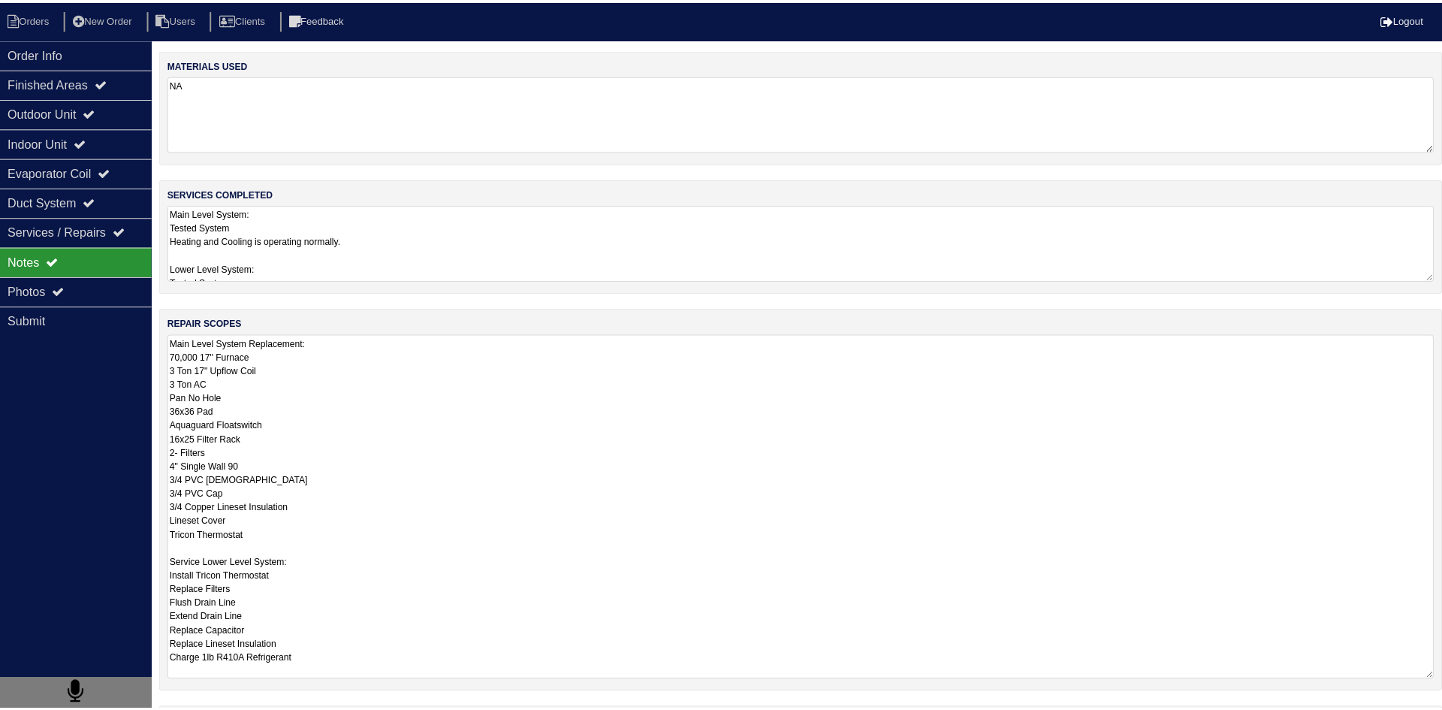
scroll to position [2, 0]
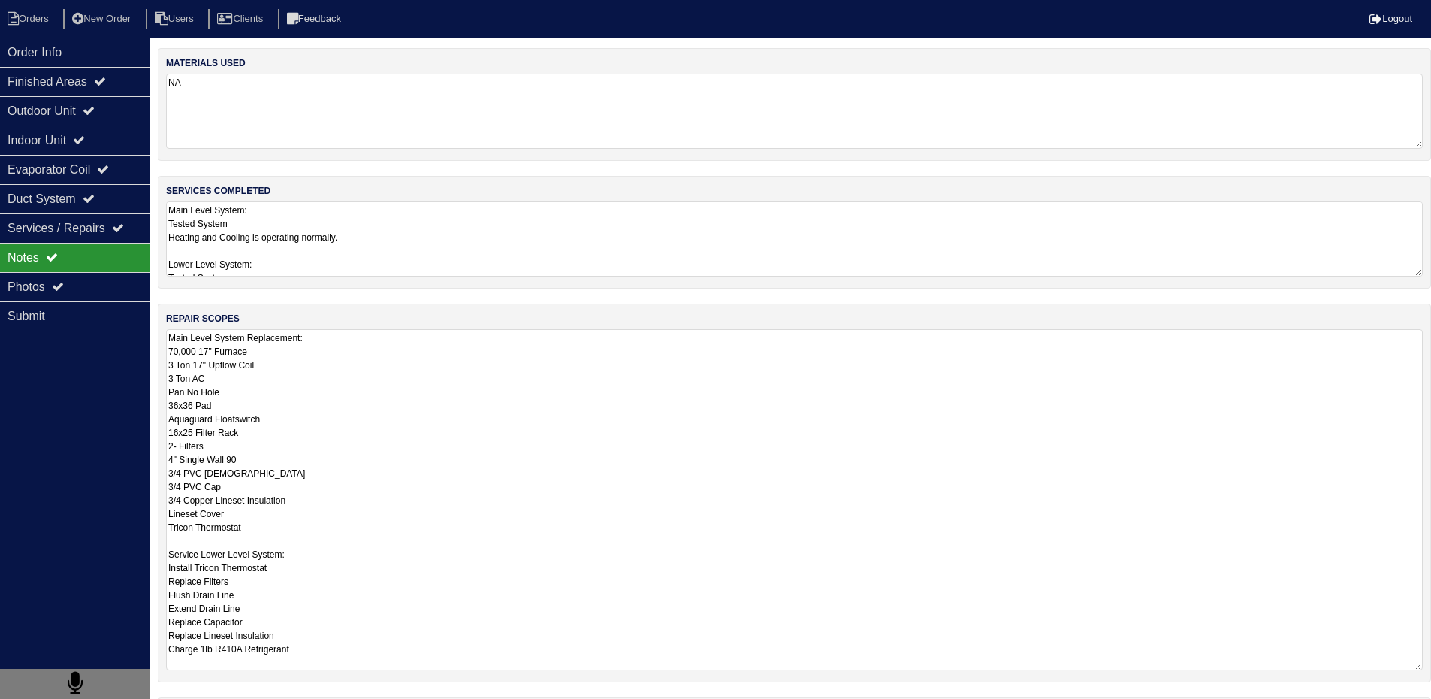
drag, startPoint x: 167, startPoint y: 337, endPoint x: 349, endPoint y: 662, distance: 372.3
click at [349, 662] on textarea "Main Level System Replacement: 70,000 17" Furnace 3 Ton 17" Upflow Coil 3 Ton A…" at bounding box center [794, 499] width 1257 height 341
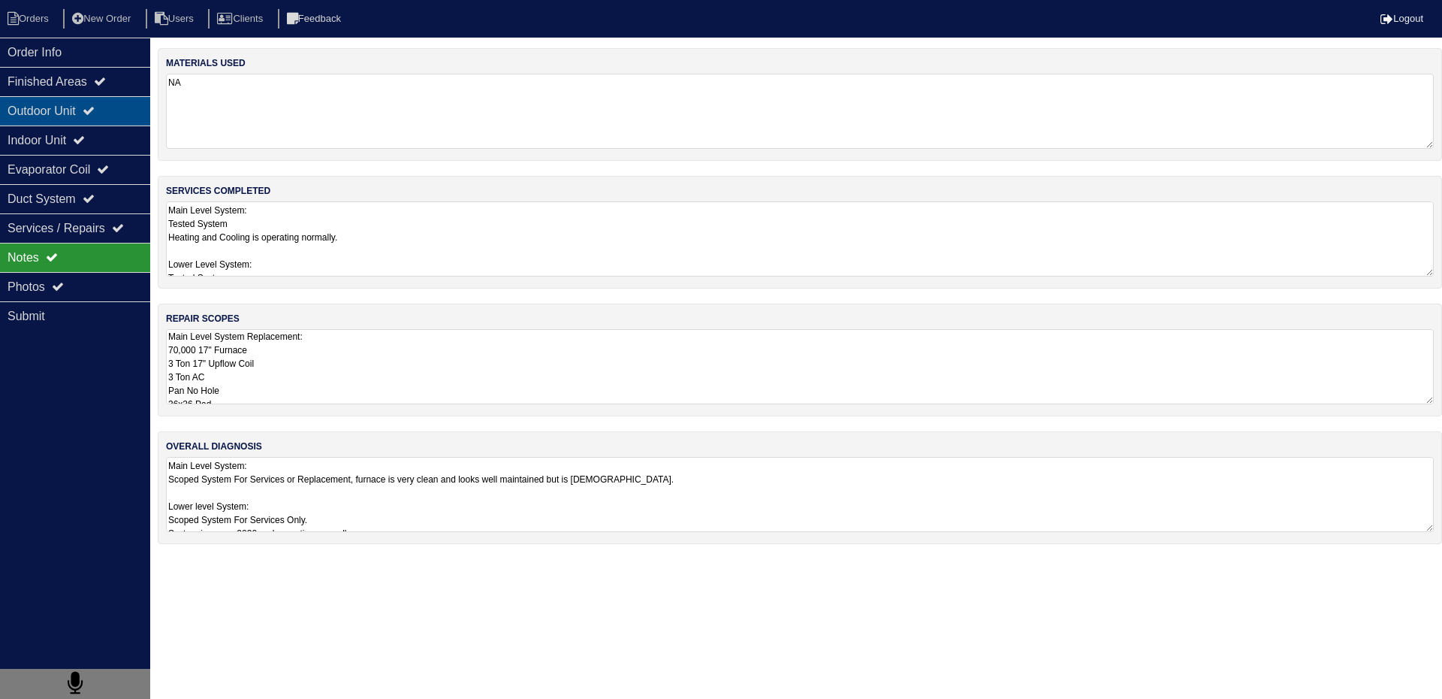
click at [51, 107] on div "Outdoor Unit" at bounding box center [75, 110] width 150 height 29
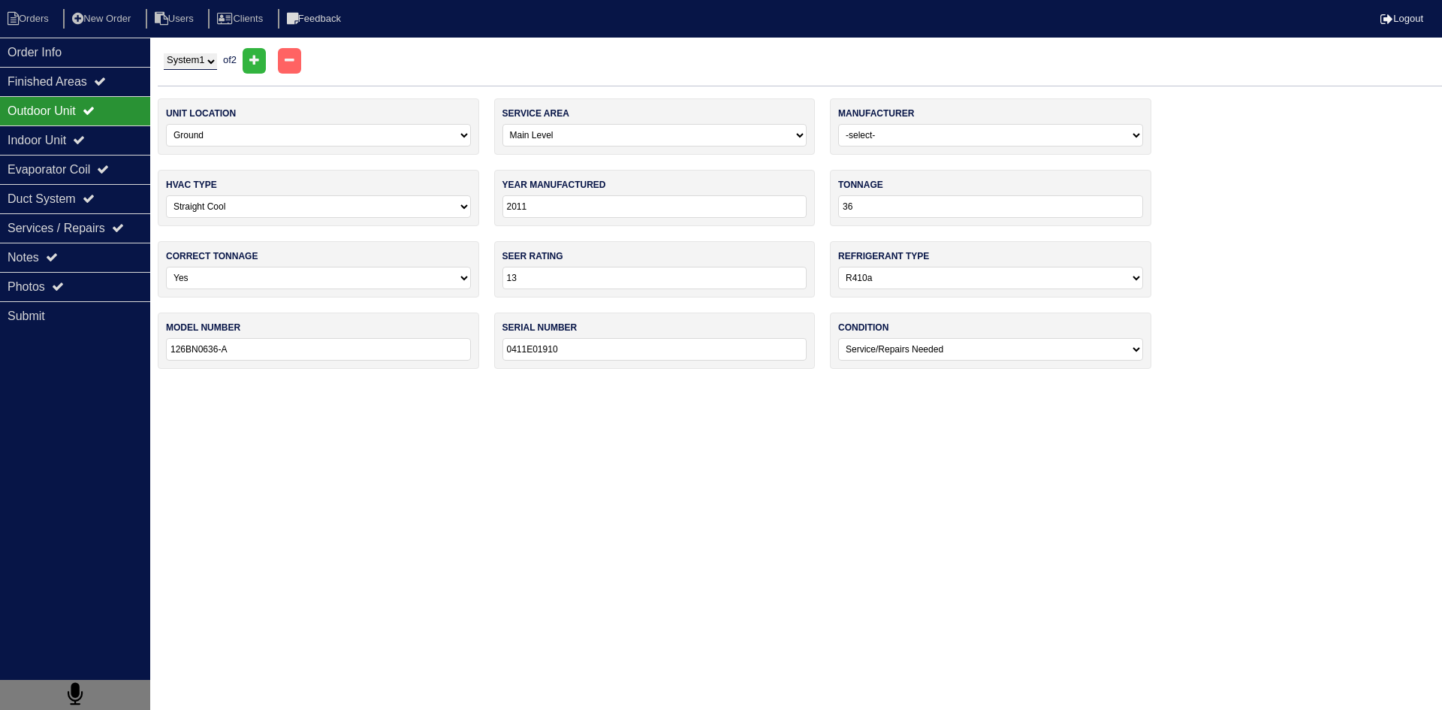
click at [217, 61] on select "System 1 System 2" at bounding box center [190, 61] width 53 height 17
select select "2"
click at [164, 53] on select "System 1 System 2" at bounding box center [190, 61] width 53 height 17
select select "2"
type input "2020"
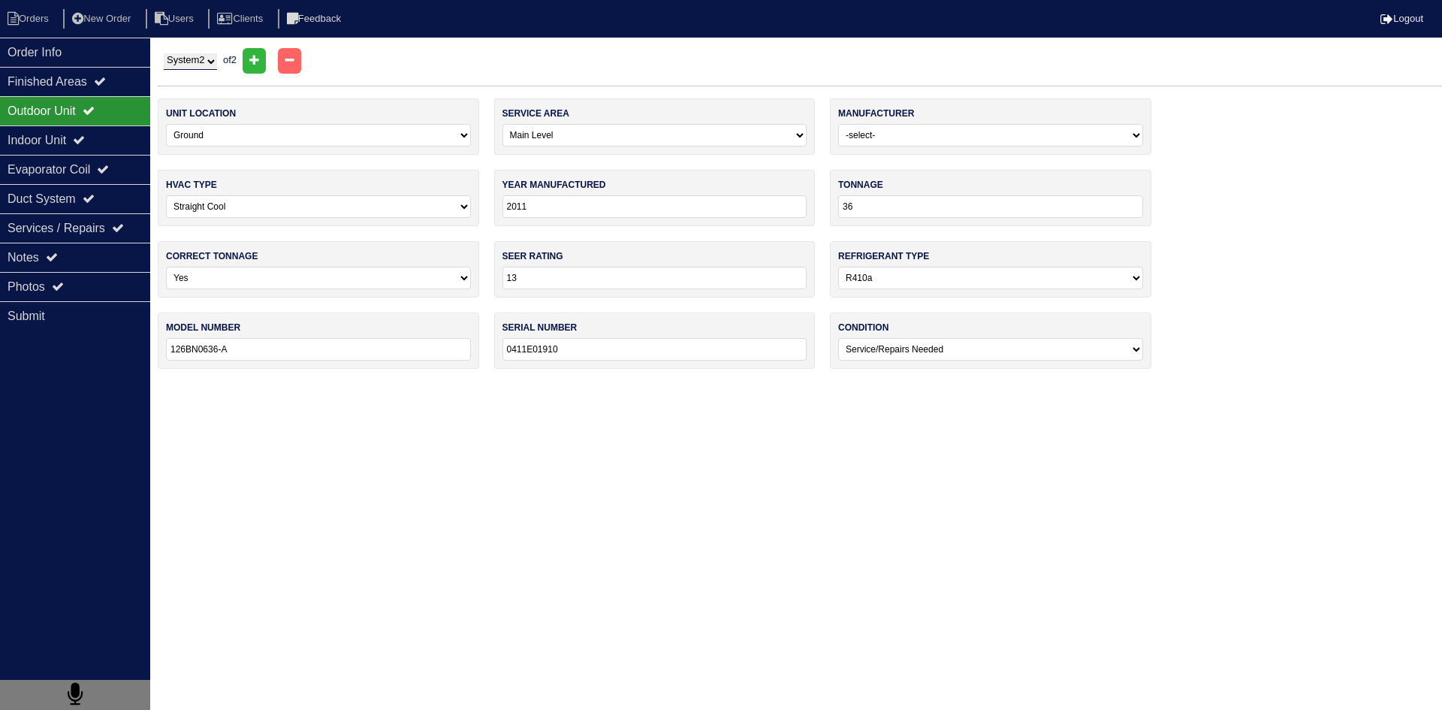
type input "24"
type input "14"
type input "114CNA024-A"
type input "2920E10233"
select select "2"
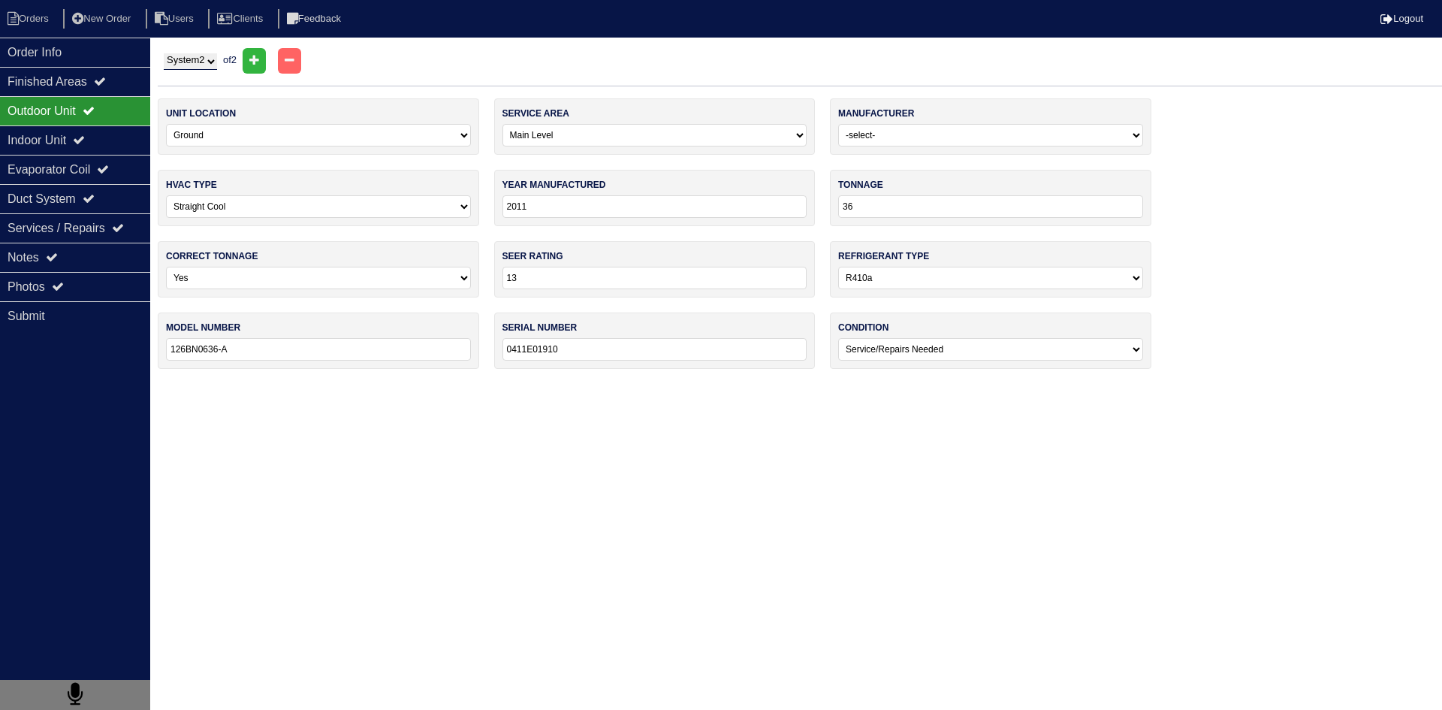
type input "2020"
select select "1"
type input "45"
type input "800SA36045E14"
type input "2820A14890"
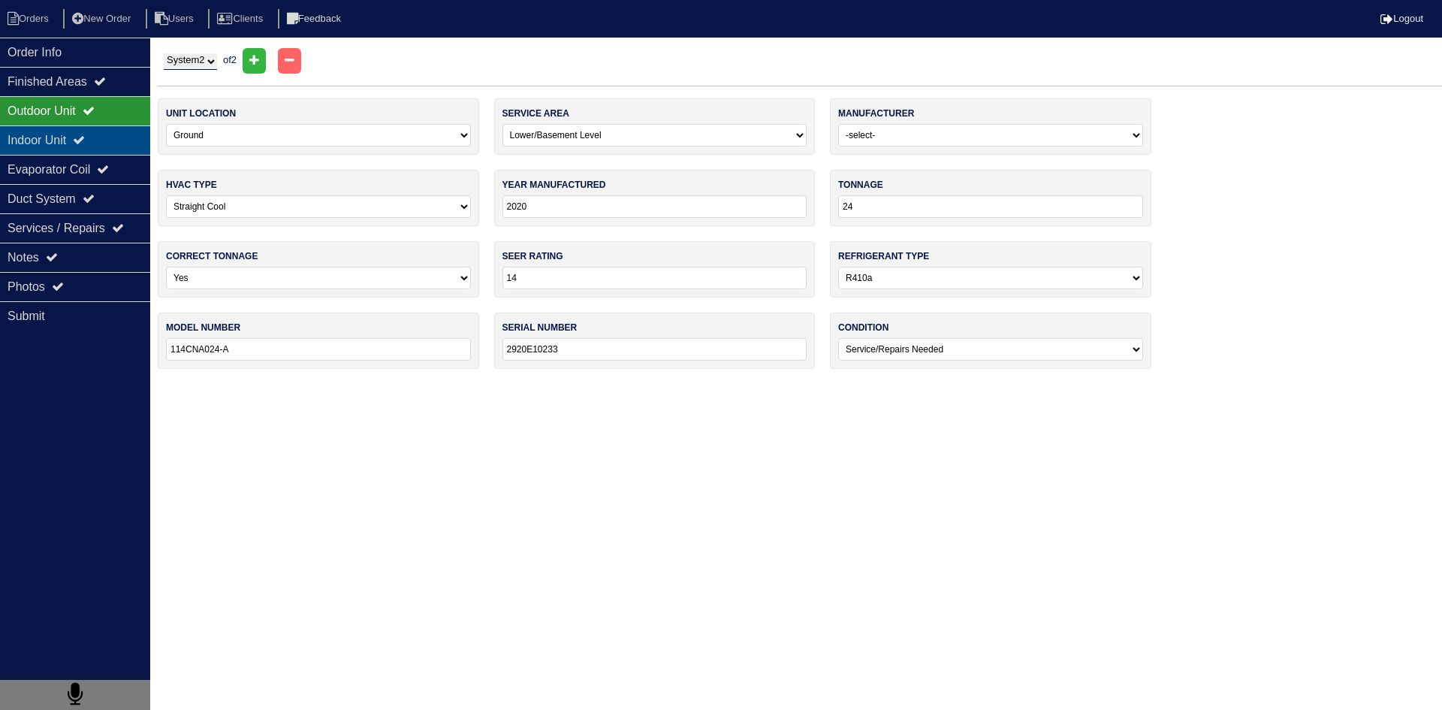
click at [68, 138] on div "Indoor Unit" at bounding box center [75, 139] width 150 height 29
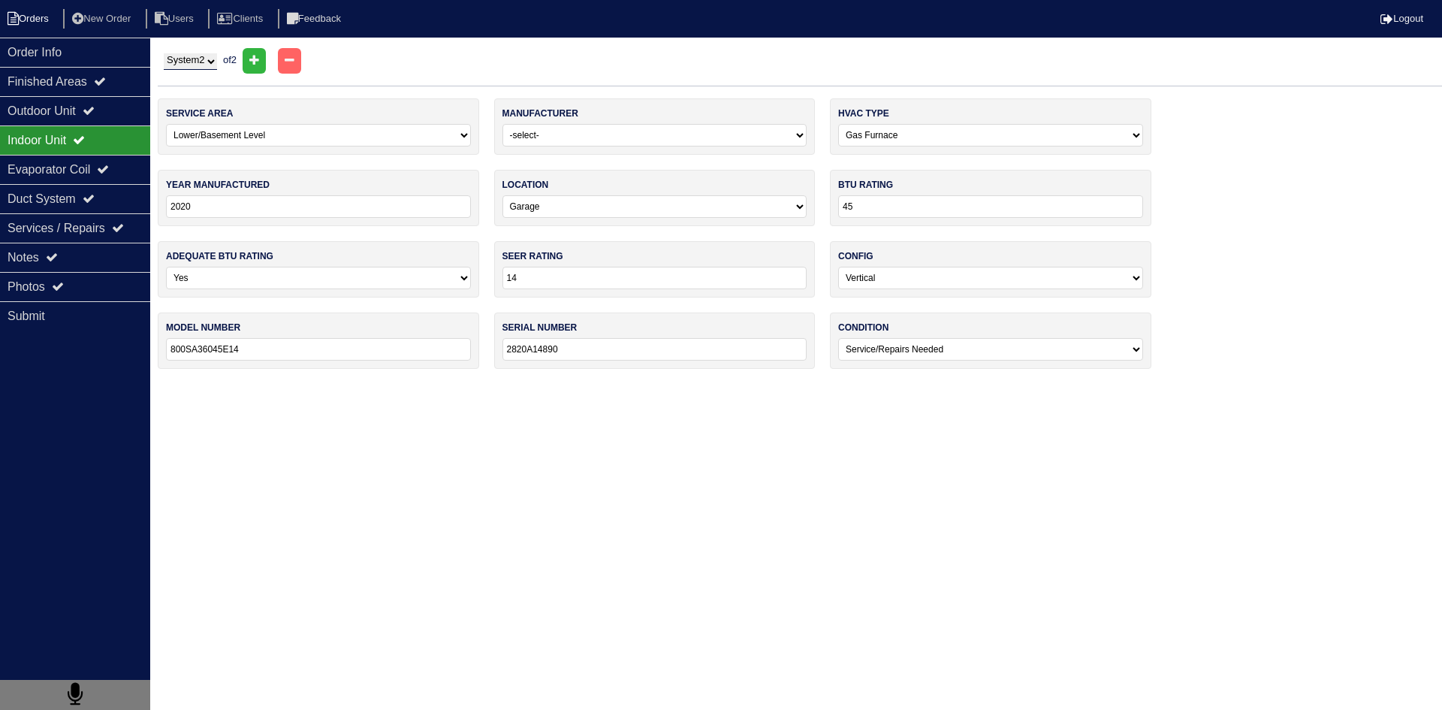
click at [32, 17] on li "Orders" at bounding box center [30, 19] width 61 height 20
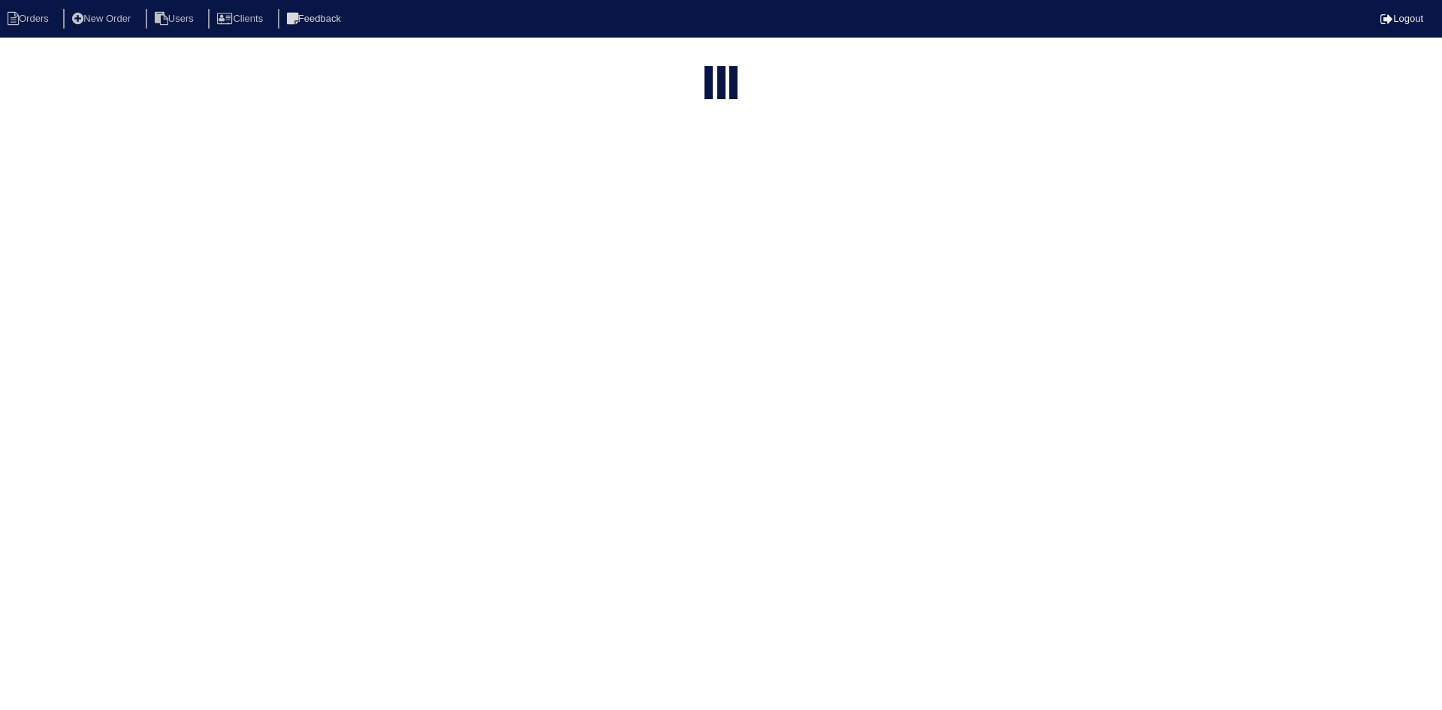
select select "15"
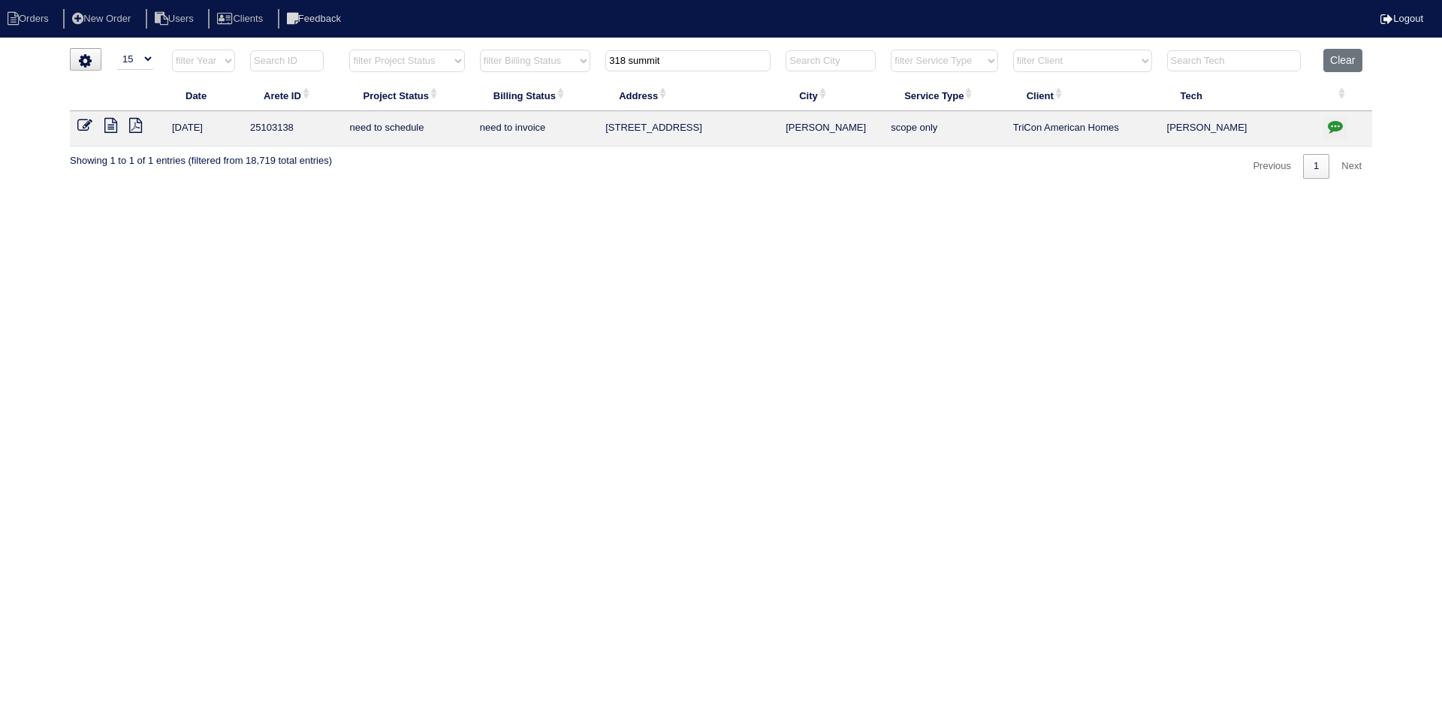
click at [673, 68] on input "318 summit" at bounding box center [687, 60] width 165 height 21
type input "3207 [PERSON_NAME]"
click at [113, 128] on icon at bounding box center [110, 125] width 13 height 15
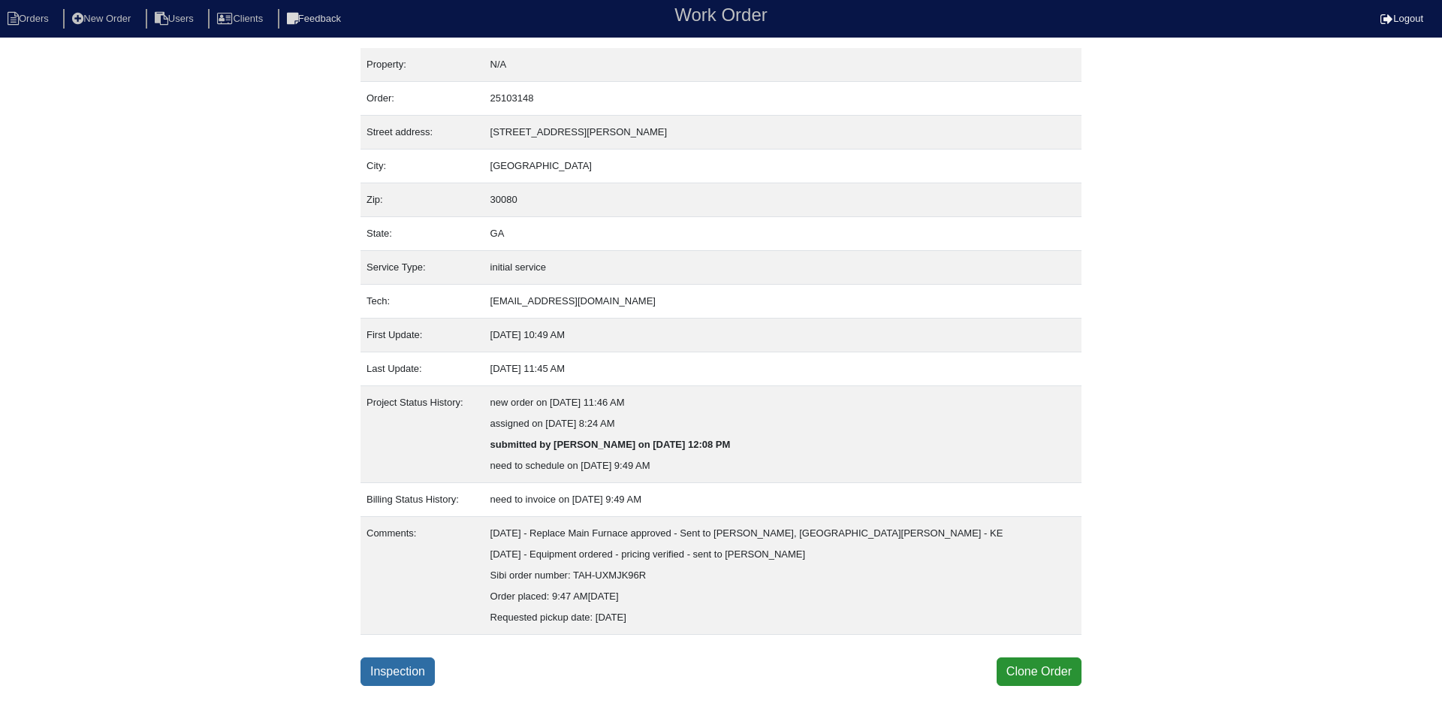
click at [382, 670] on link "Inspection" at bounding box center [398, 671] width 74 height 29
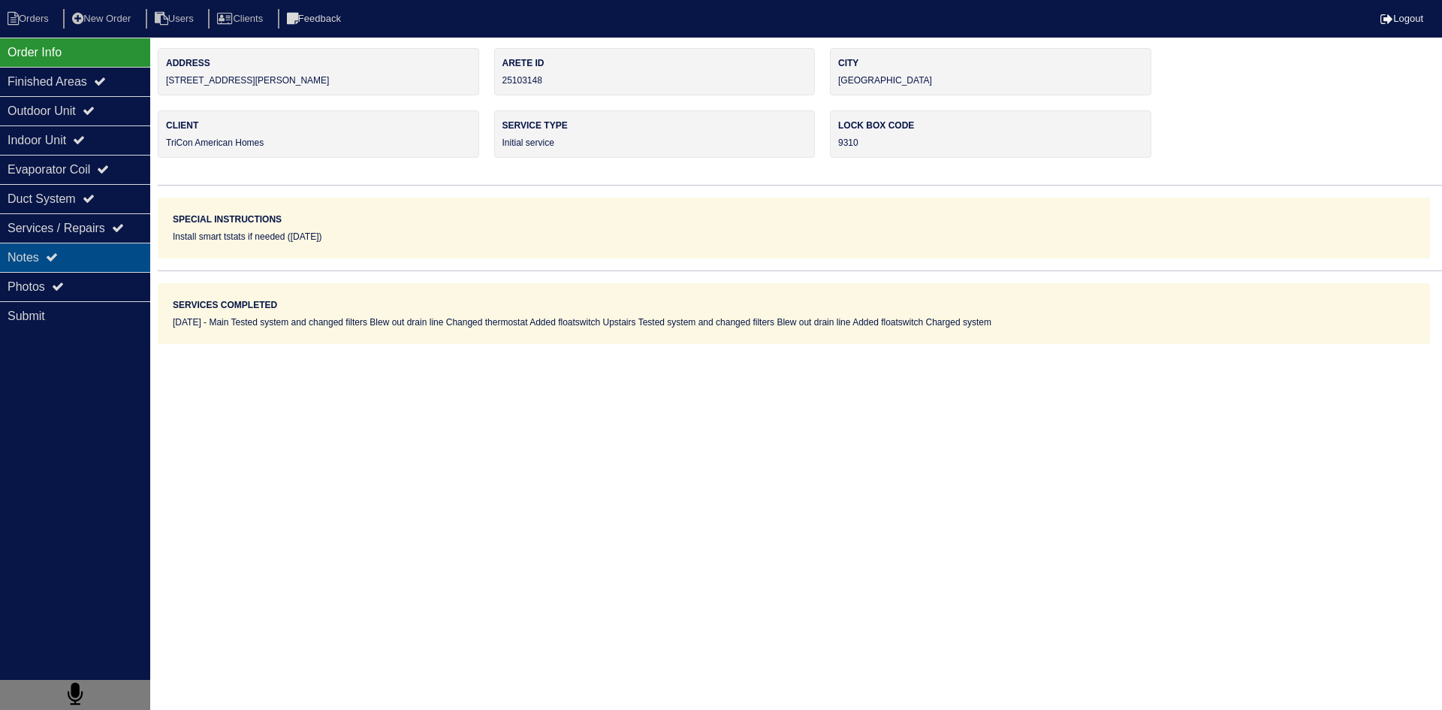
click at [62, 249] on div "Notes" at bounding box center [75, 257] width 150 height 29
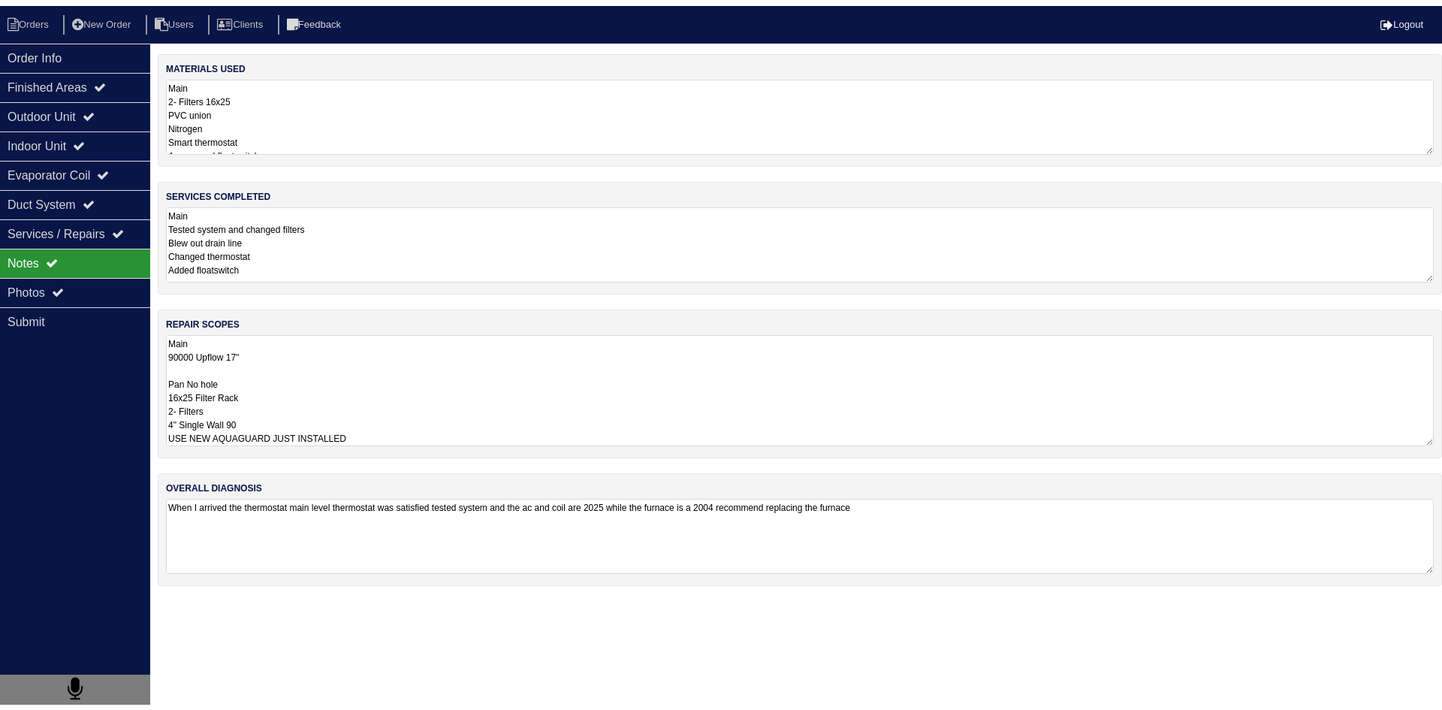
scroll to position [2, 0]
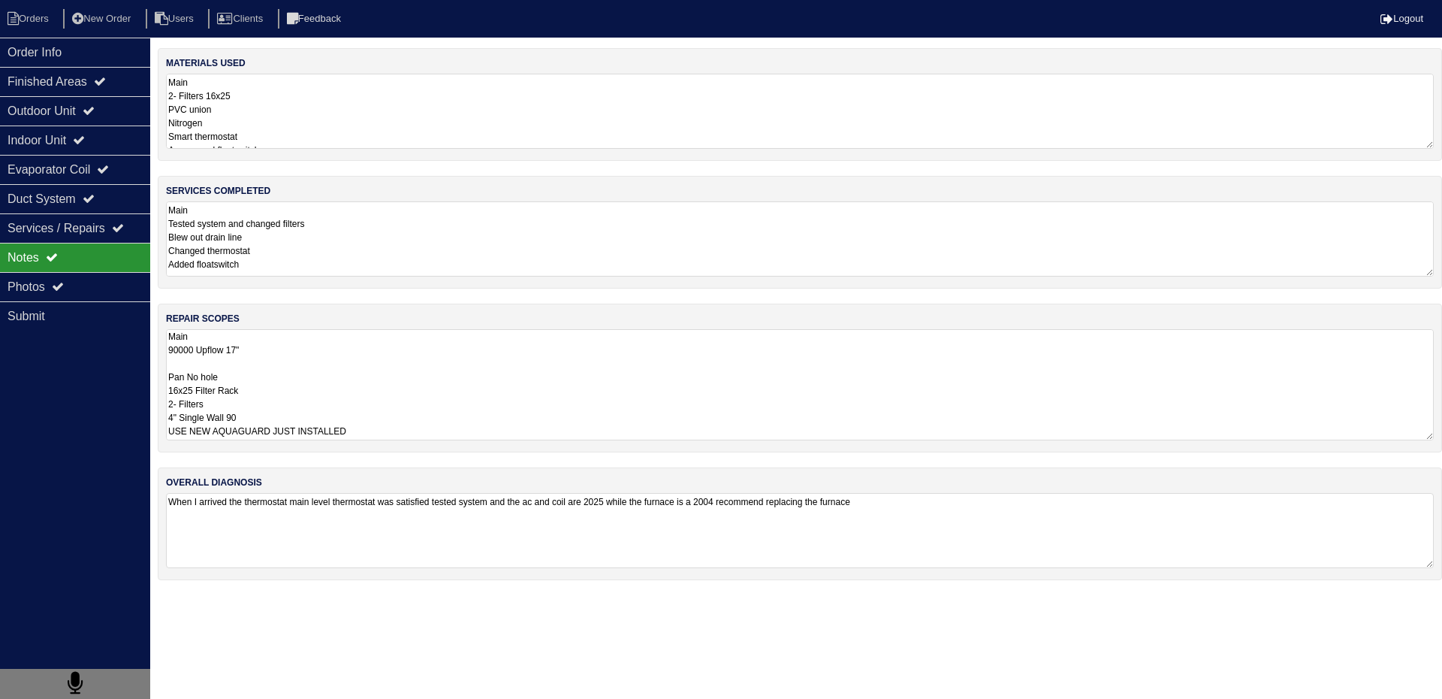
drag, startPoint x: 167, startPoint y: 338, endPoint x: 419, endPoint y: 432, distance: 268.6
click at [419, 432] on textarea "Main 90000 Upflow 17" Pan No hole 16x25 Filter Rack 2- Filters 4" Single Wall 9…" at bounding box center [800, 384] width 1268 height 111
click at [252, 256] on textarea "Main Tested system and changed filters Blew out drain line Changed thermostat A…" at bounding box center [800, 238] width 1268 height 75
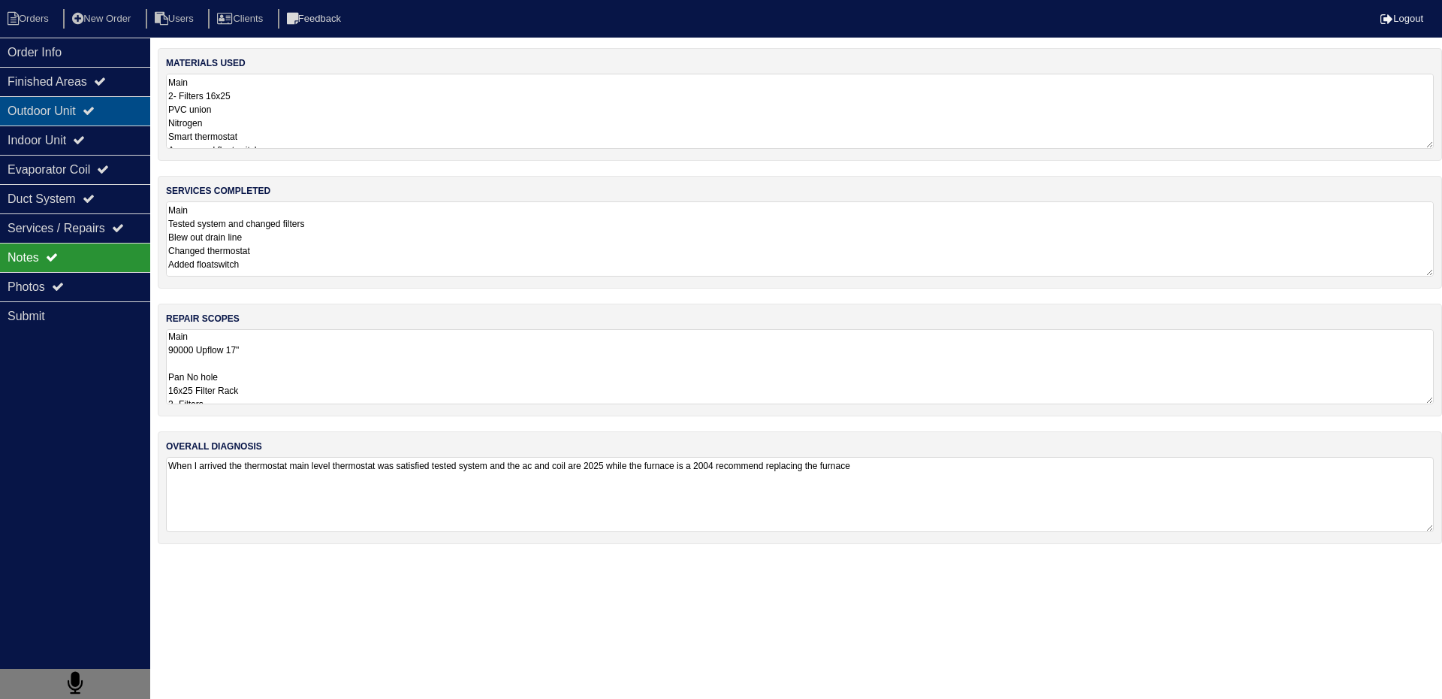
click at [31, 106] on div "Outdoor Unit" at bounding box center [75, 110] width 150 height 29
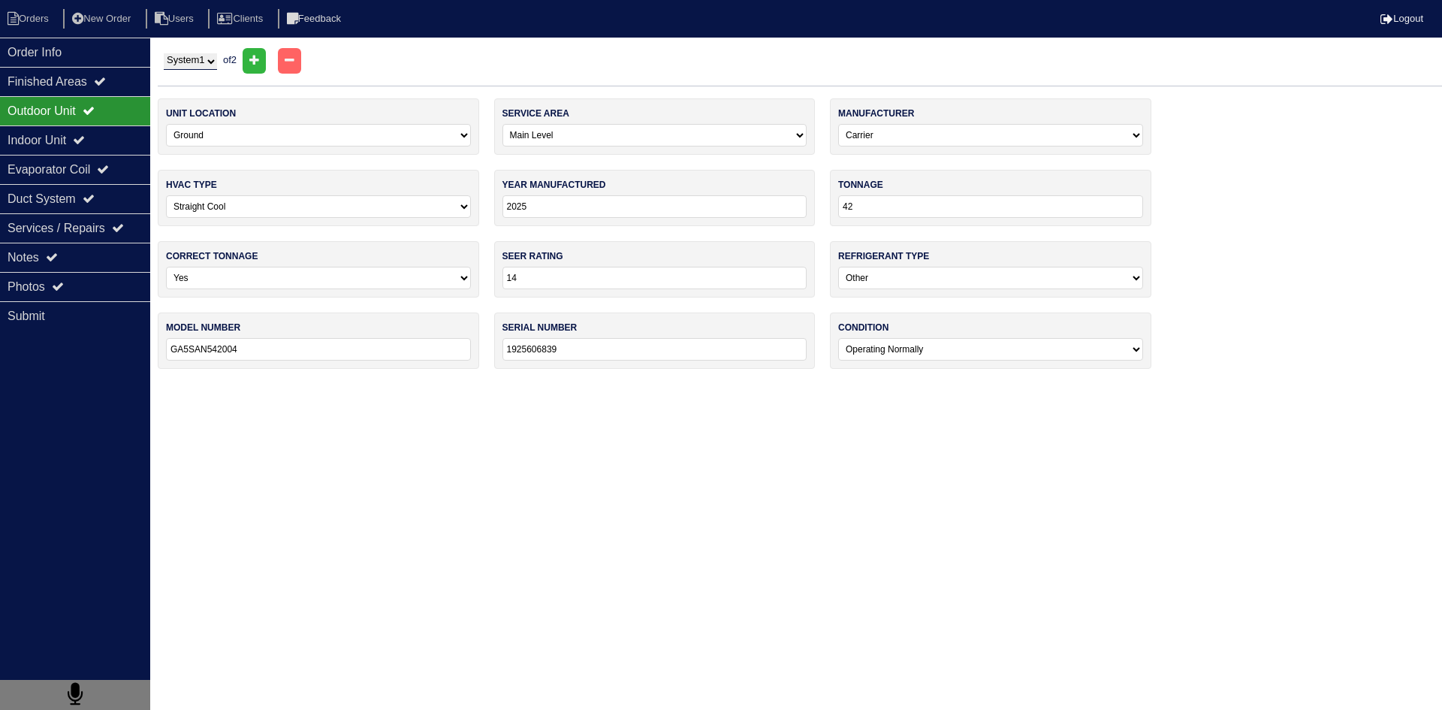
click at [209, 60] on select "System 1 System 2" at bounding box center [190, 61] width 53 height 17
click at [201, 109] on label "unit location" at bounding box center [201, 114] width 70 height 14
click at [53, 149] on div "Indoor Unit" at bounding box center [75, 139] width 150 height 29
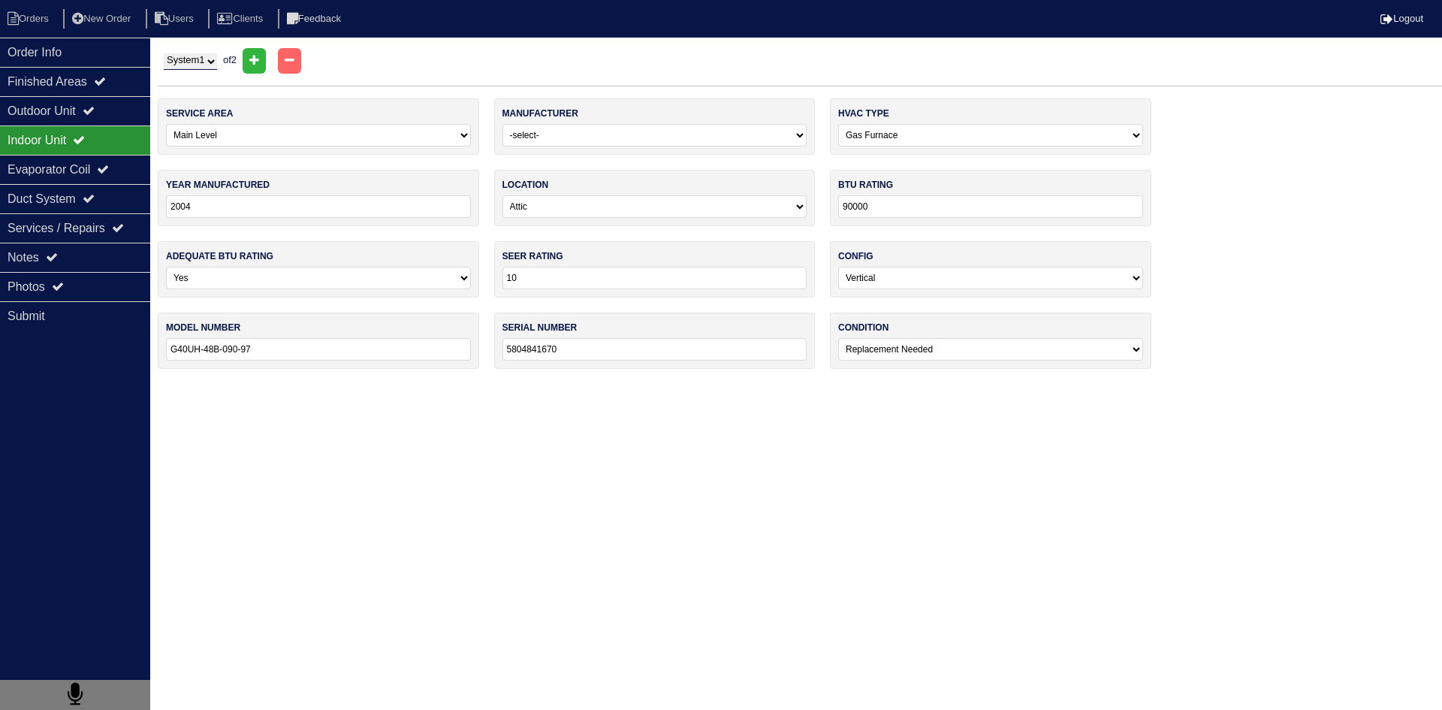
click at [205, 61] on select "System 1 System 2" at bounding box center [190, 61] width 53 height 17
select select "2"
click at [164, 53] on select "System 1 System 2" at bounding box center [190, 61] width 53 height 17
select select "1"
select select "Goodman"
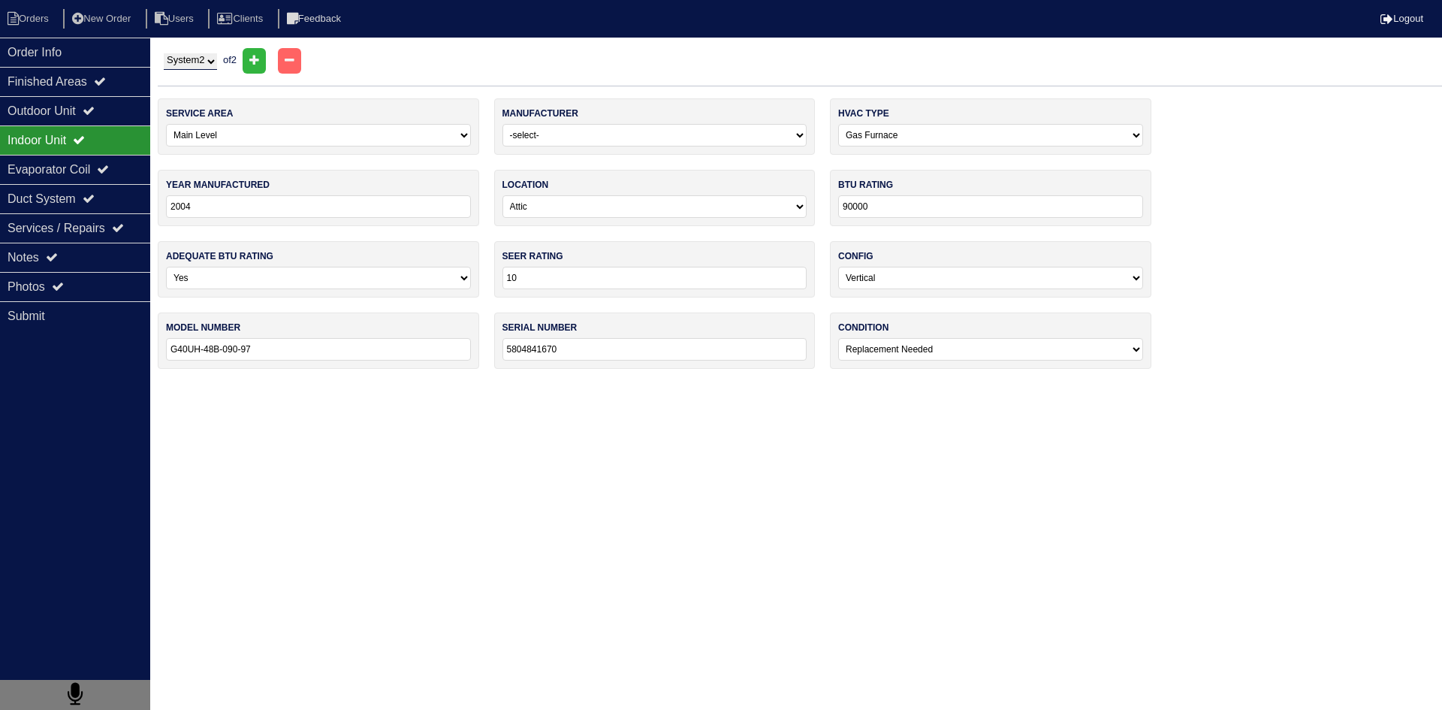
type input "2018"
type input "80000"
type input "14"
type input "GMS80804BNBE"
type input "1804379297"
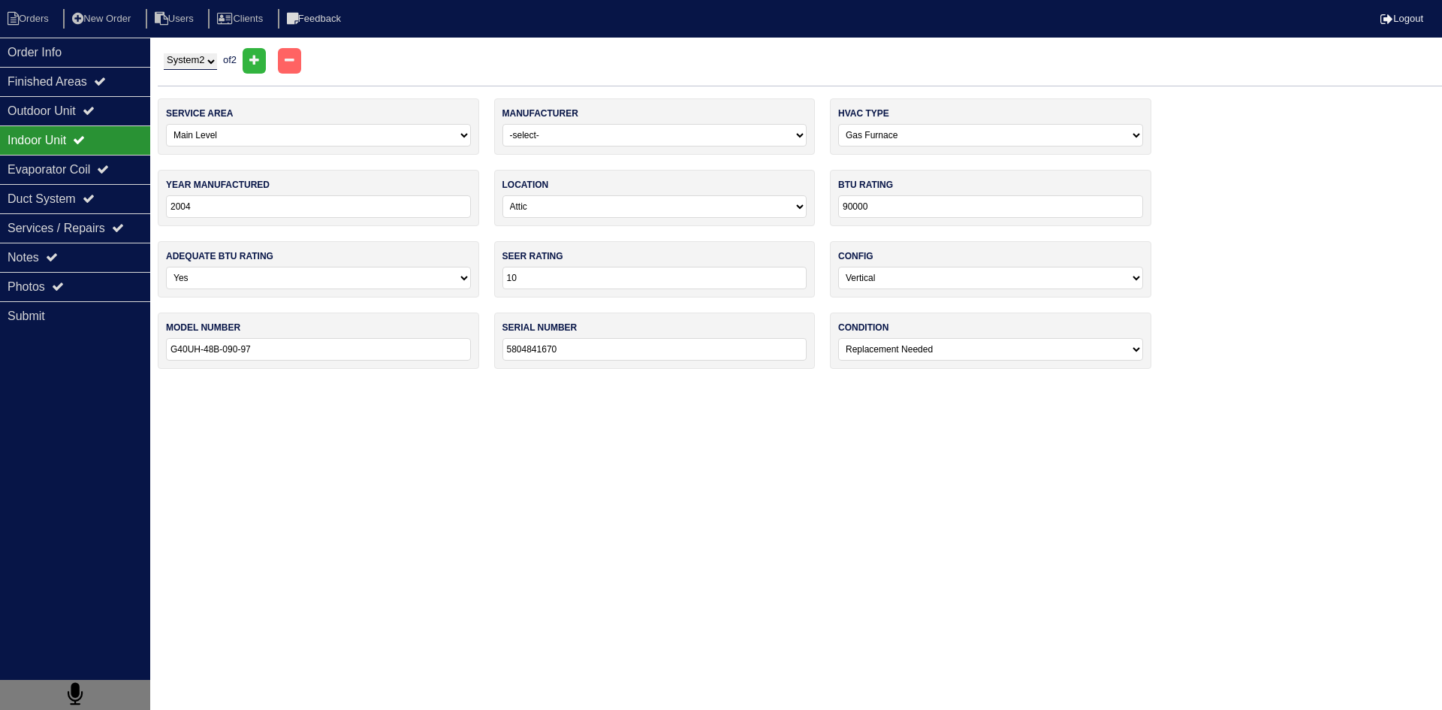
select select "0"
click at [204, 62] on select "System 1 System 2" at bounding box center [190, 61] width 53 height 17
select select "1"
click at [164, 53] on select "System 1 System 2" at bounding box center [190, 61] width 53 height 17
select select "0"
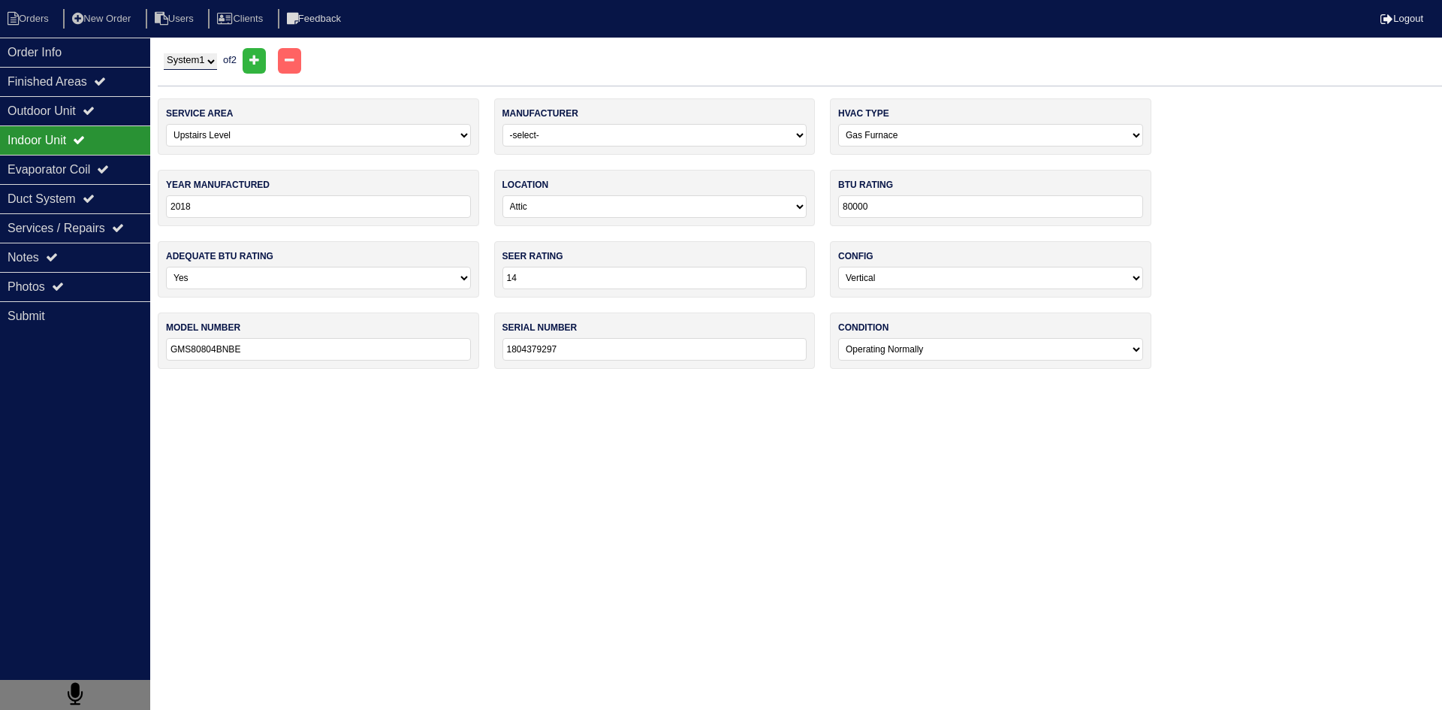
select select "[PERSON_NAME]"
type input "2004"
type input "90000"
type input "10"
type input "G40UH-48B-090-97"
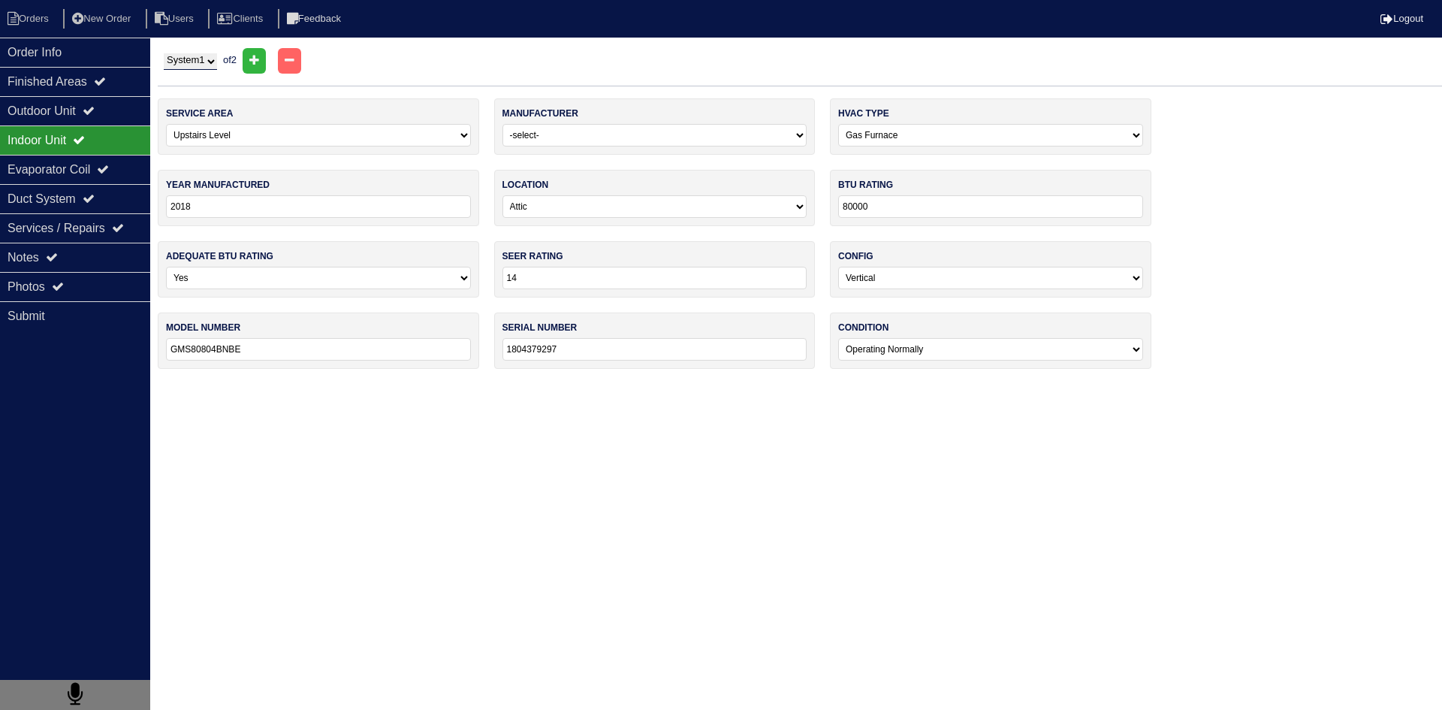
type input "5804841670"
select select "2"
click at [95, 269] on div "Notes" at bounding box center [75, 257] width 150 height 29
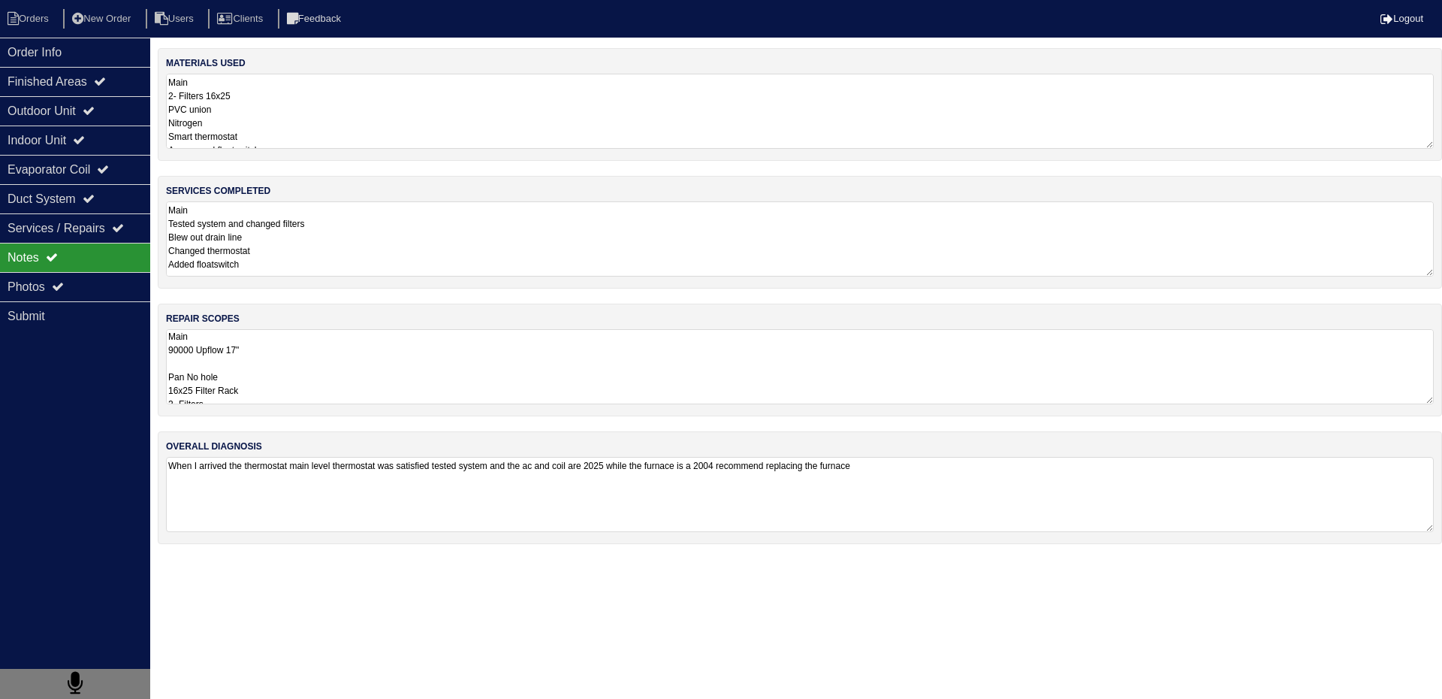
click at [261, 376] on textarea "Main 90000 Upflow 17" Pan No hole 16x25 Filter Rack 2- Filters 4" Single Wall 9…" at bounding box center [800, 366] width 1268 height 75
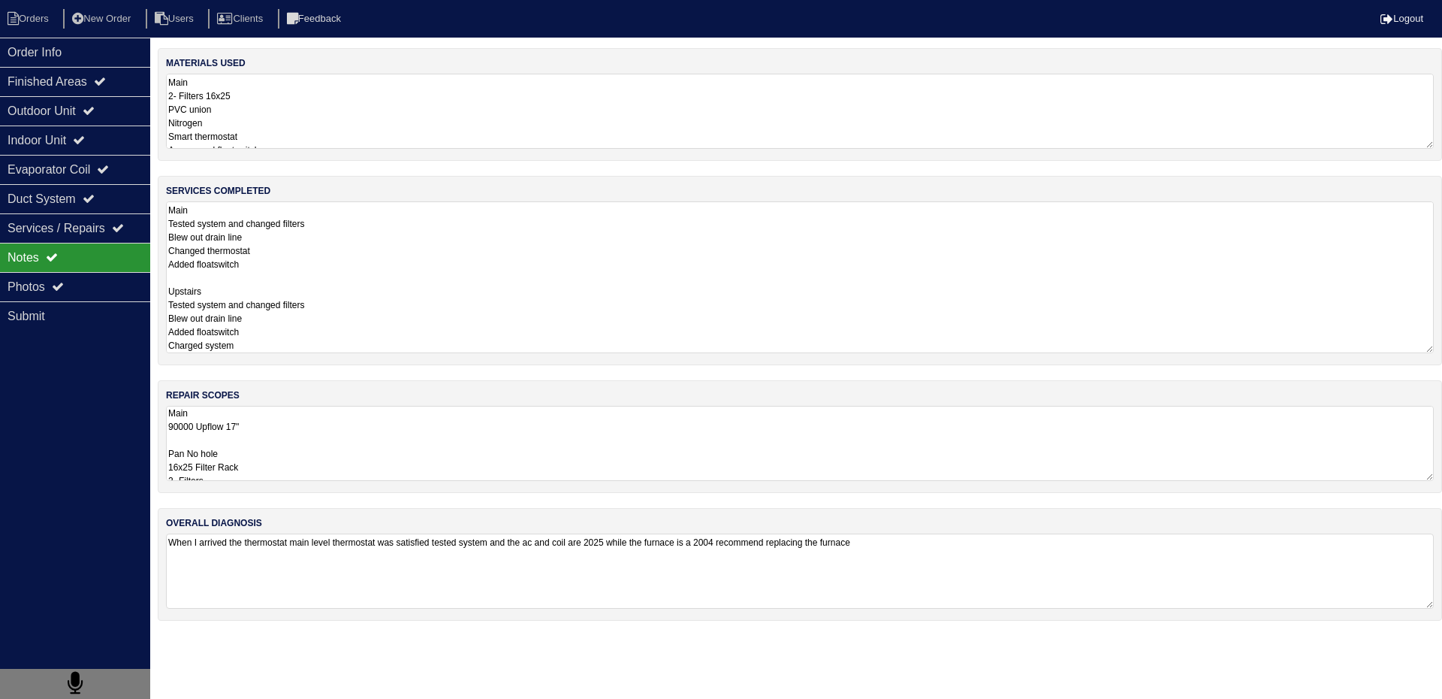
click at [306, 255] on textarea "Main Tested system and changed filters Blew out drain line Changed thermostat A…" at bounding box center [800, 277] width 1268 height 152
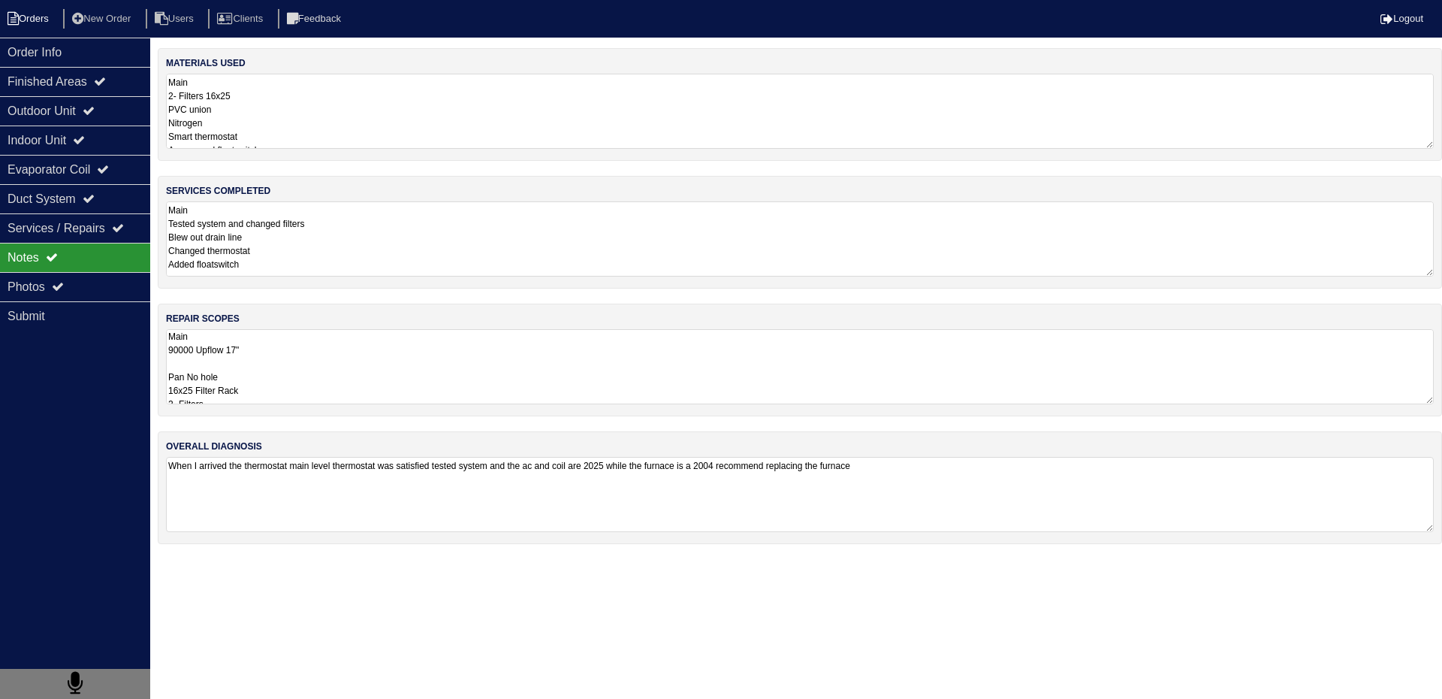
click at [32, 17] on li "Orders" at bounding box center [30, 19] width 61 height 20
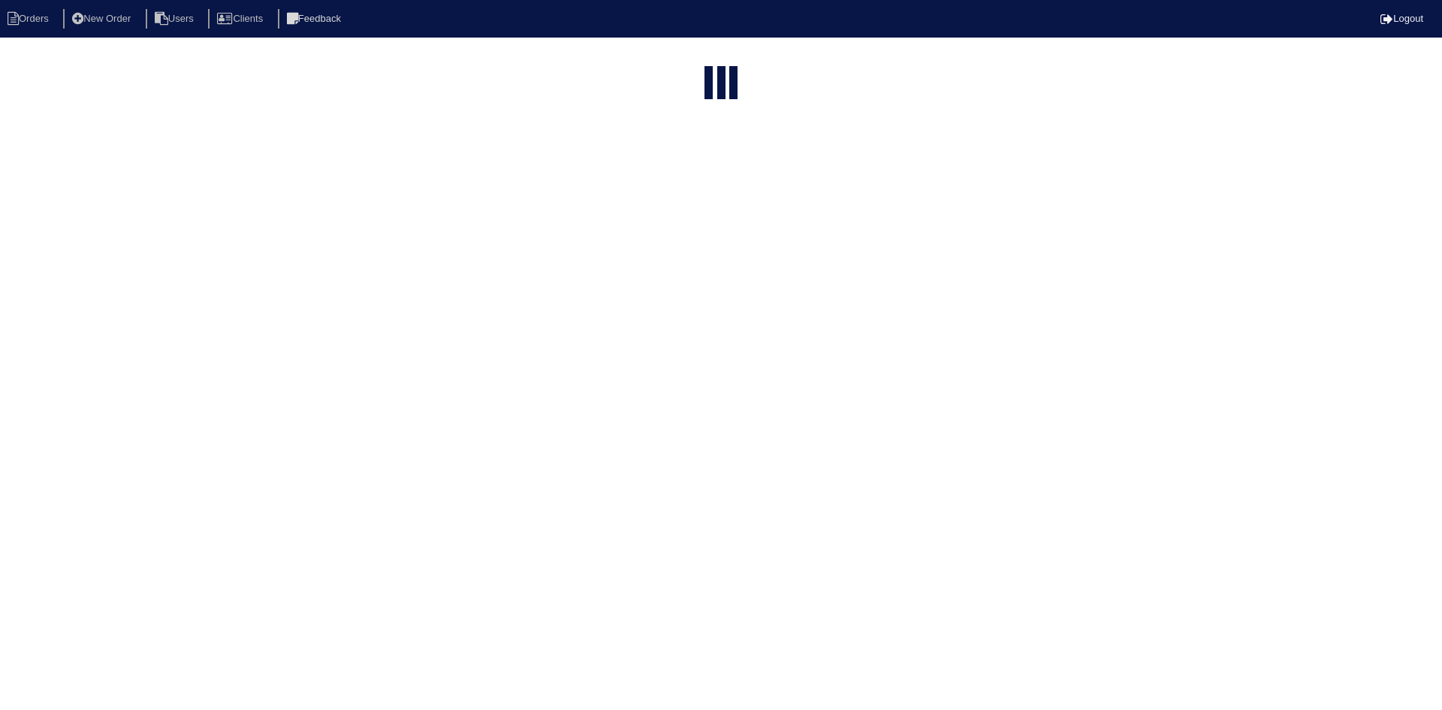
select select "15"
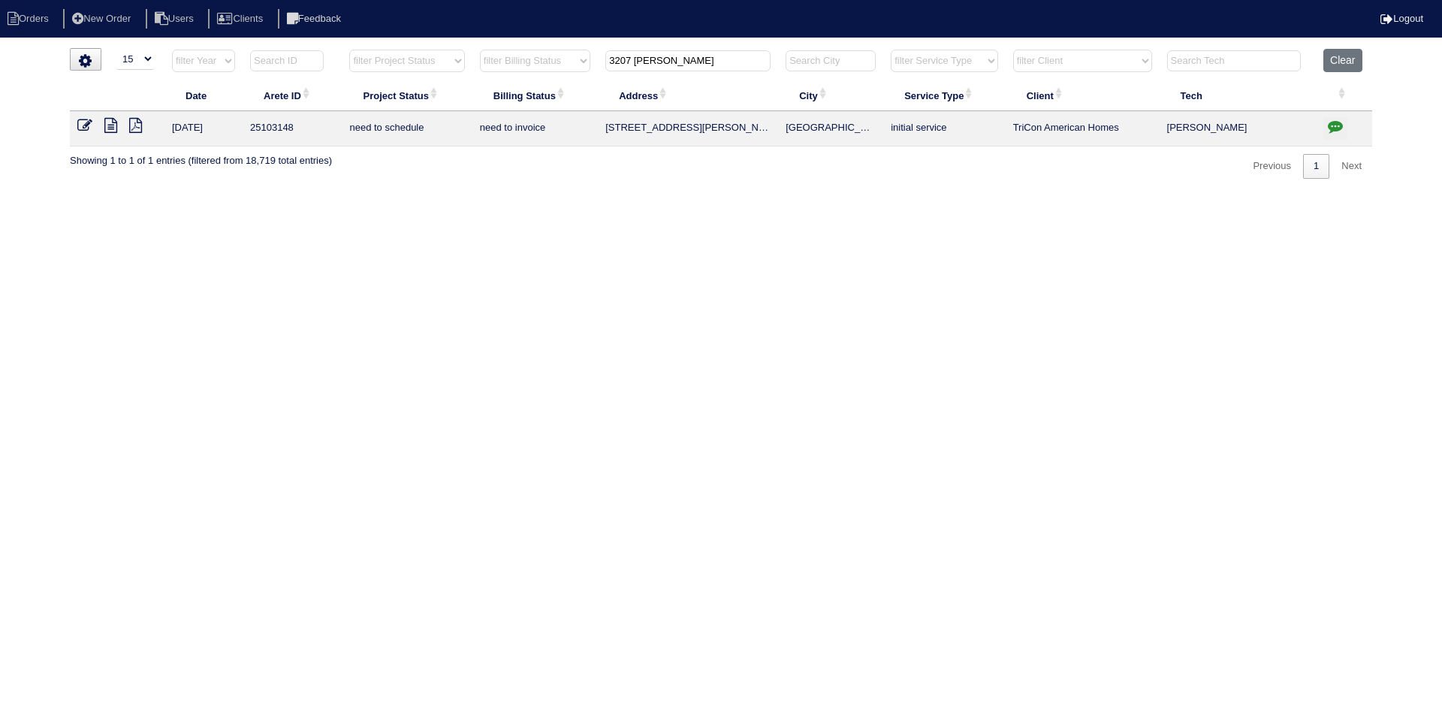
drag, startPoint x: 672, startPoint y: 63, endPoint x: 581, endPoint y: 62, distance: 90.9
click at [581, 62] on tr "filter Year -- Any Year -- 2025 2024 2023 2022 2021 2020 2019 filter Project St…" at bounding box center [721, 64] width 1302 height 31
type input "314 ben"
click at [111, 122] on icon at bounding box center [110, 125] width 13 height 15
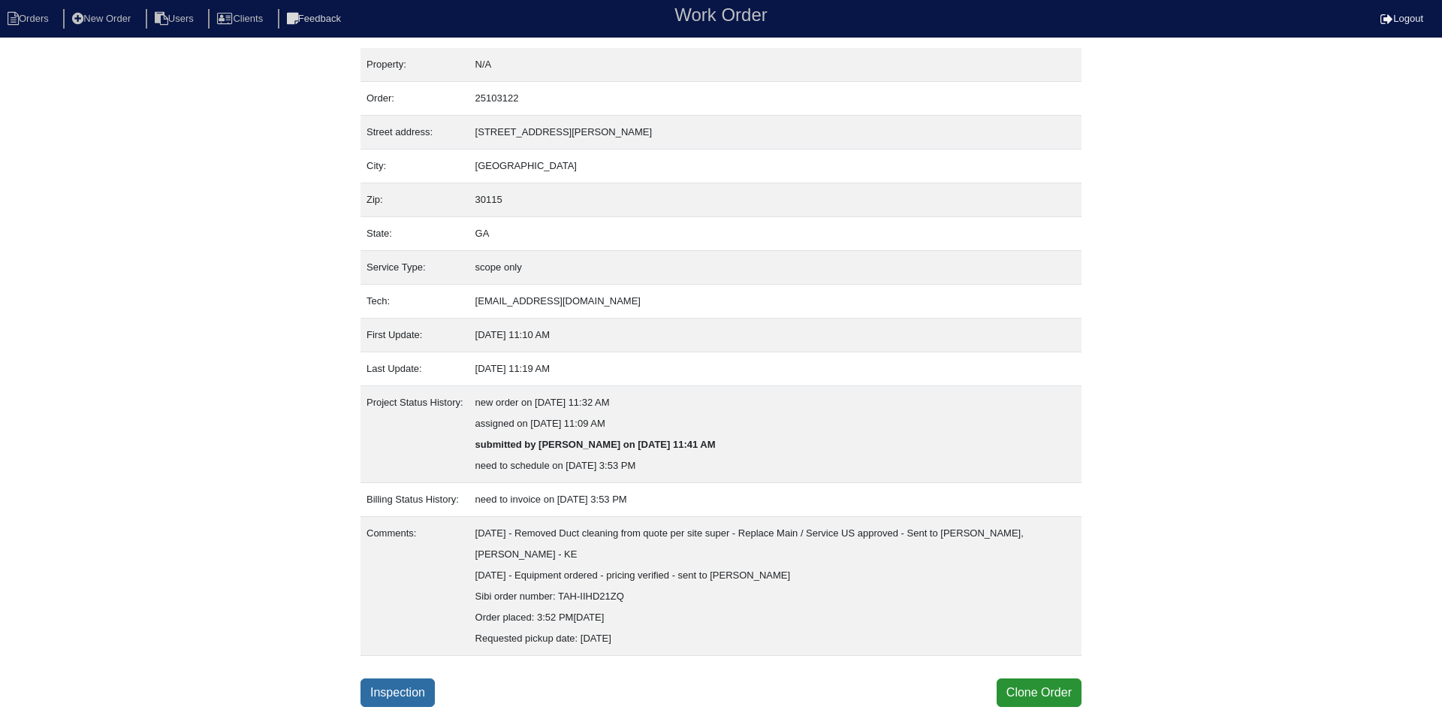
click at [398, 695] on link "Inspection" at bounding box center [398, 692] width 74 height 29
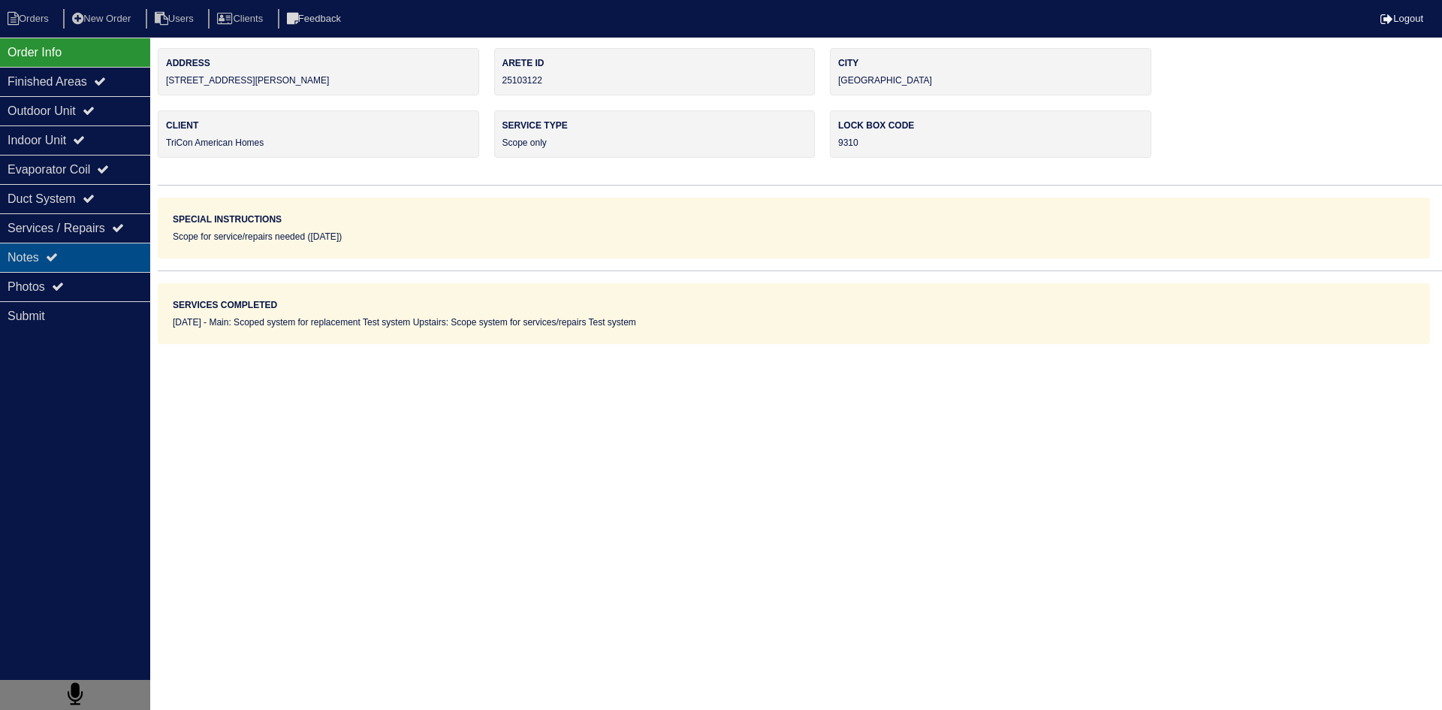
click at [116, 262] on div "Notes" at bounding box center [75, 257] width 150 height 29
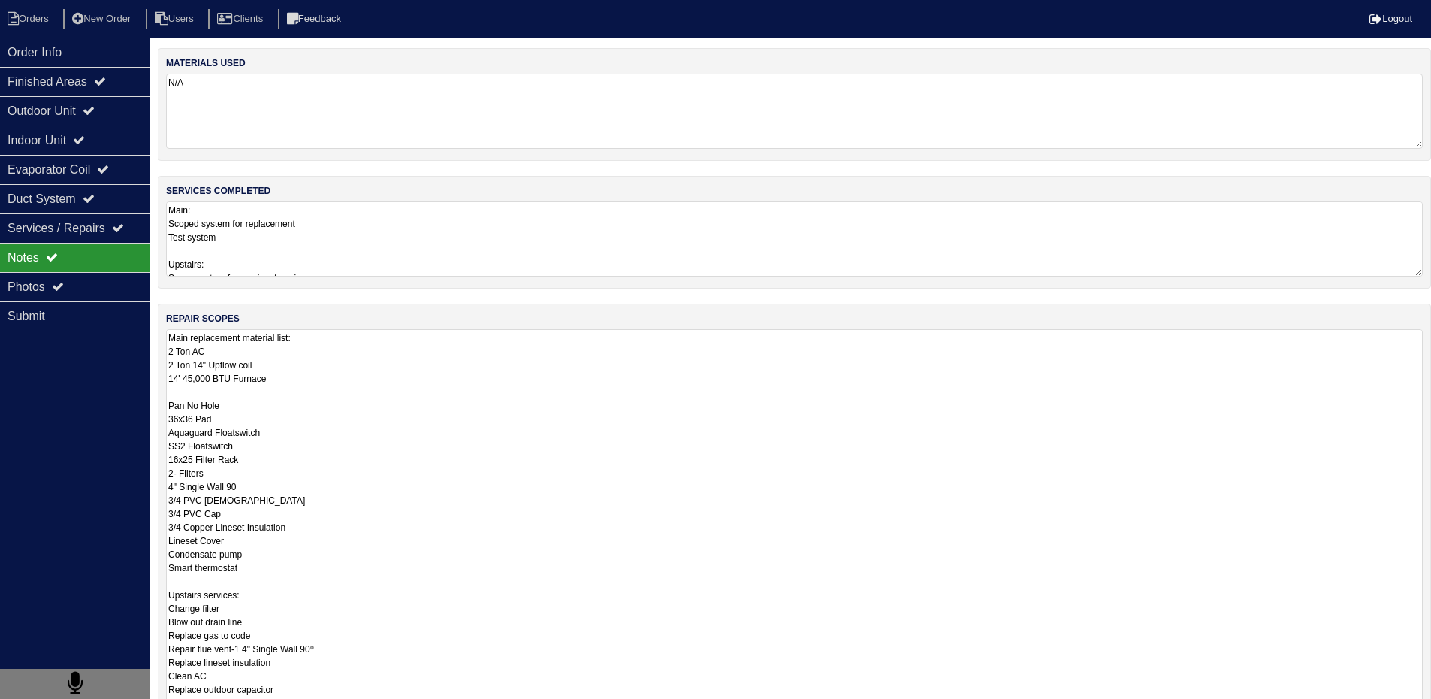
click at [210, 355] on textarea "Main replacement material list: 2 Ton AC 2 Ton 14" Upflow coil 14' 45,000 BTU F…" at bounding box center [794, 520] width 1257 height 382
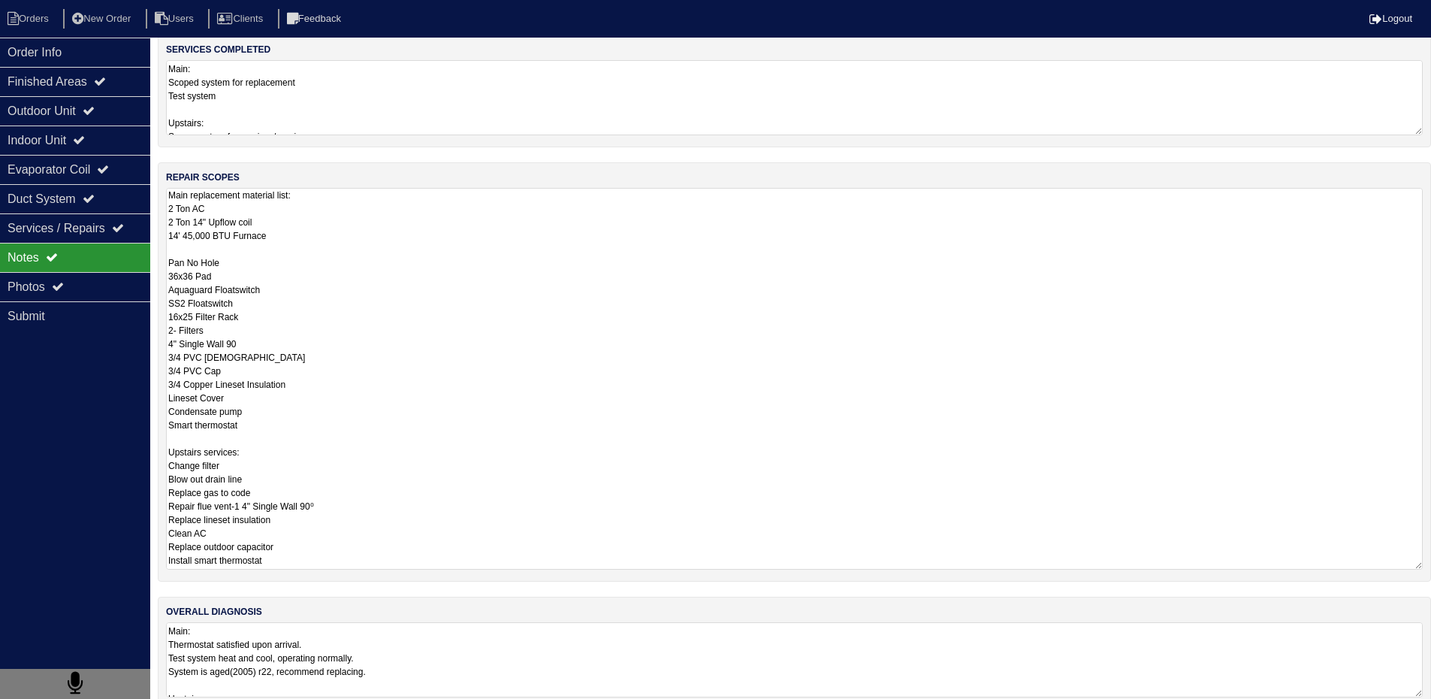
scroll to position [167, 0]
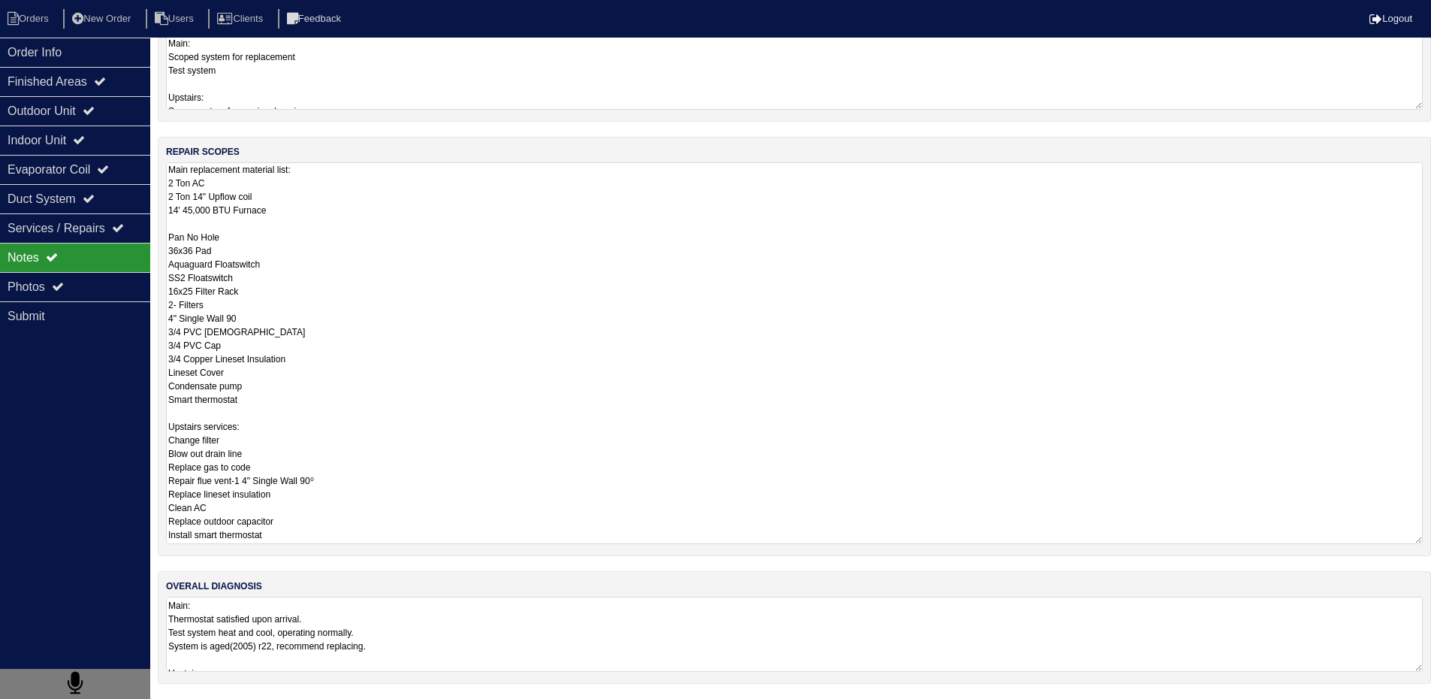
drag, startPoint x: 167, startPoint y: 339, endPoint x: 306, endPoint y: 709, distance: 395.5
click at [306, 699] on html "Orders New Order Users Clients Feedback Logout Orders New Order Users Clients M…" at bounding box center [715, 265] width 1431 height 865
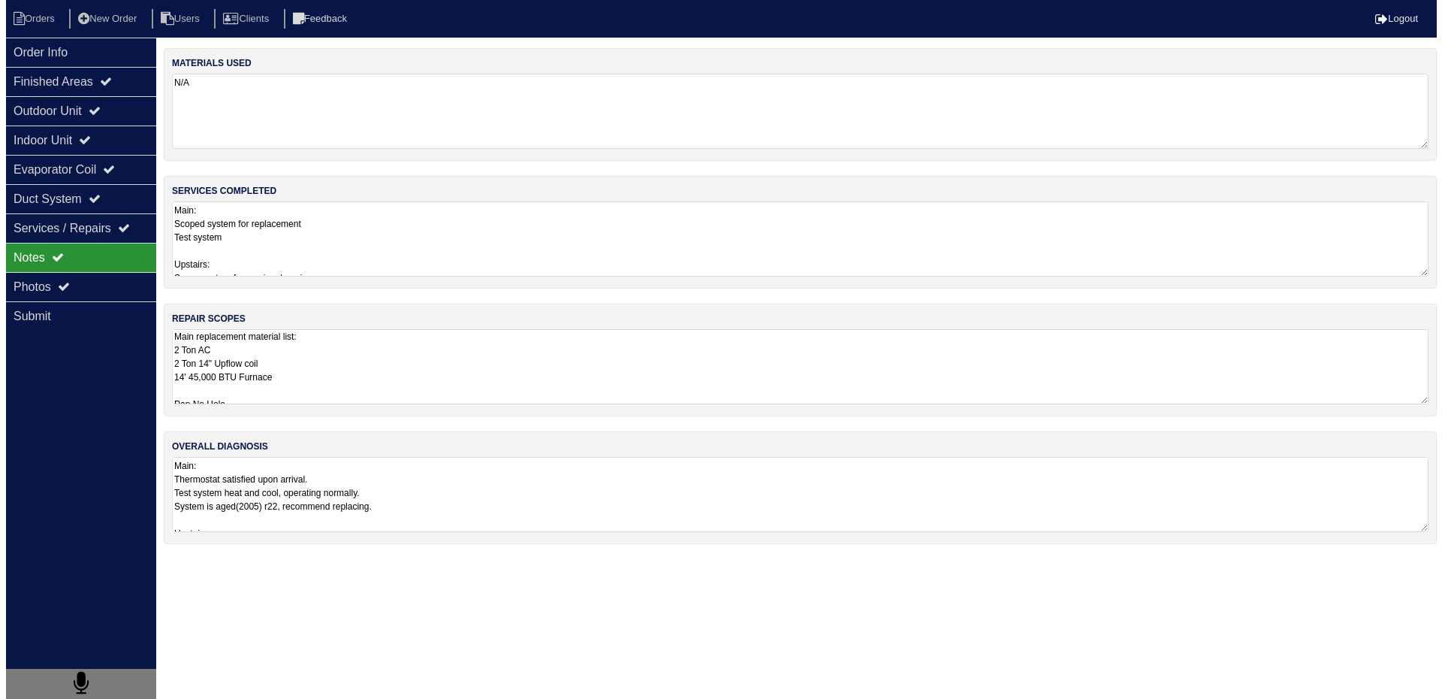
scroll to position [0, 0]
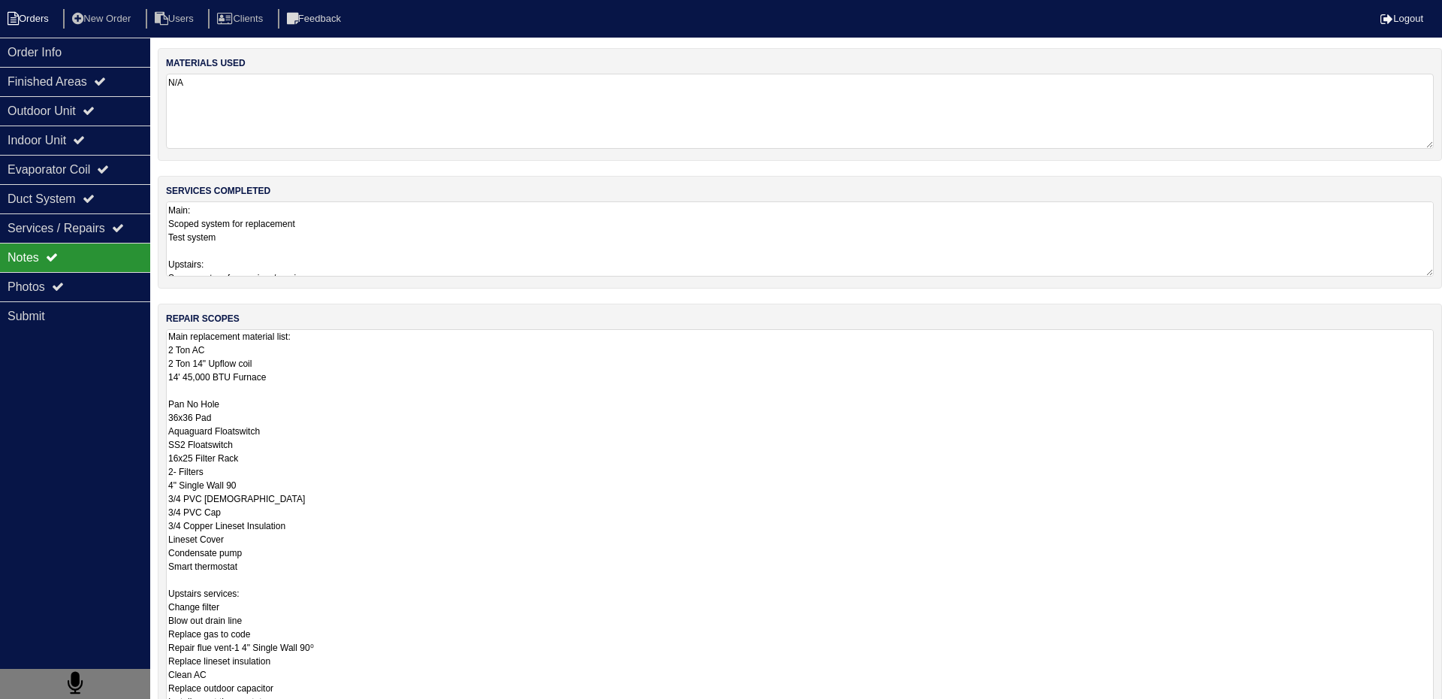
click at [22, 23] on li "Orders" at bounding box center [30, 19] width 61 height 20
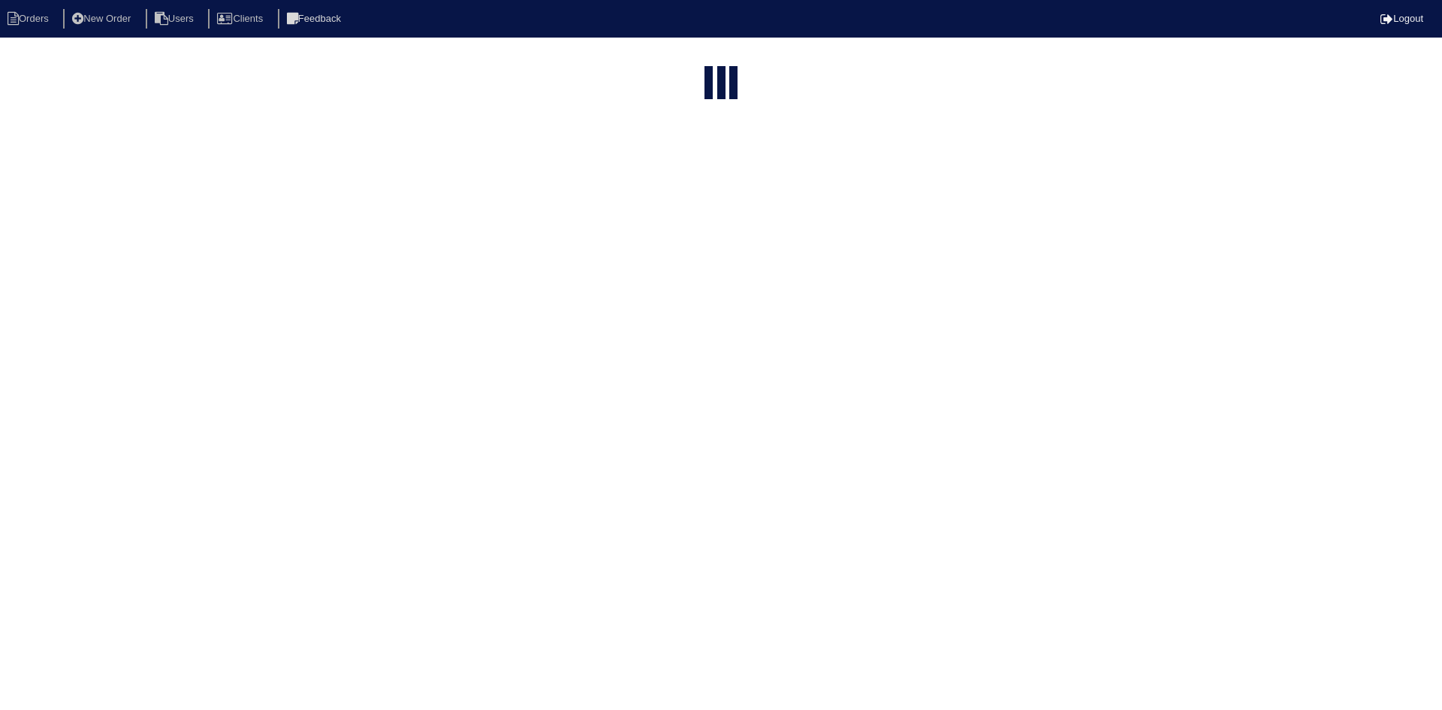
select select "15"
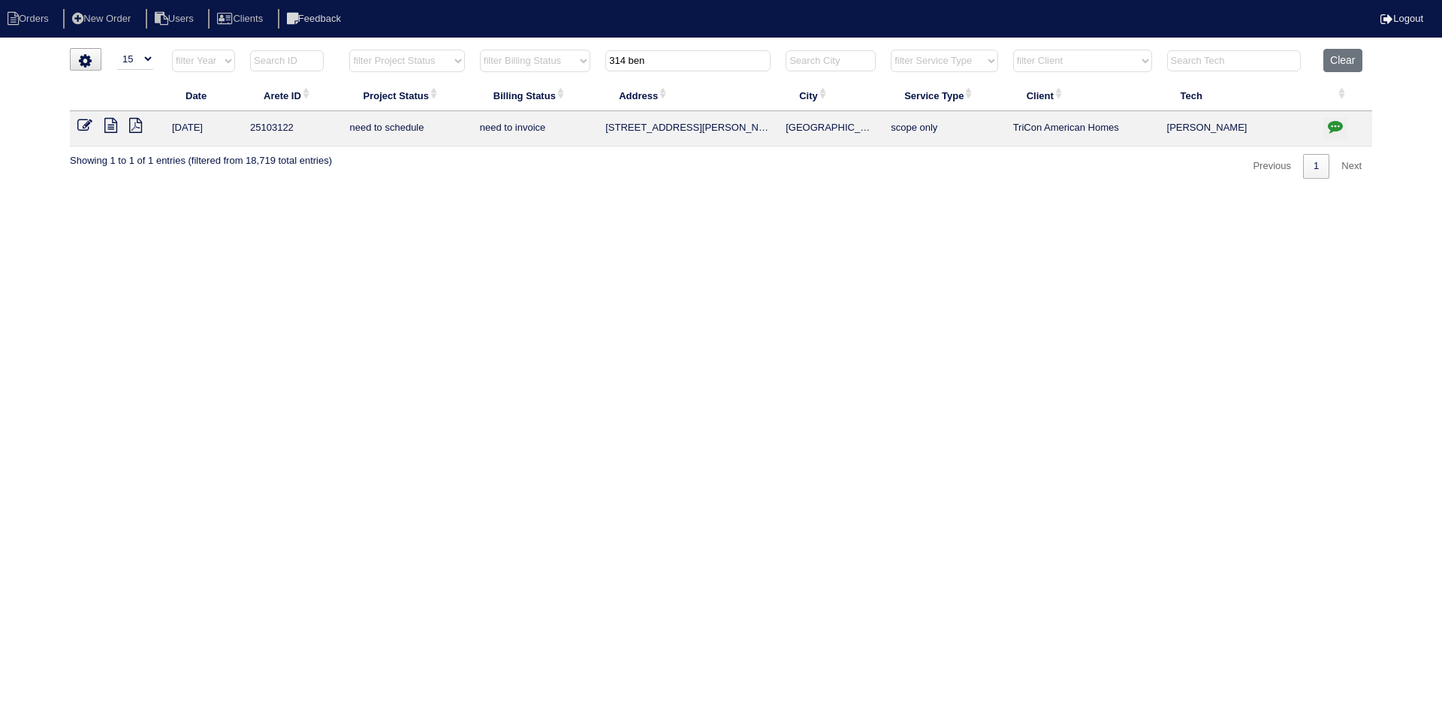
click at [110, 126] on icon at bounding box center [110, 125] width 13 height 15
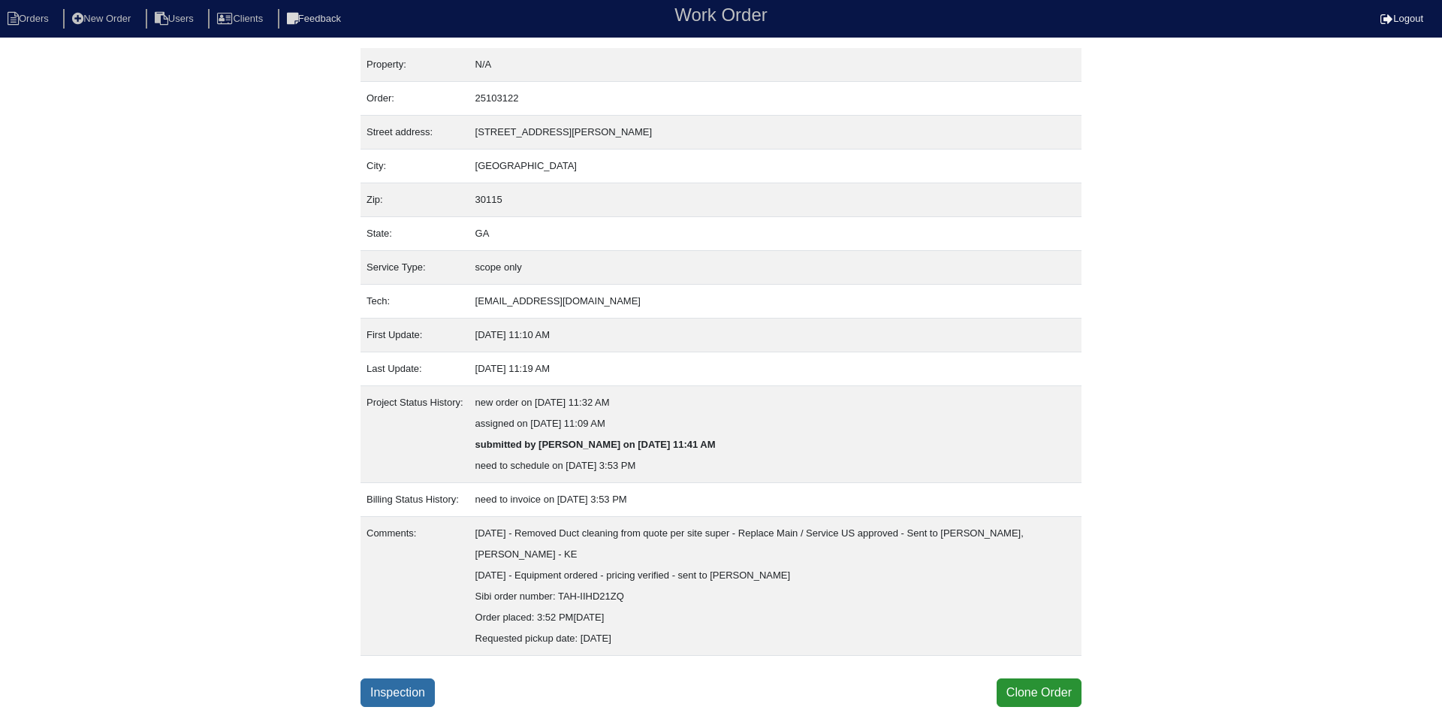
click at [412, 691] on link "Inspection" at bounding box center [398, 692] width 74 height 29
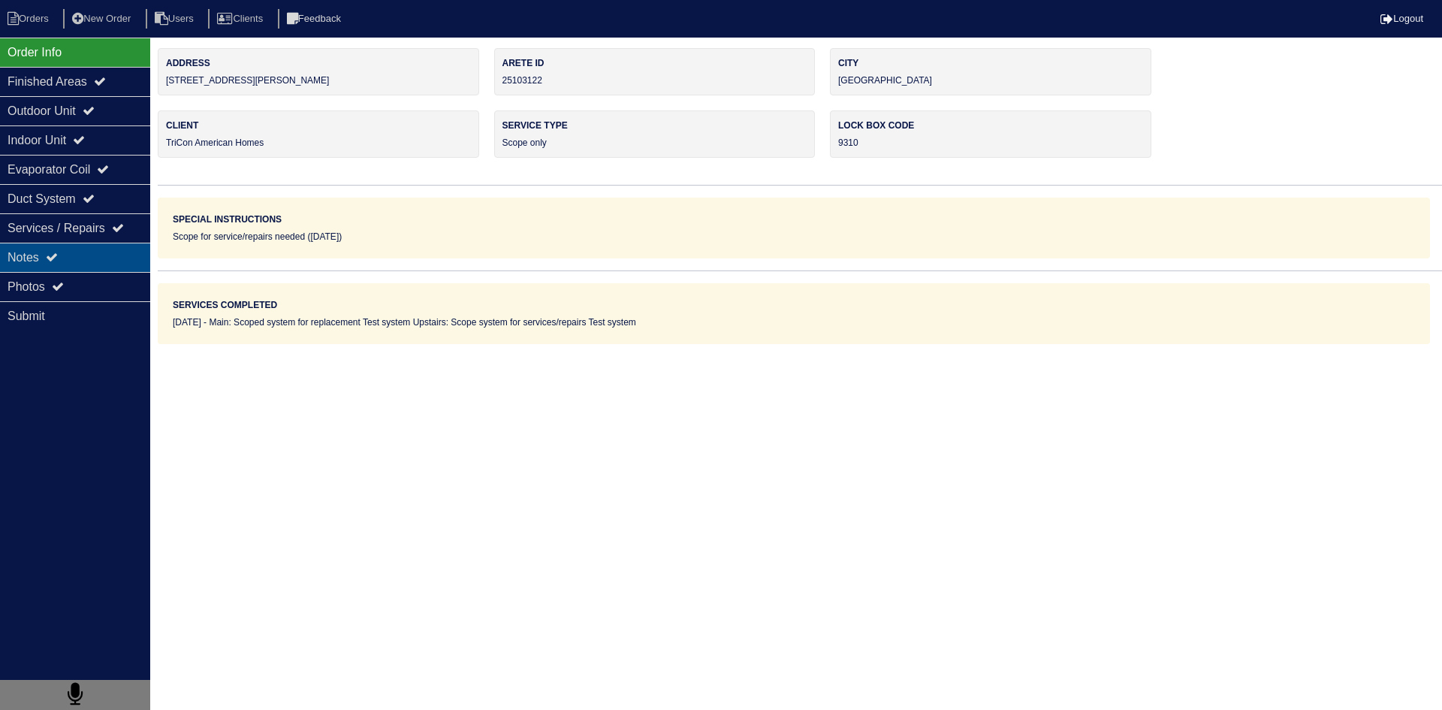
click at [87, 260] on div "Notes" at bounding box center [75, 257] width 150 height 29
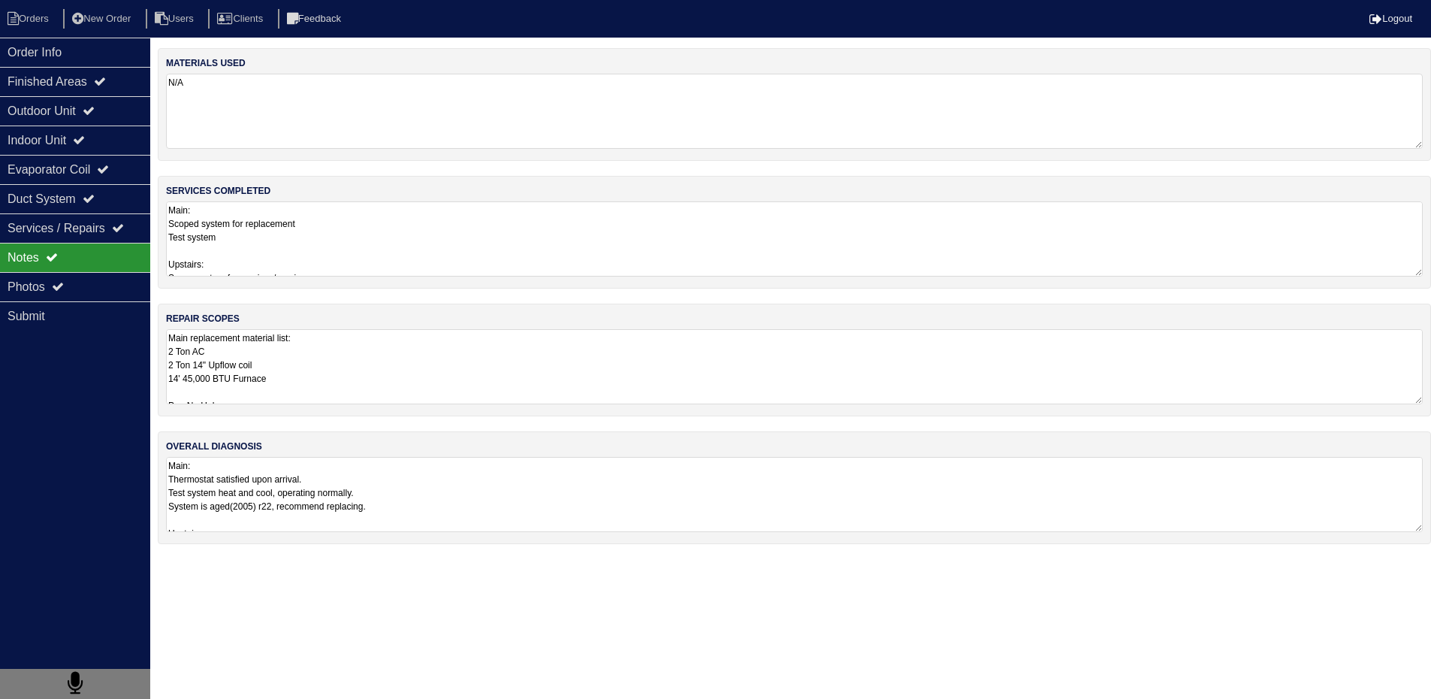
click at [236, 346] on textarea "Main replacement material list: 2 Ton AC 2 Ton 14" Upflow coil 14' 45,000 BTU F…" at bounding box center [794, 366] width 1257 height 75
click at [42, 14] on li "Orders" at bounding box center [30, 19] width 61 height 20
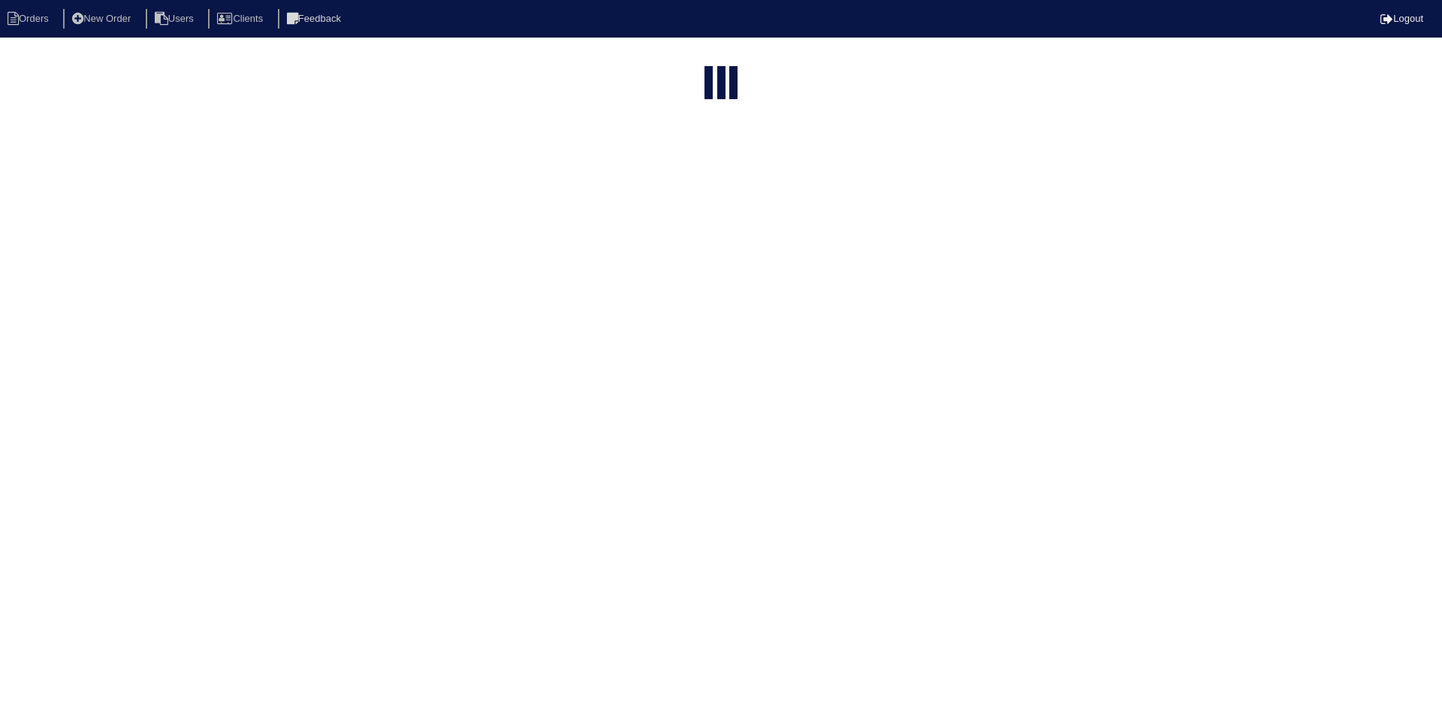
select select "15"
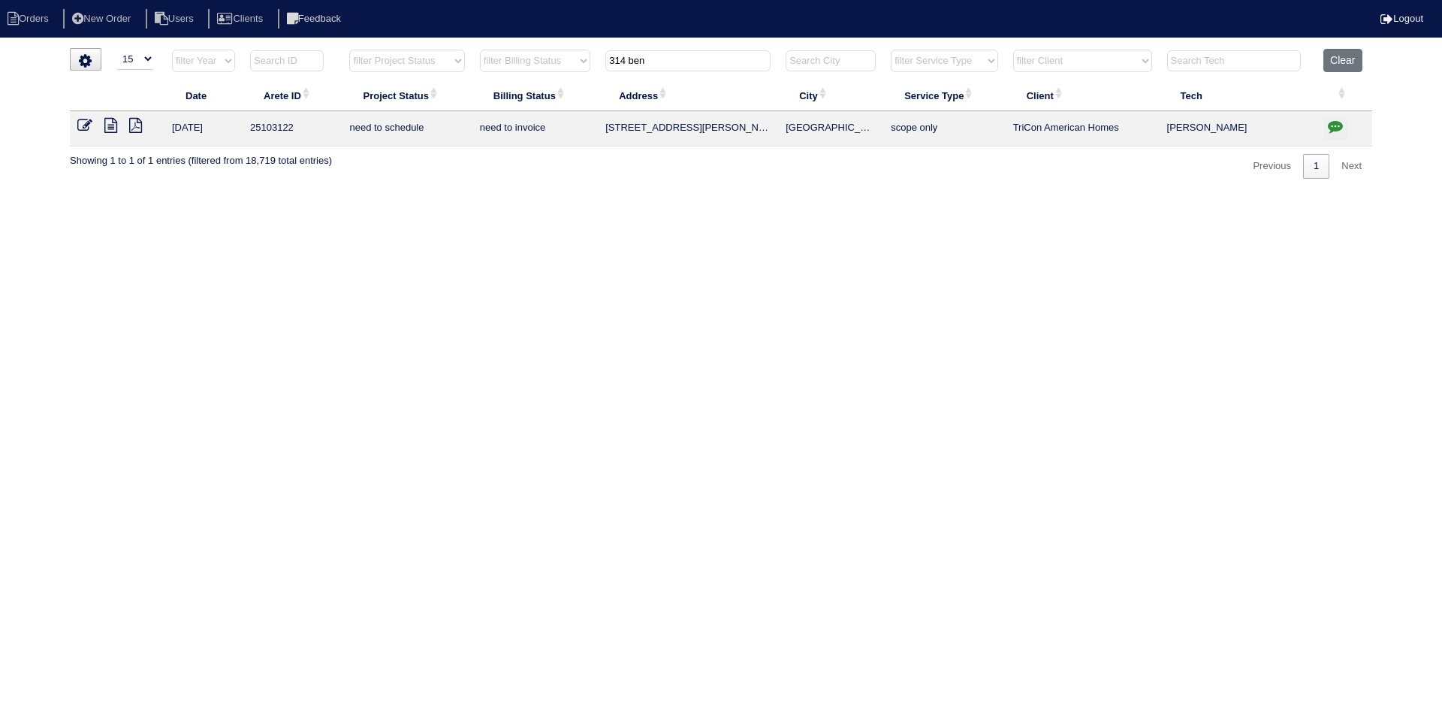
click at [702, 60] on input "314 ben" at bounding box center [687, 60] width 165 height 21
type input "3556 O"
click at [110, 128] on icon at bounding box center [110, 125] width 13 height 15
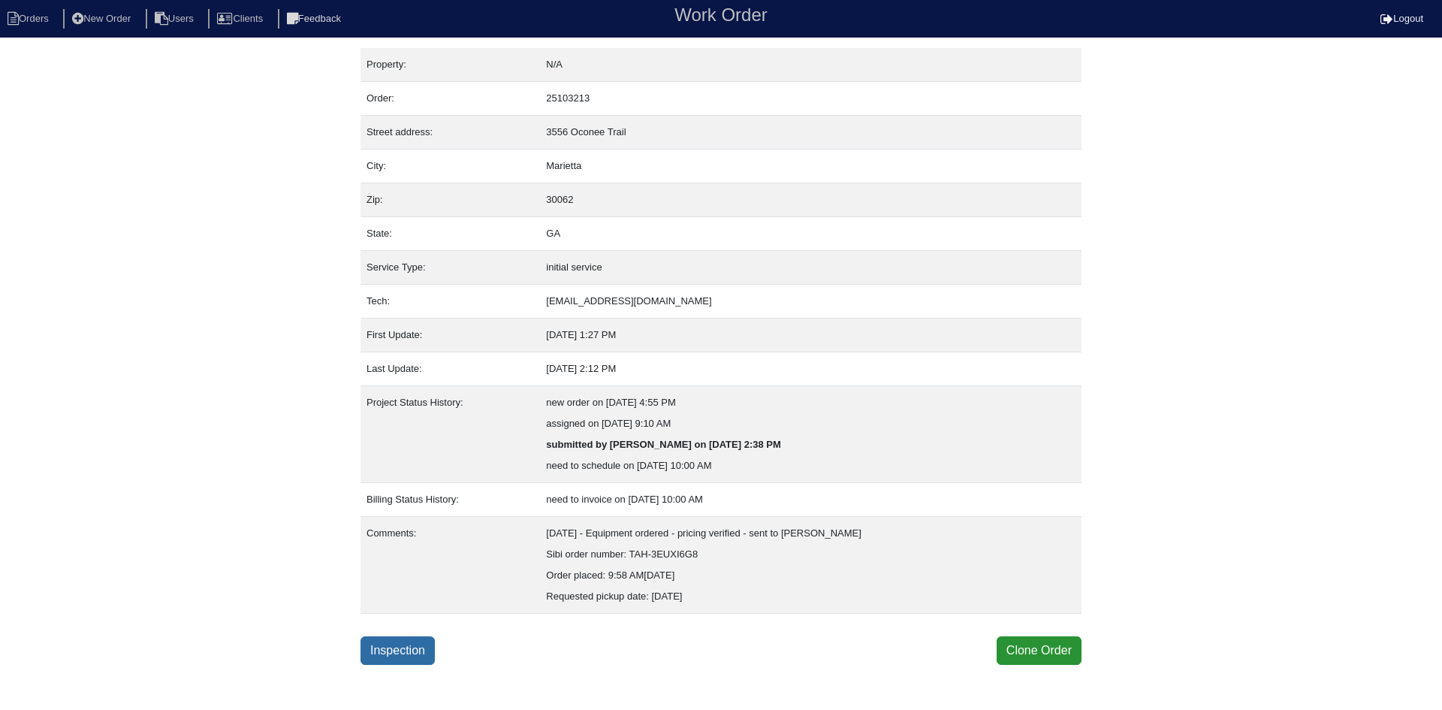
click at [404, 653] on link "Inspection" at bounding box center [398, 650] width 74 height 29
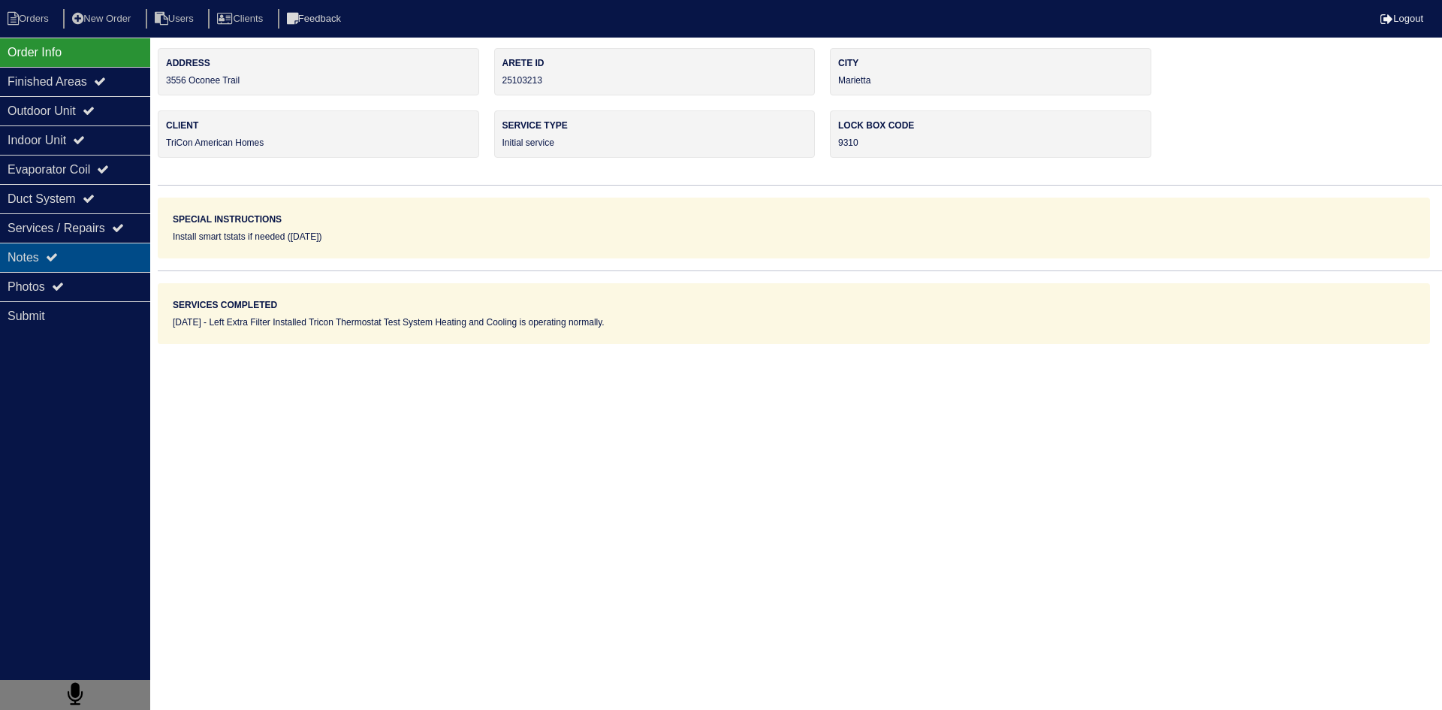
click at [90, 258] on div "Notes" at bounding box center [75, 257] width 150 height 29
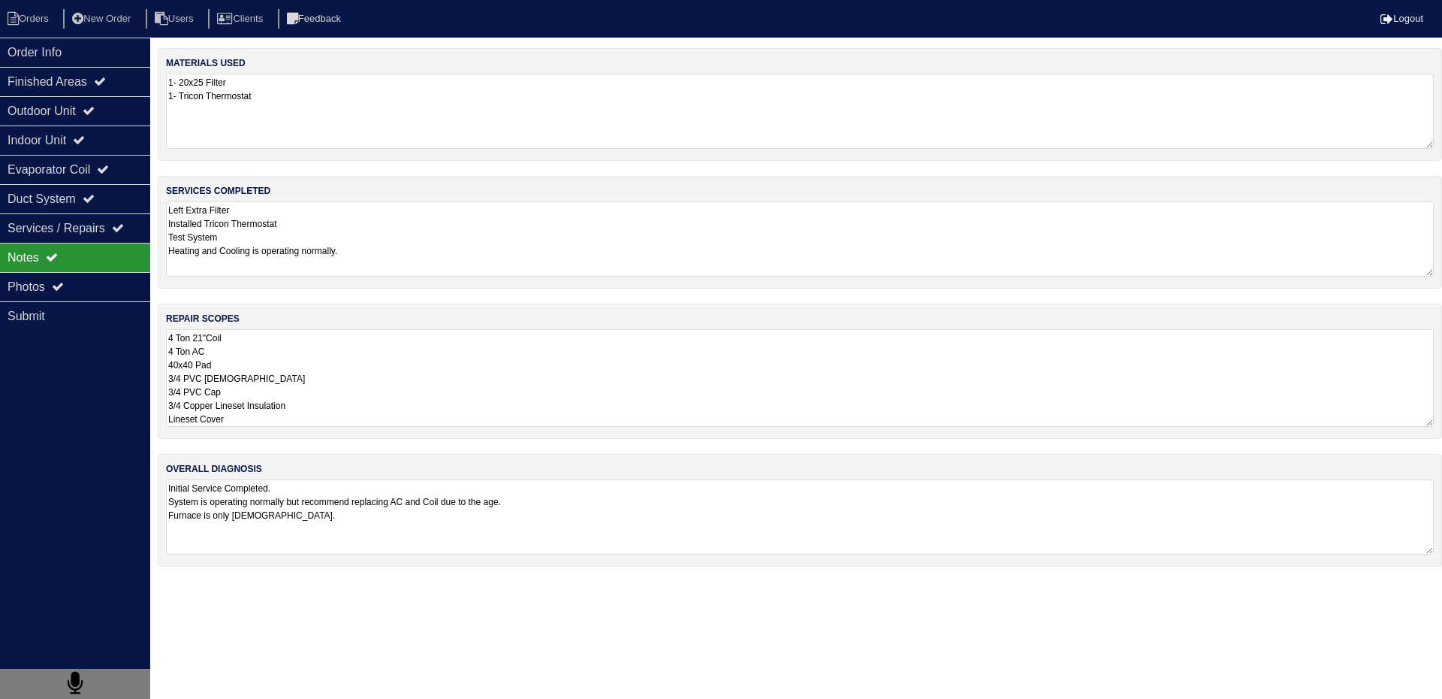
scroll to position [2, 0]
drag, startPoint x: 169, startPoint y: 340, endPoint x: 280, endPoint y: 439, distance: 148.5
click at [280, 439] on div "materials used 1- 20x25 Filter 1- Tricon Thermostat services completed Left Ext…" at bounding box center [800, 314] width 1284 height 533
